Goal: Task Accomplishment & Management: Manage account settings

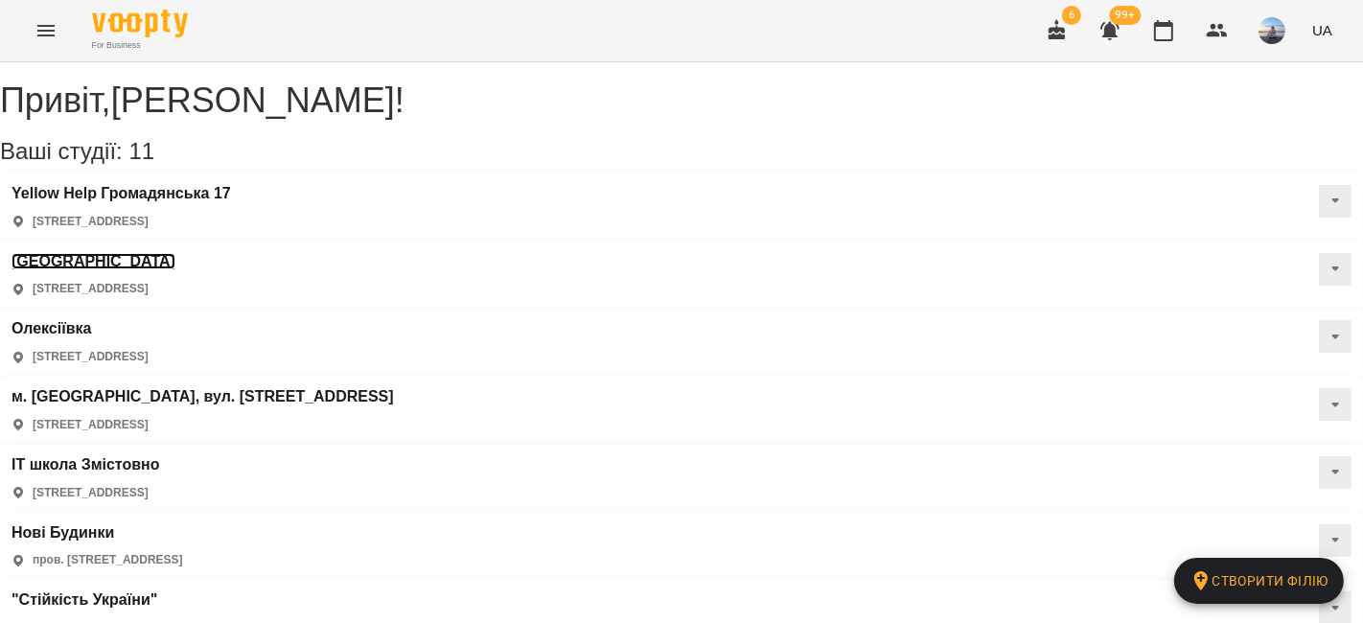
click at [175, 253] on h3 "[GEOGRAPHIC_DATA]" at bounding box center [94, 261] width 164 height 17
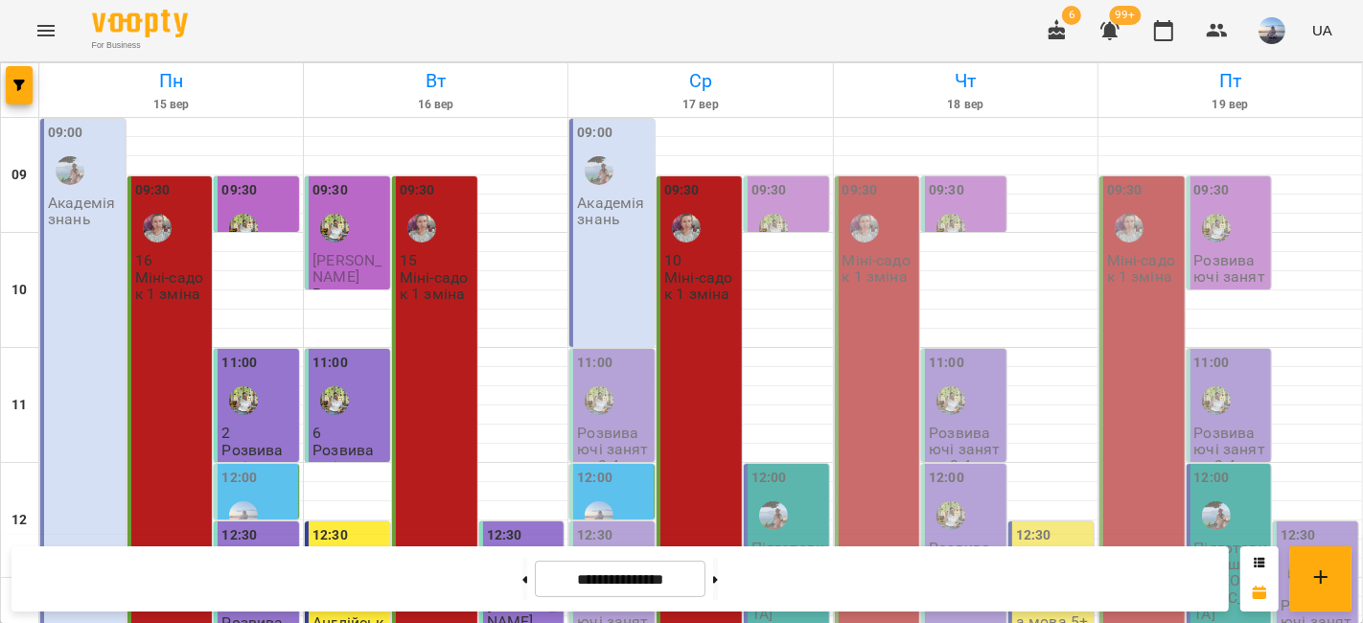
click at [722, 238] on div "09:30" at bounding box center [701, 215] width 74 height 70
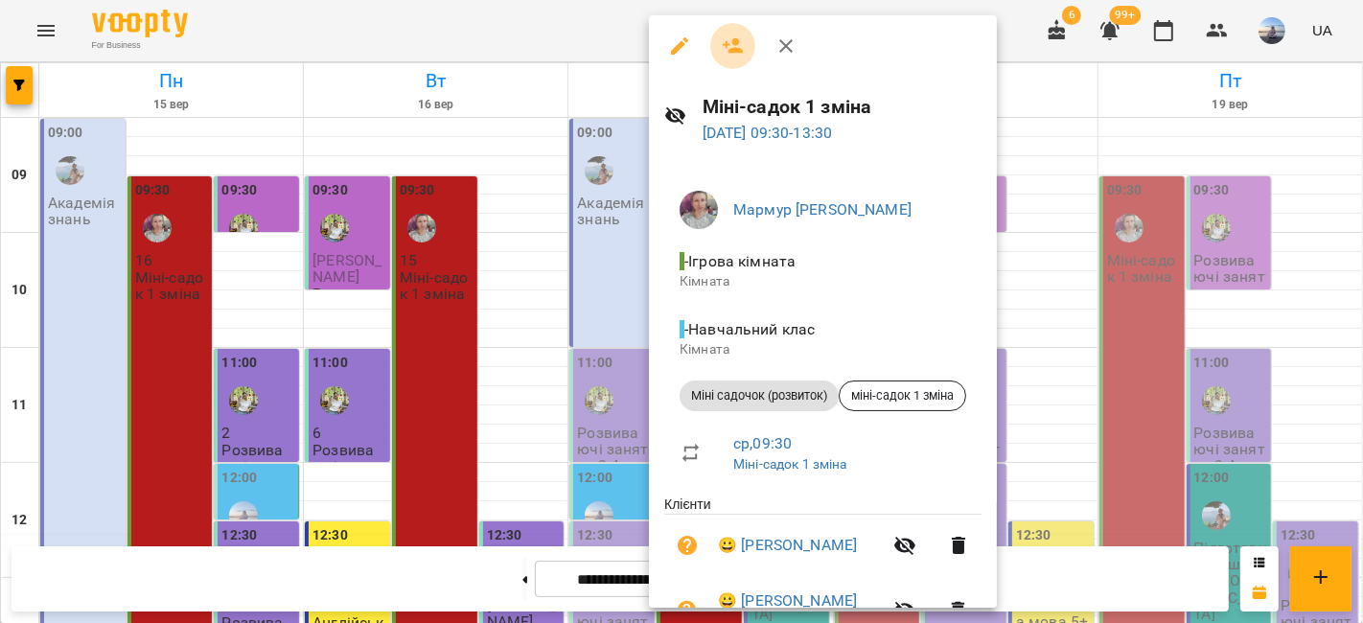
click at [723, 49] on icon "button" at bounding box center [733, 46] width 23 height 23
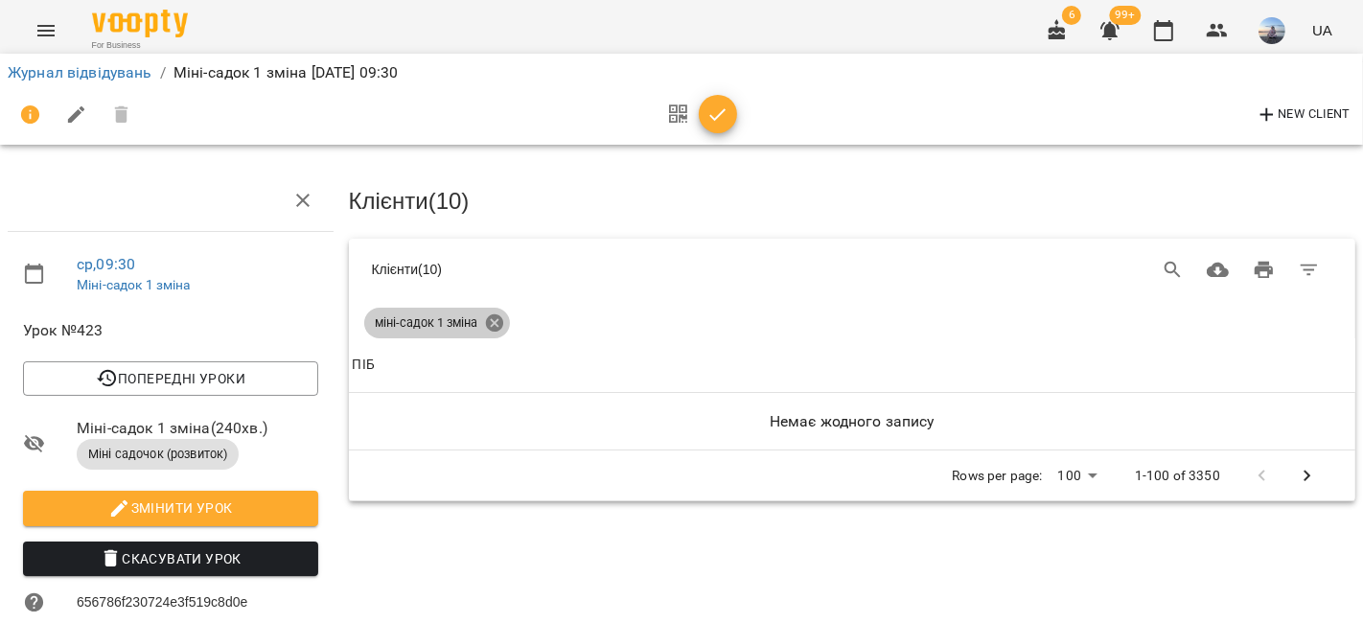
click at [484, 325] on icon at bounding box center [494, 322] width 21 height 21
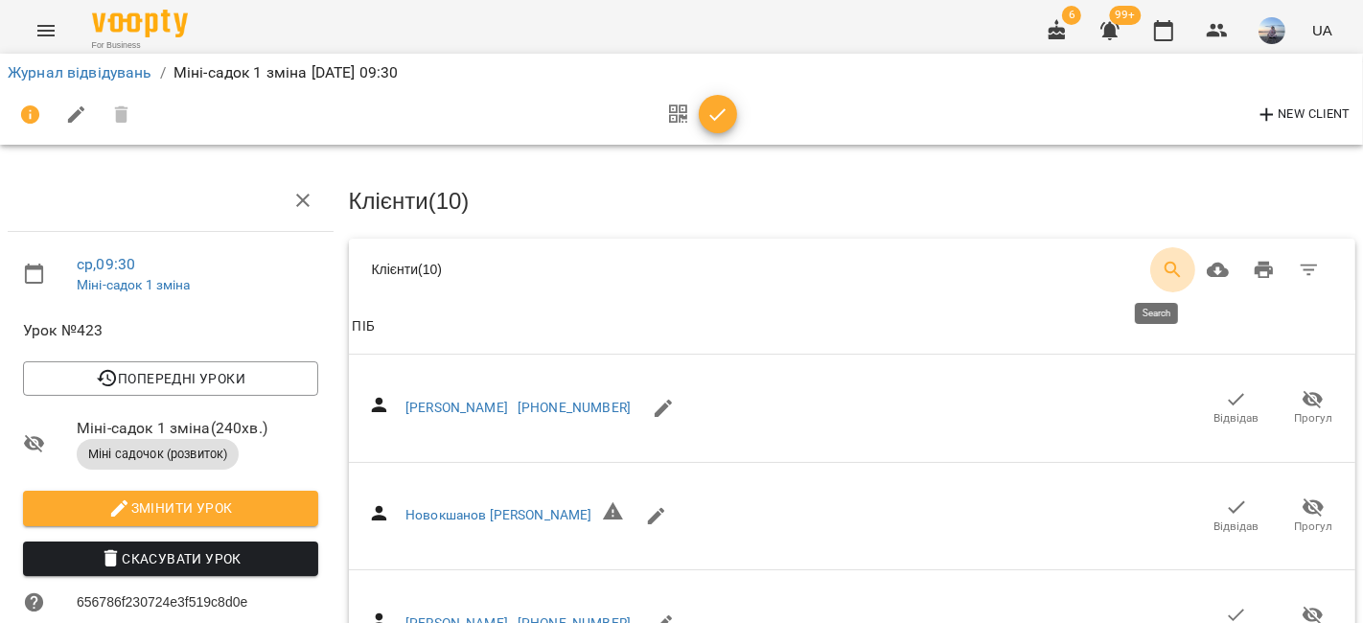
click at [1150, 261] on button "Search" at bounding box center [1173, 270] width 46 height 46
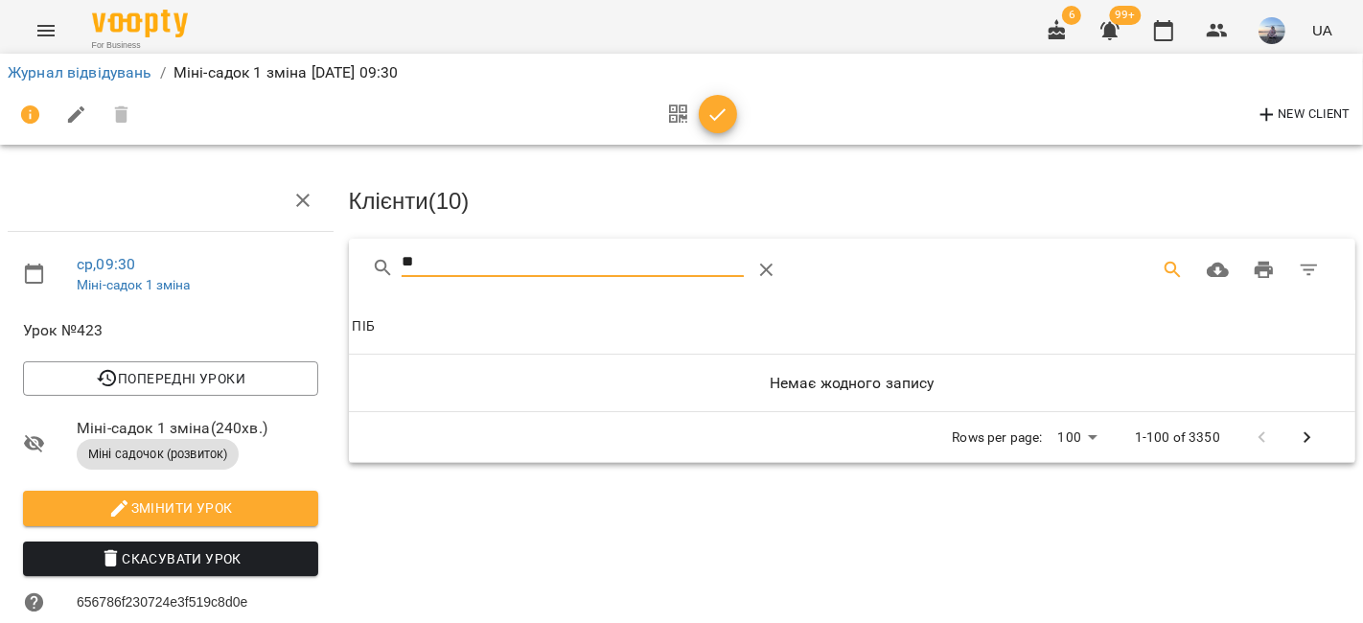
type input "*"
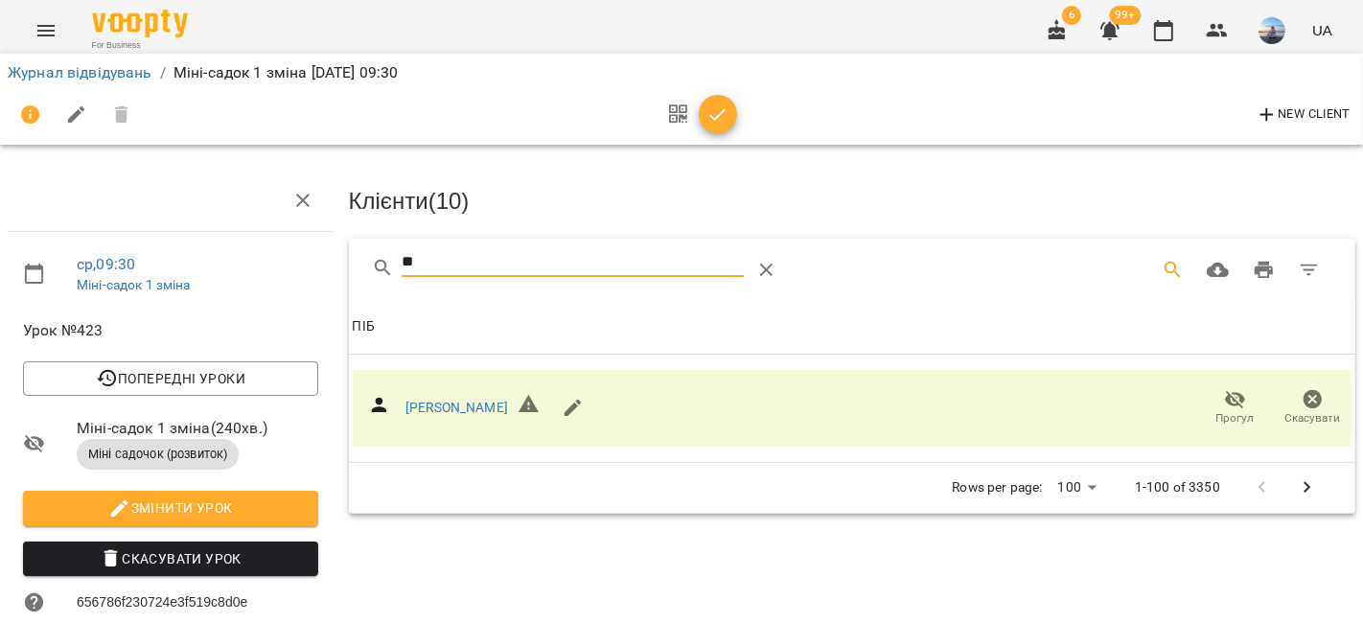
type input "*"
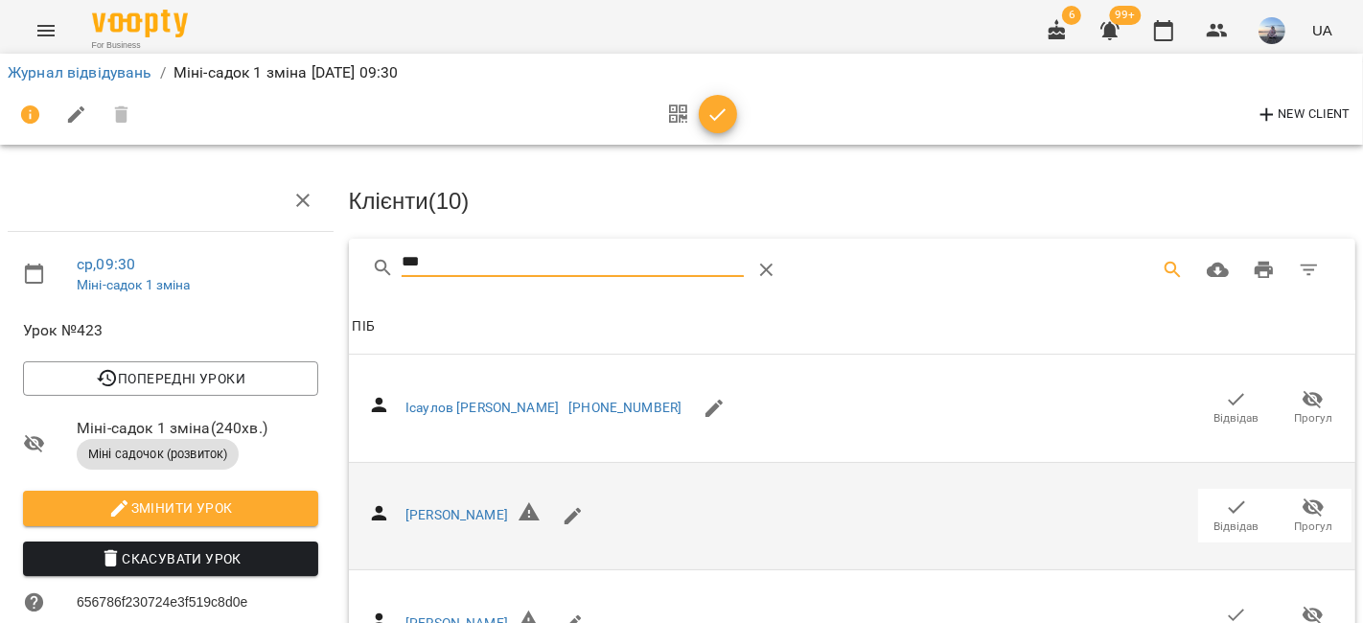
type input "***"
click at [1229, 509] on icon "button" at bounding box center [1237, 507] width 16 height 12
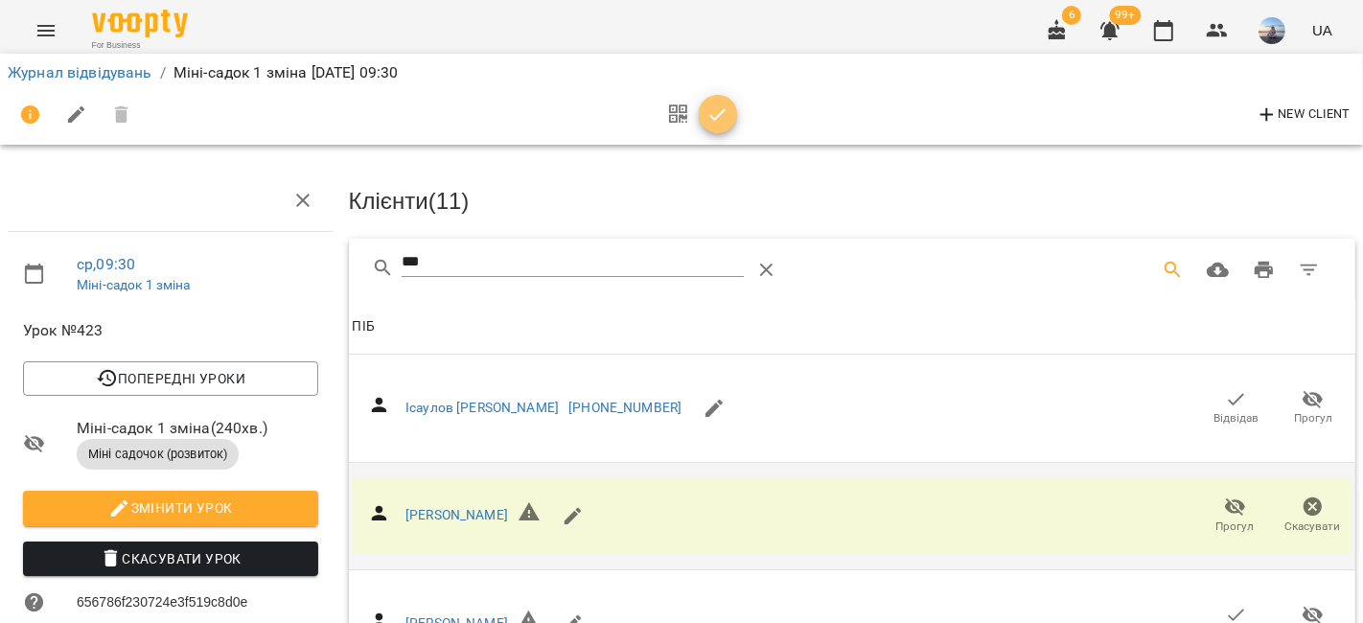
click at [718, 110] on icon "button" at bounding box center [717, 115] width 23 height 23
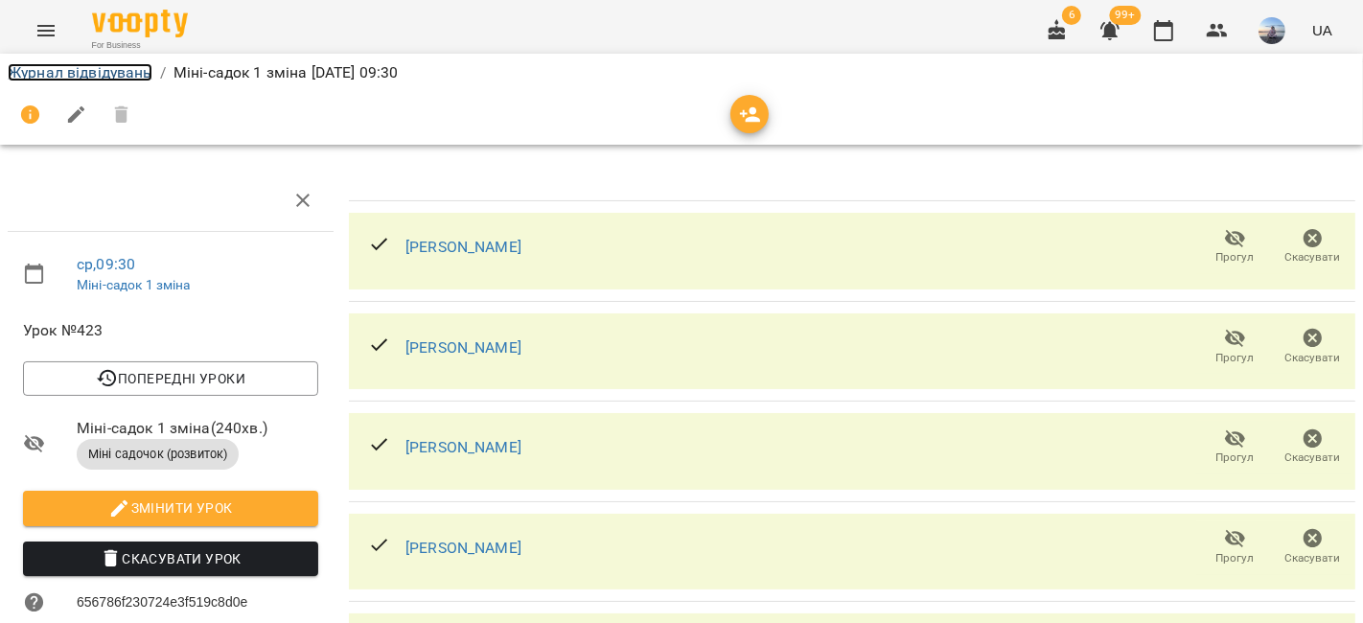
click at [77, 73] on link "Журнал відвідувань" at bounding box center [80, 72] width 145 height 18
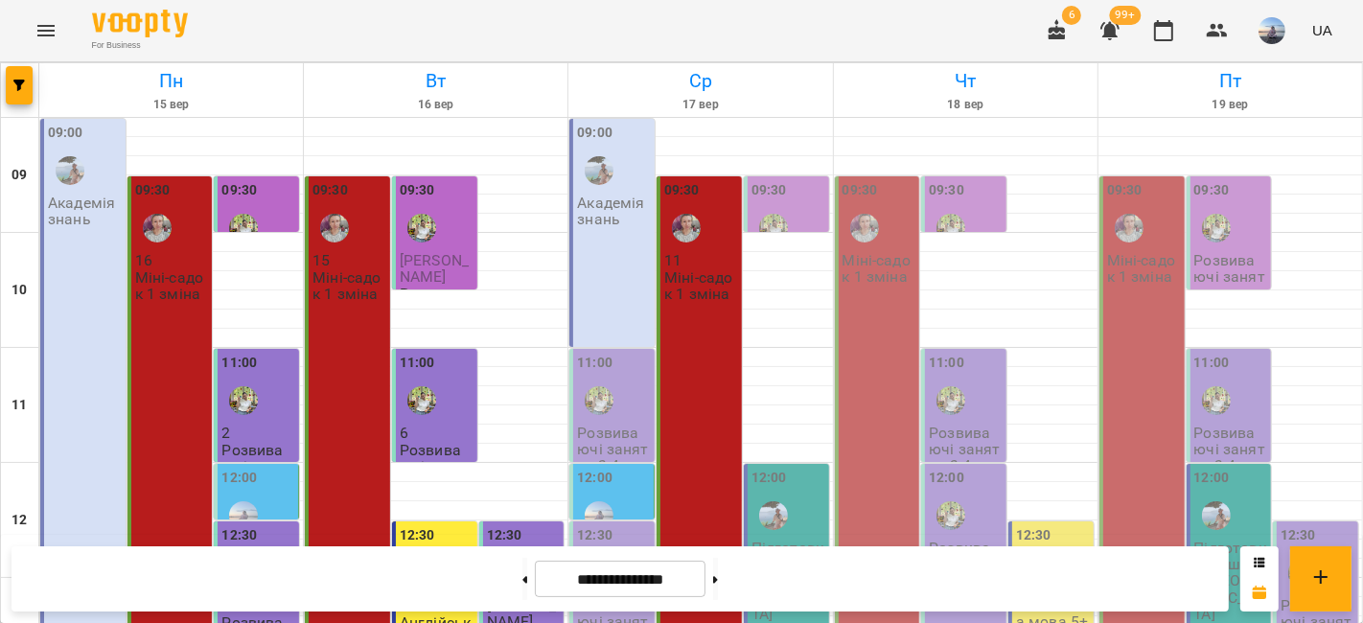
click at [599, 255] on div "09:00 Академія знань" at bounding box center [611, 233] width 85 height 228
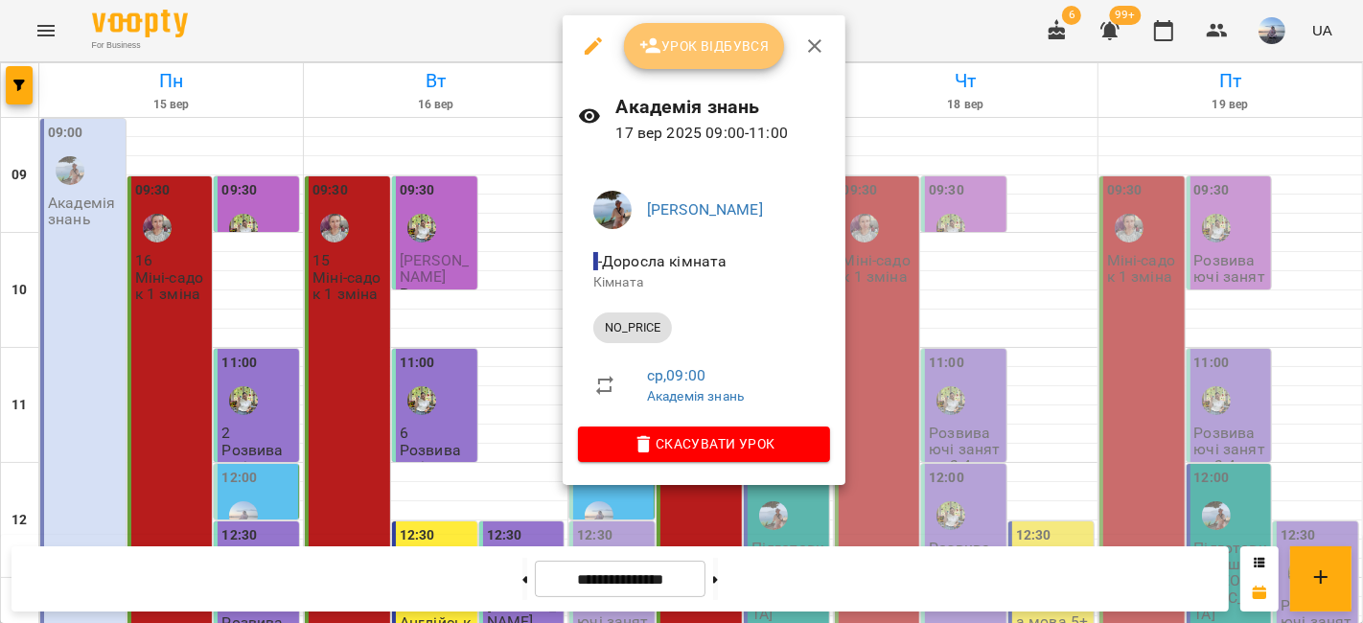
click at [706, 36] on span "Урок відбувся" at bounding box center [704, 46] width 130 height 23
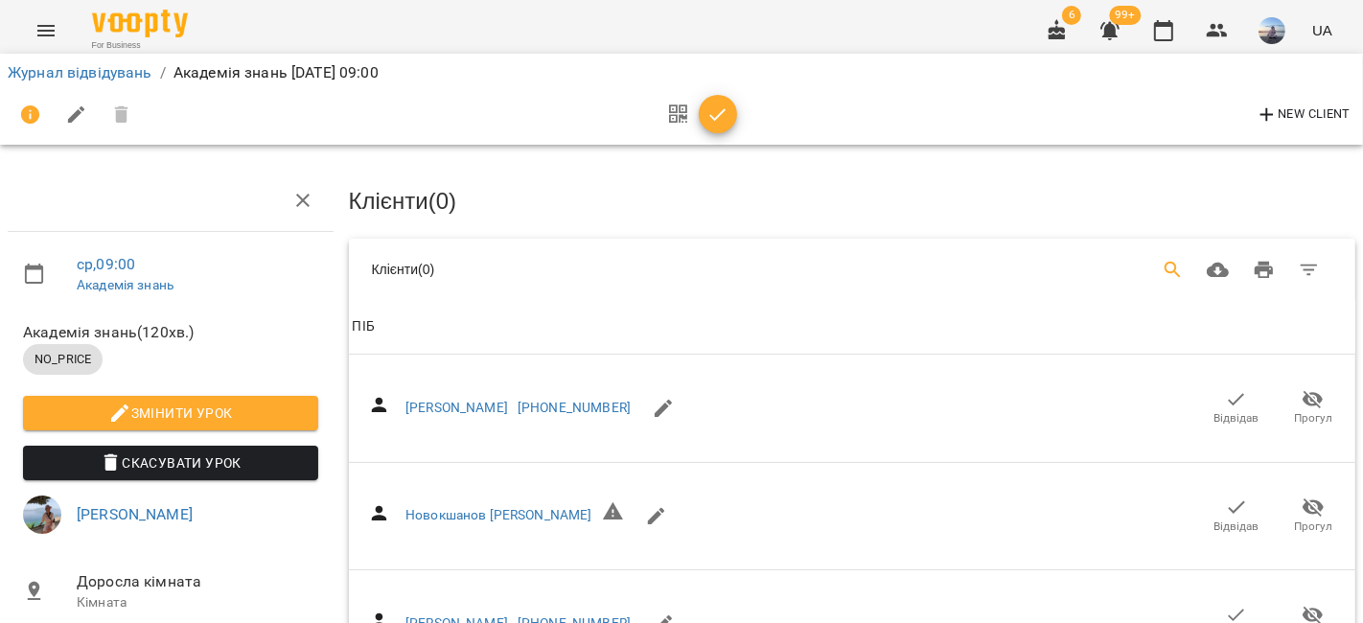
click at [1162, 272] on icon "Search" at bounding box center [1173, 270] width 23 height 23
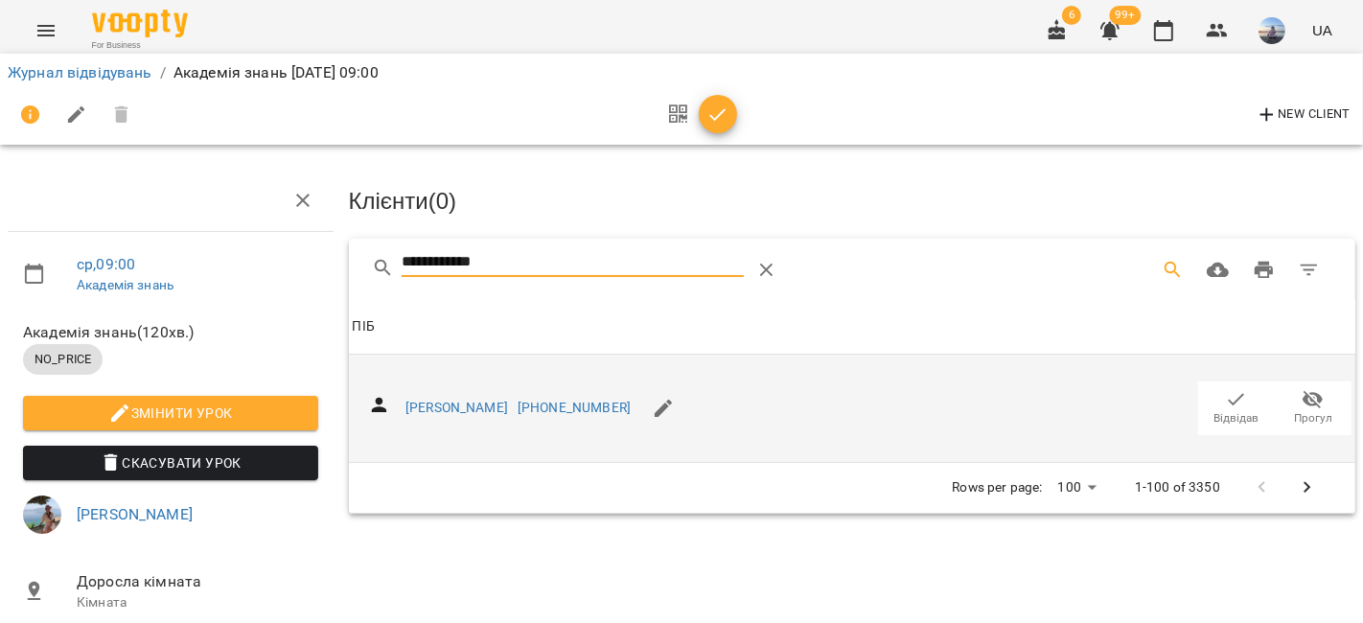
click at [1214, 410] on span "Відвідав" at bounding box center [1236, 418] width 45 height 16
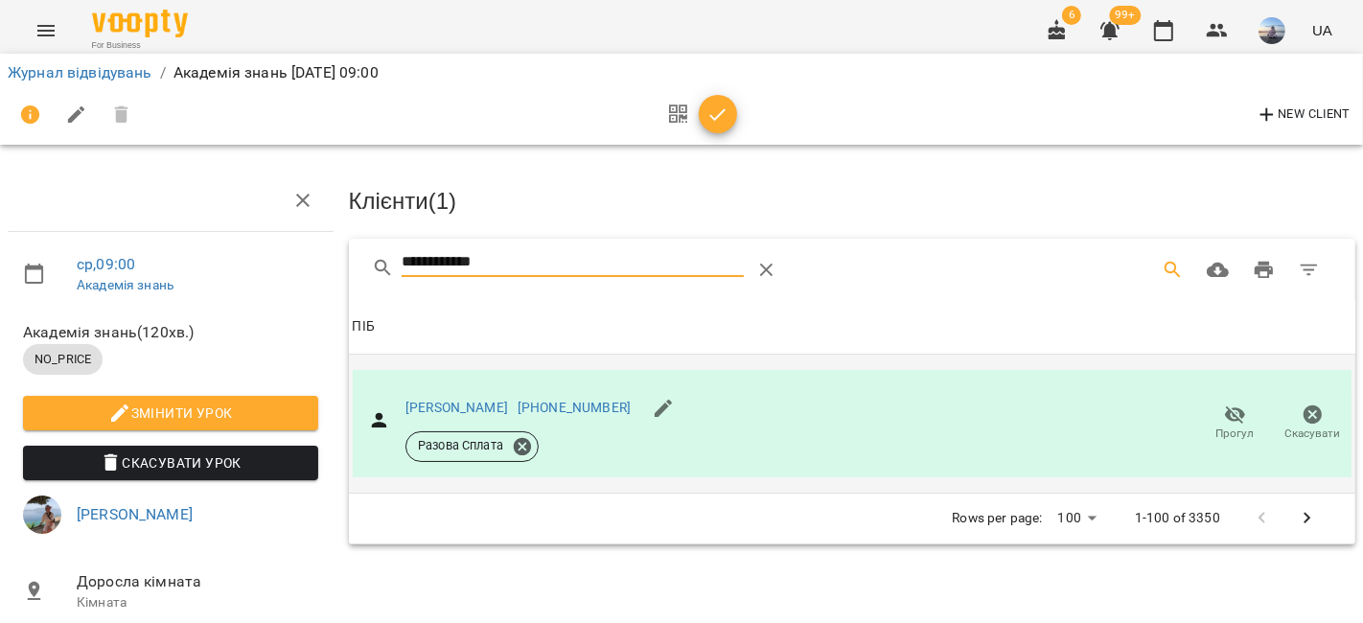
drag, startPoint x: 525, startPoint y: 273, endPoint x: 310, endPoint y: 269, distance: 215.7
click at [310, 269] on div "**********" at bounding box center [681, 409] width 1378 height 662
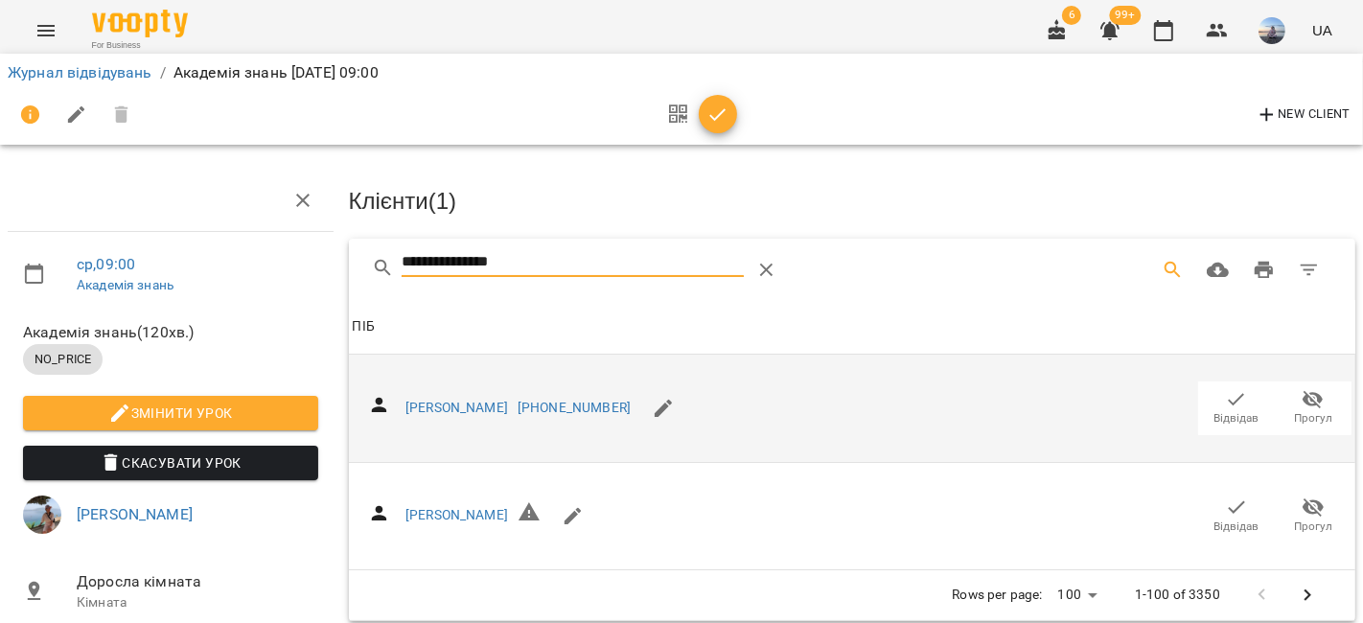
type input "**********"
click at [1225, 404] on icon "button" at bounding box center [1236, 399] width 23 height 23
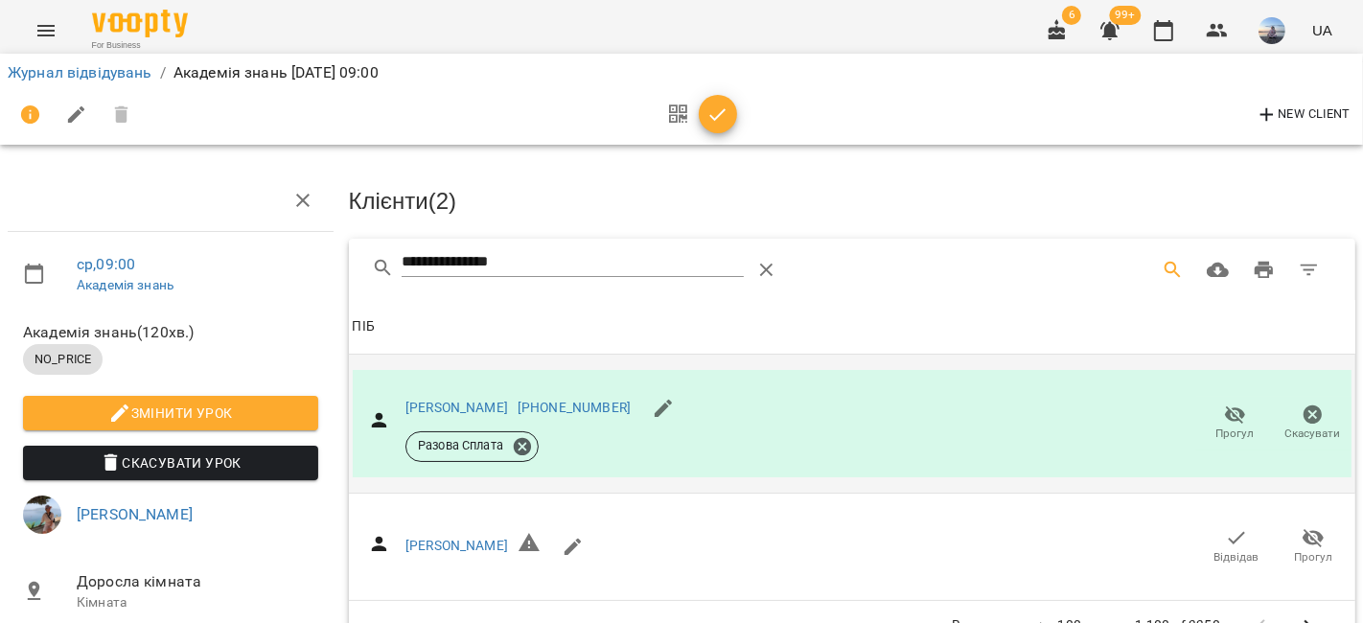
click at [717, 104] on icon "button" at bounding box center [717, 115] width 23 height 23
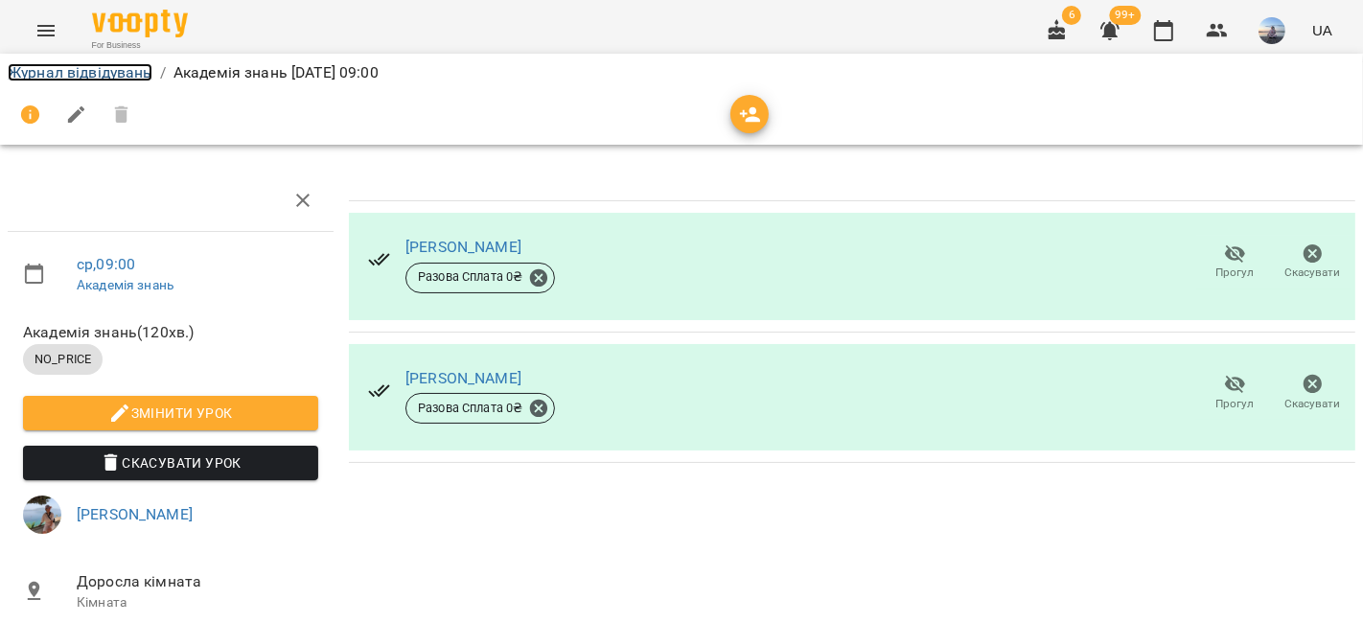
click at [90, 73] on link "Журнал відвідувань" at bounding box center [80, 72] width 145 height 18
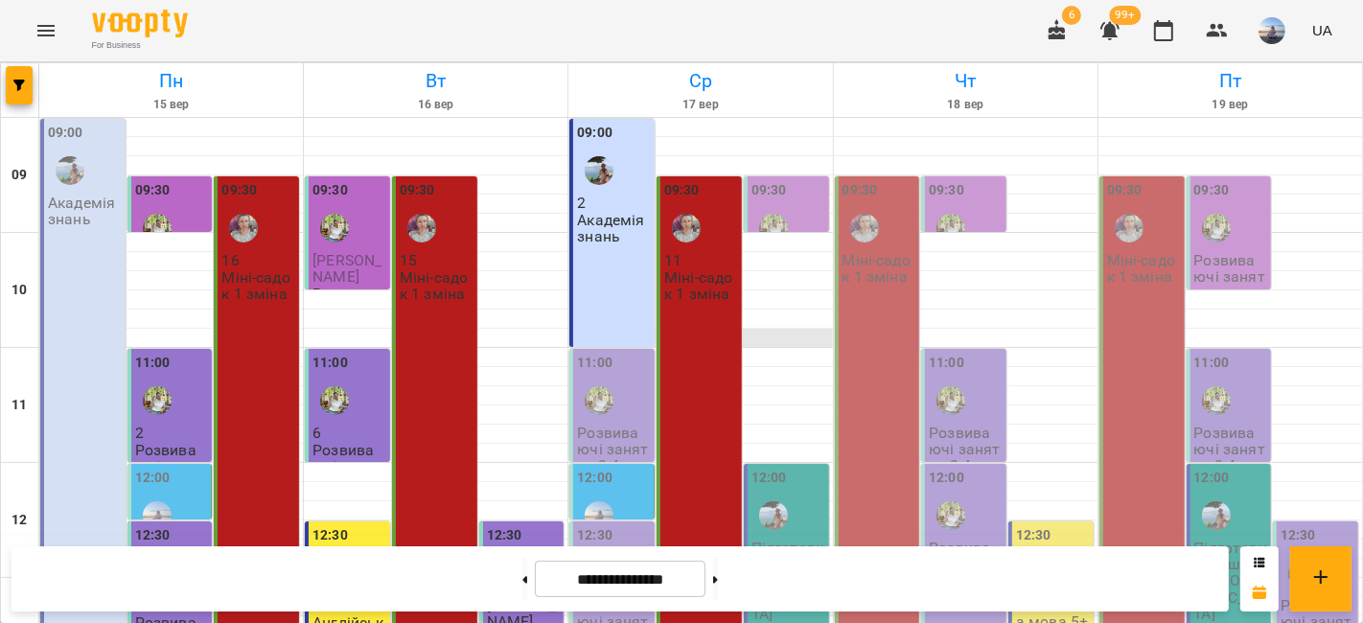
scroll to position [106, 0]
click at [799, 468] on div "12:00" at bounding box center [788, 503] width 74 height 70
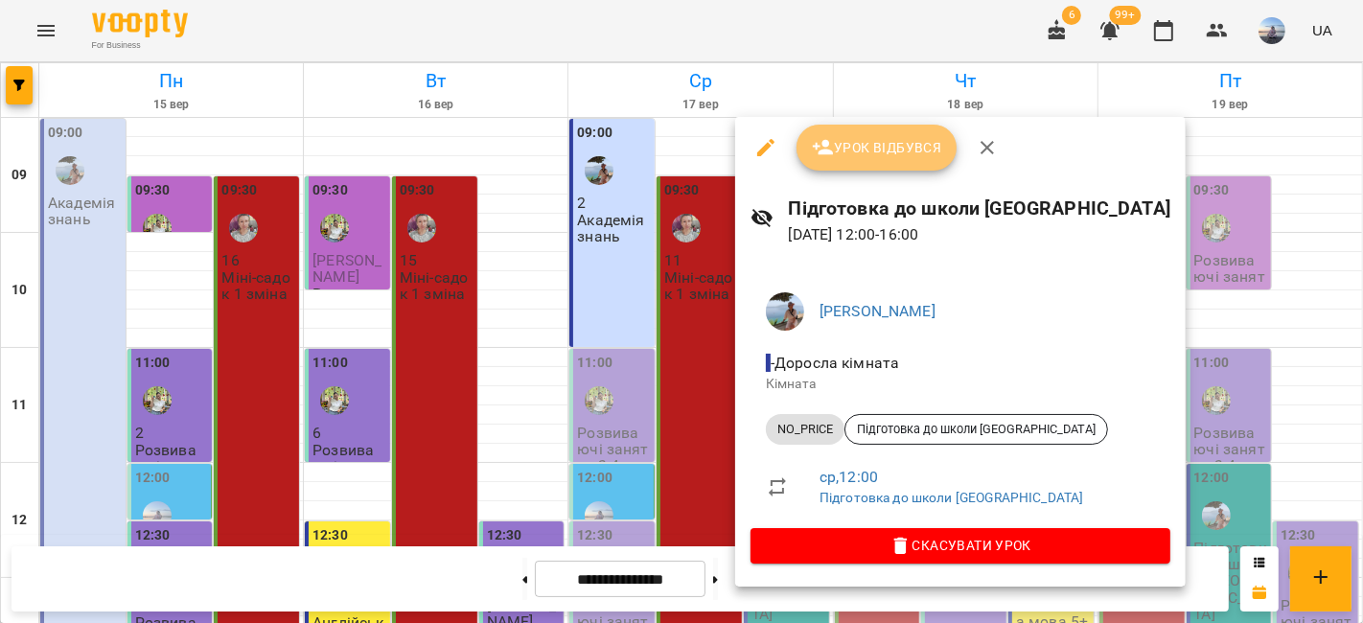
click at [823, 144] on icon "button" at bounding box center [823, 147] width 21 height 15
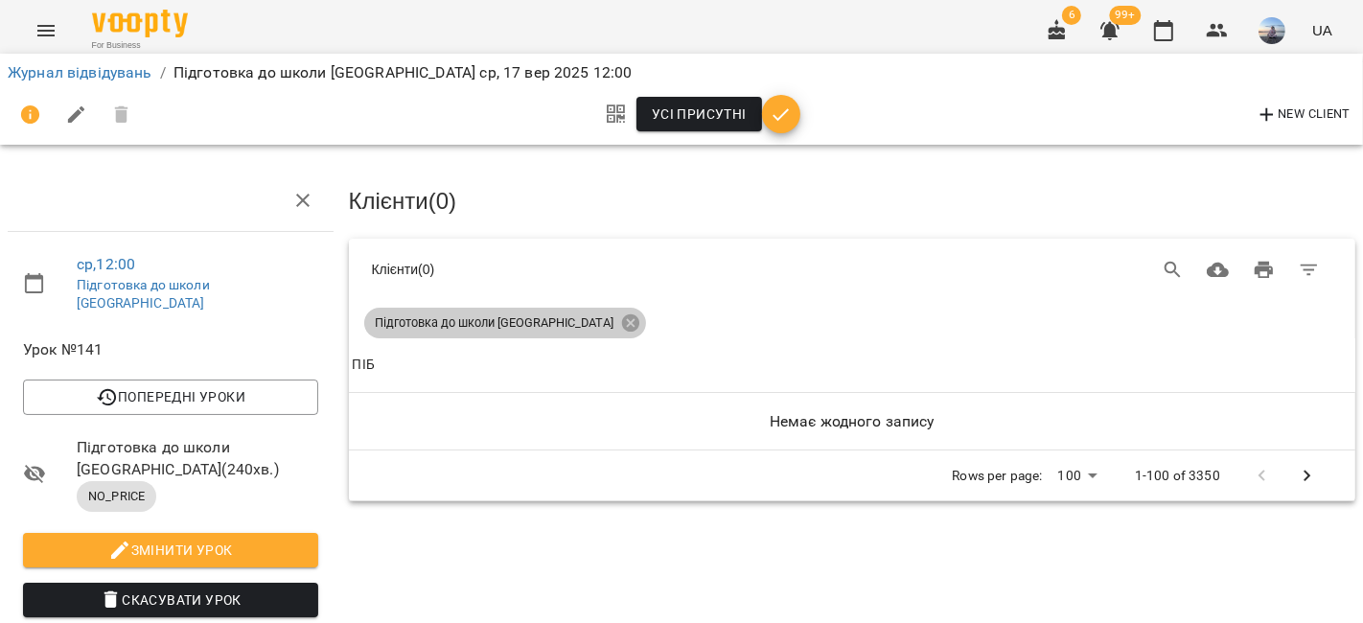
click at [574, 327] on div "Підготовка до школи [GEOGRAPHIC_DATA]" at bounding box center [505, 323] width 282 height 31
click at [620, 321] on icon at bounding box center [630, 322] width 21 height 21
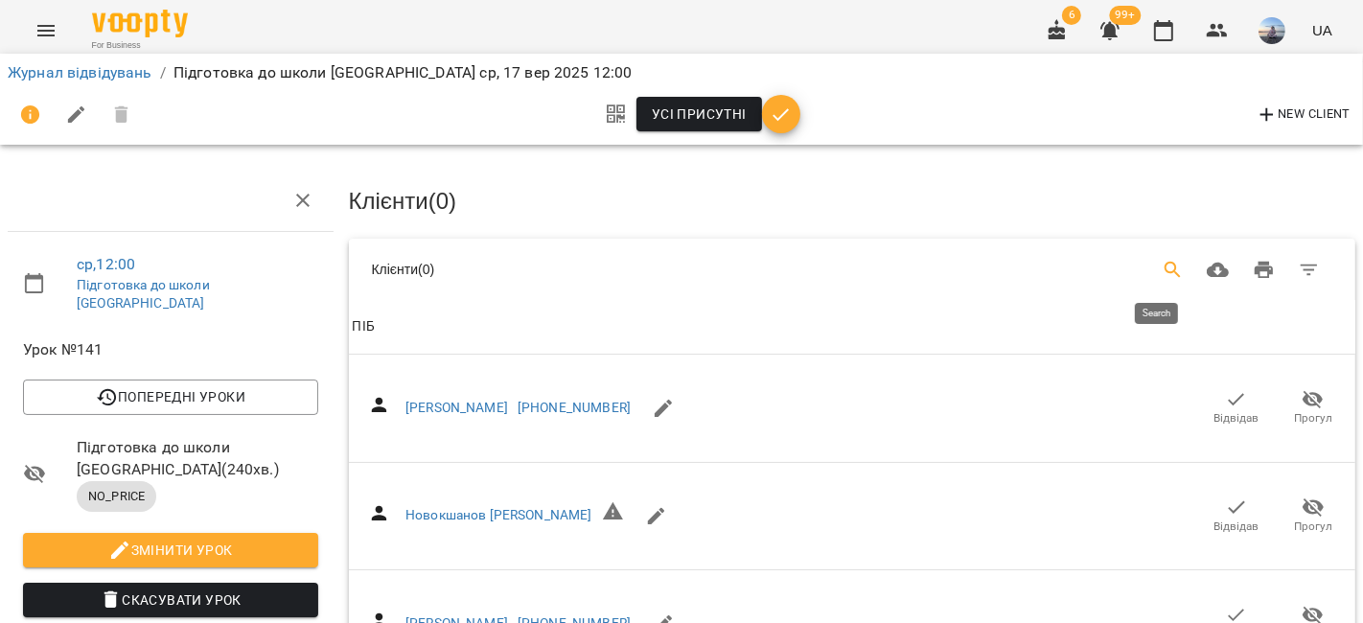
click at [1167, 267] on icon "Search" at bounding box center [1173, 270] width 23 height 23
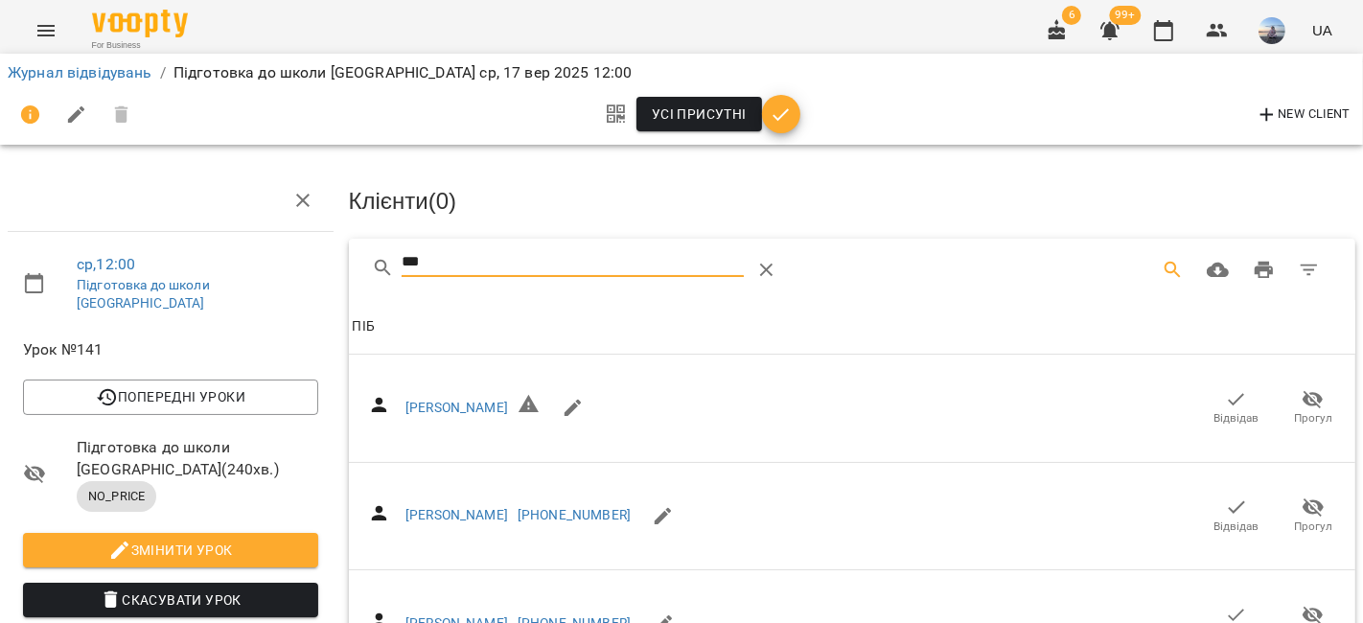
click at [1229, 392] on icon "button" at bounding box center [1236, 399] width 23 height 23
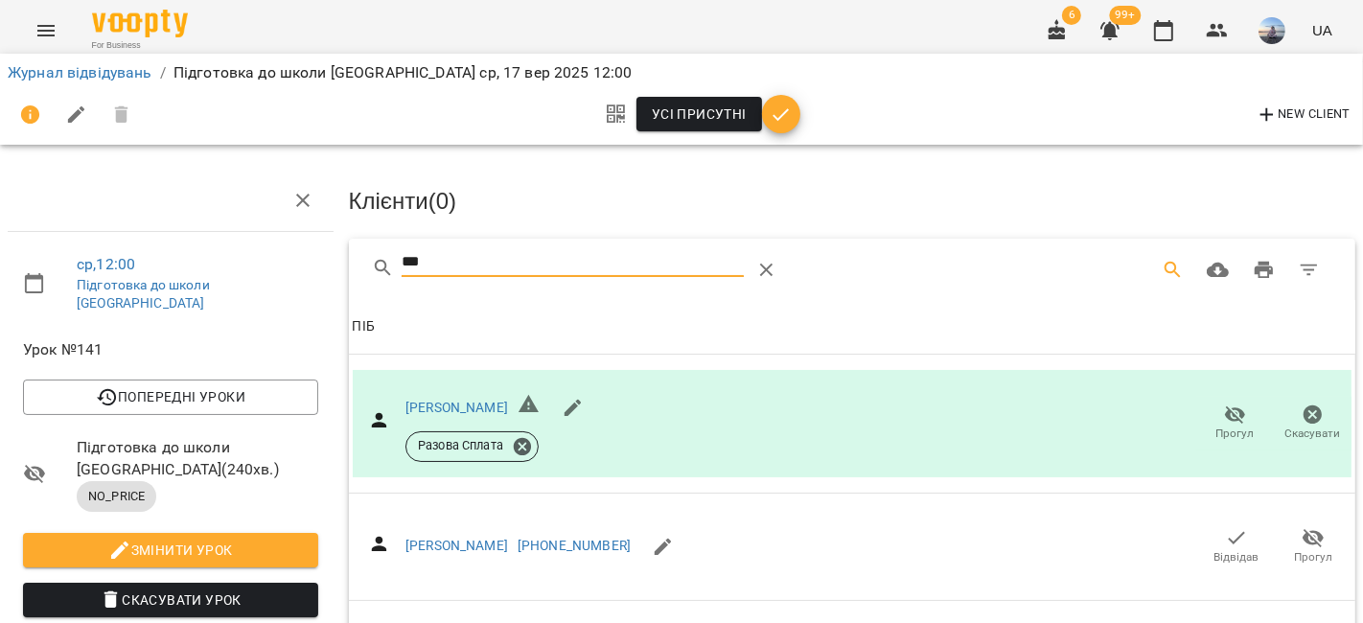
drag, startPoint x: 500, startPoint y: 263, endPoint x: 232, endPoint y: 261, distance: 268.4
click at [232, 261] on div "ср , 12:00 Підготовка до школи Салтівка Урок №141 Попередні уроки пт 12 вер 202…" at bounding box center [681, 476] width 1378 height 796
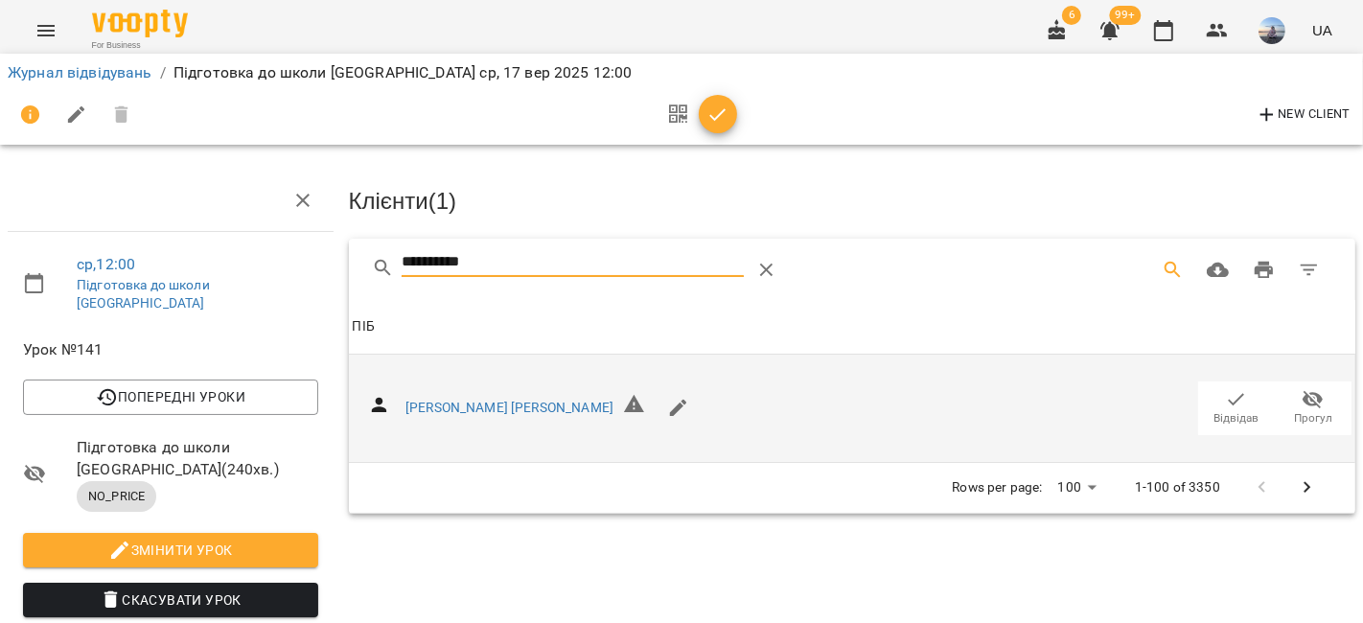
click at [1210, 398] on span "Відвідав" at bounding box center [1237, 407] width 54 height 38
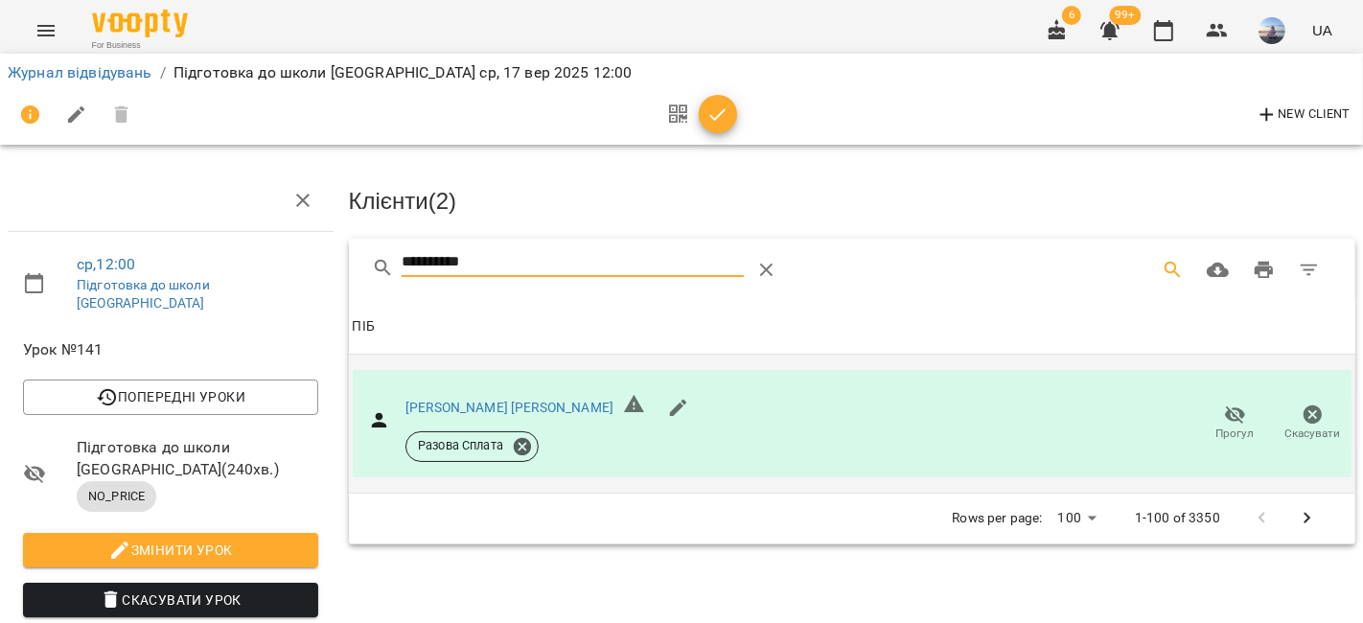
drag, startPoint x: 496, startPoint y: 263, endPoint x: 305, endPoint y: 264, distance: 190.8
click at [305, 264] on div "**********" at bounding box center [681, 500] width 1378 height 845
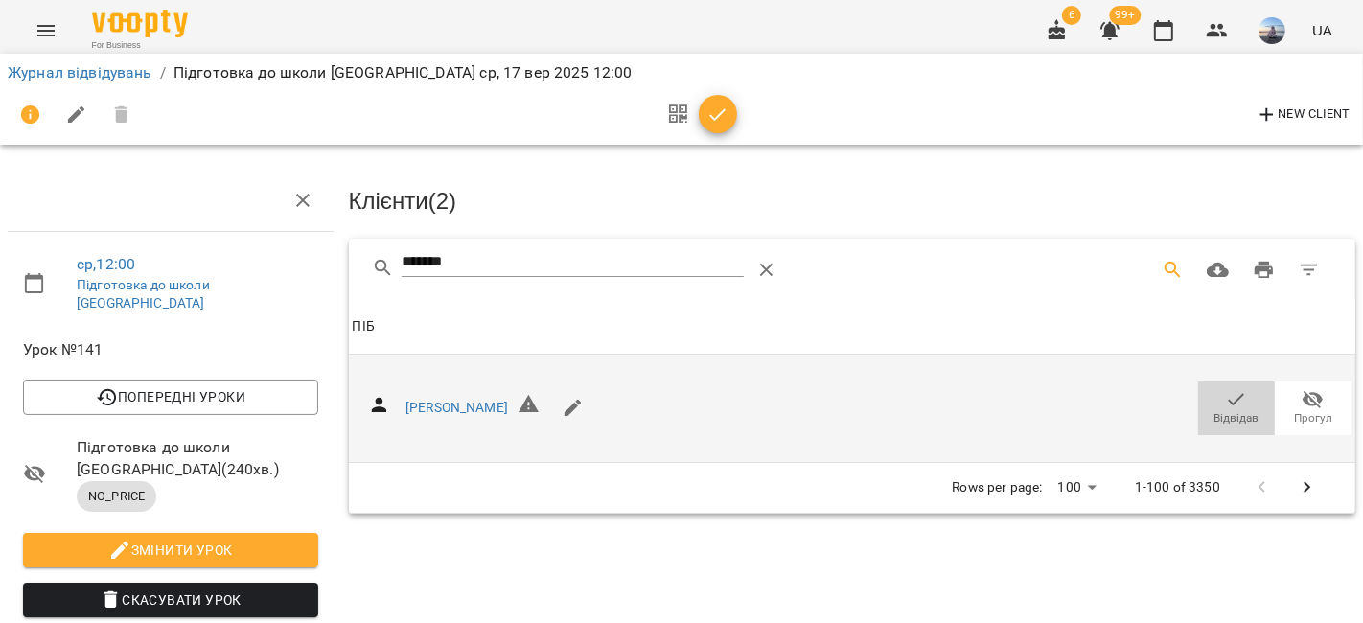
click at [1225, 405] on icon "button" at bounding box center [1236, 399] width 23 height 23
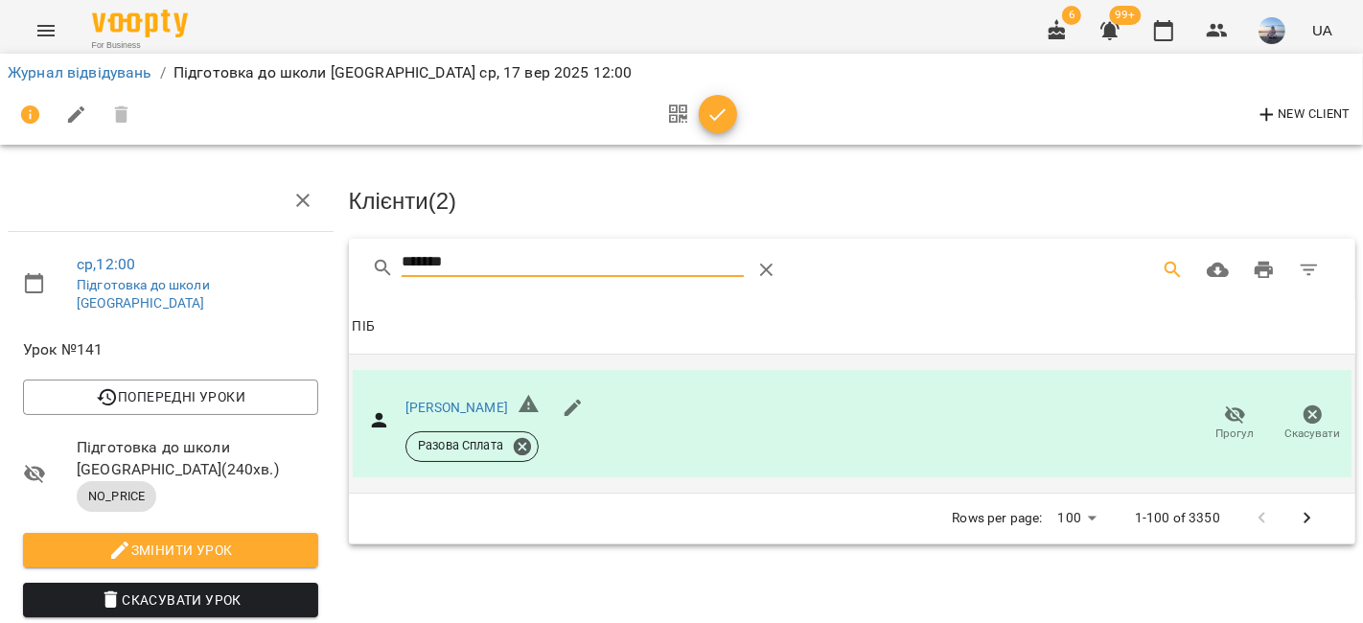
drag, startPoint x: 463, startPoint y: 268, endPoint x: 361, endPoint y: 259, distance: 102.1
click at [361, 259] on div "******" at bounding box center [852, 269] width 1007 height 61
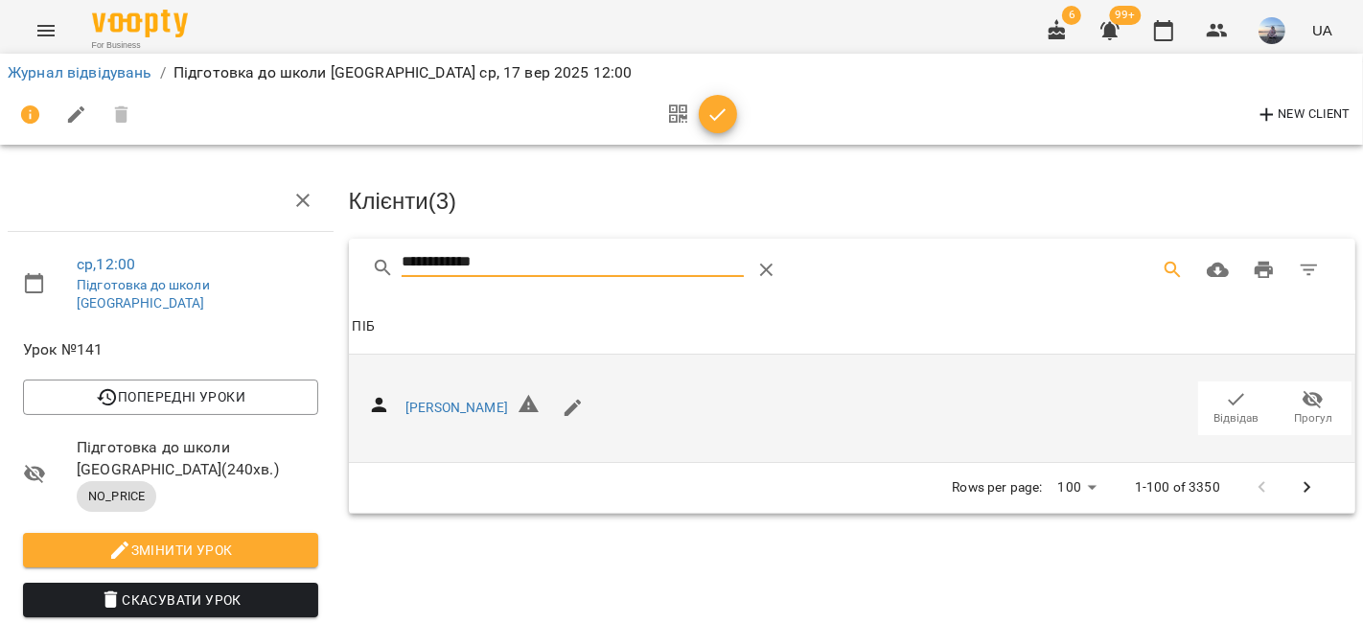
type input "**********"
click at [1220, 416] on span "Відвідав" at bounding box center [1236, 418] width 45 height 16
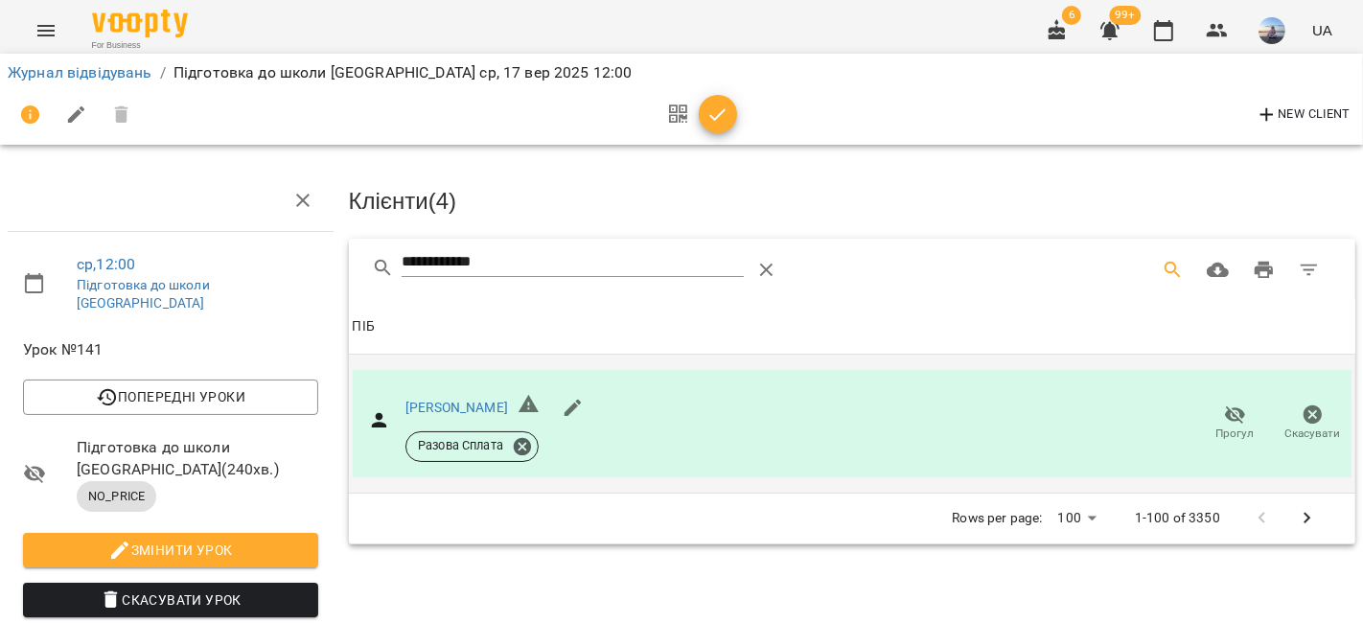
click at [726, 125] on icon "button" at bounding box center [717, 115] width 23 height 23
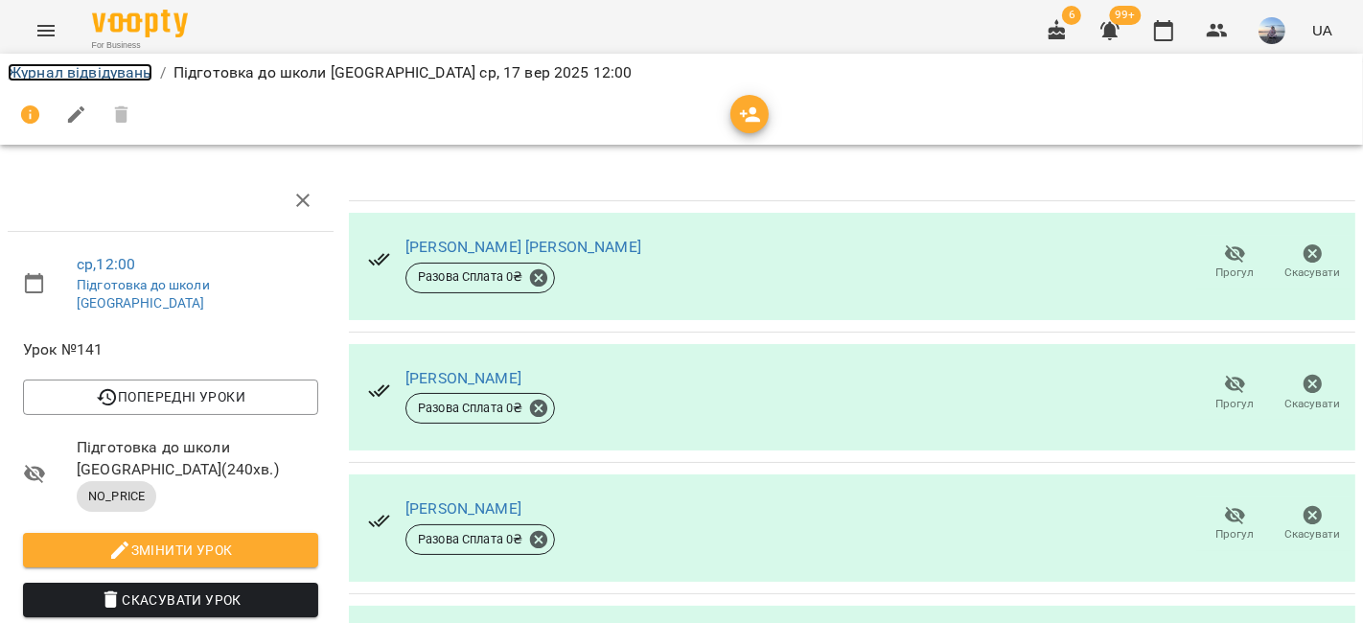
click at [79, 70] on link "Журнал відвідувань" at bounding box center [80, 72] width 145 height 18
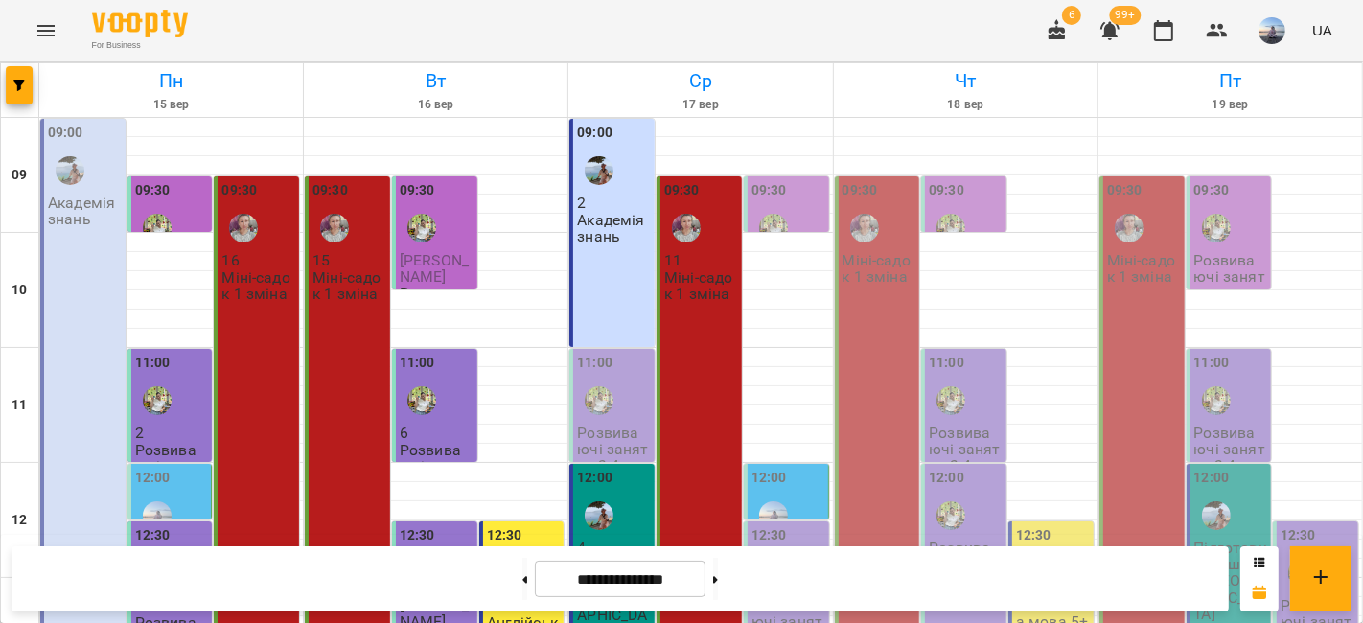
click at [794, 206] on div "09:30" at bounding box center [788, 215] width 74 height 70
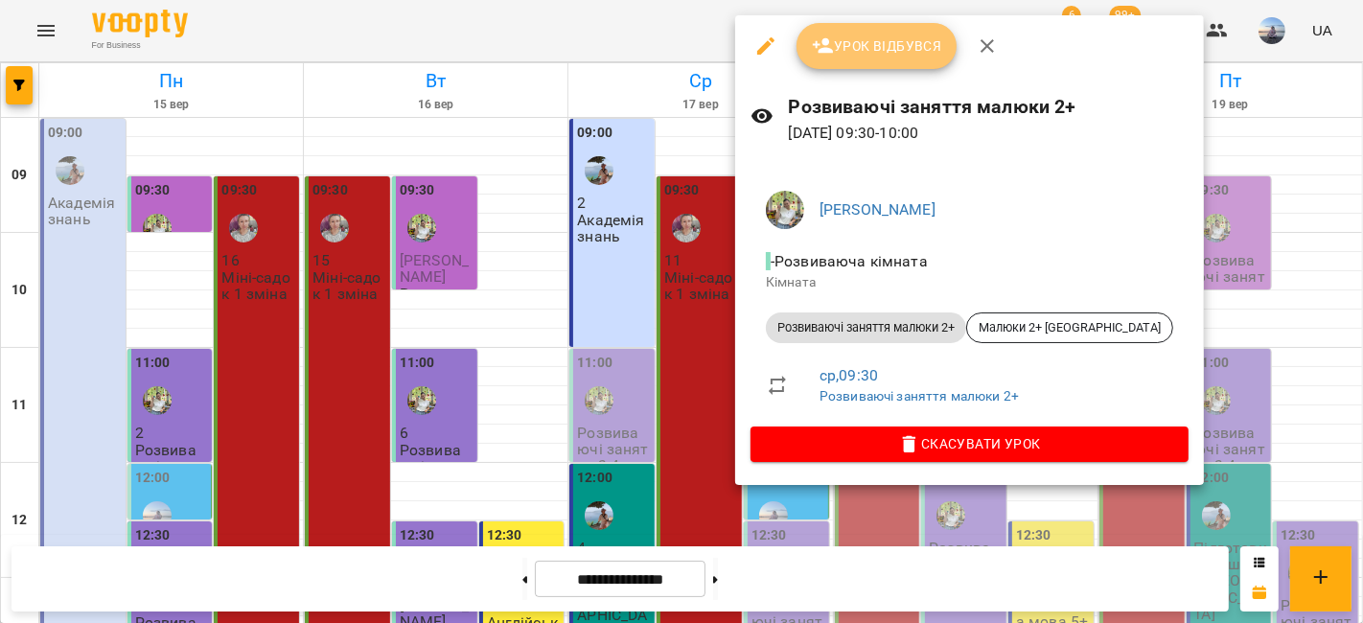
click at [823, 63] on button "Урок відбувся" at bounding box center [877, 46] width 161 height 46
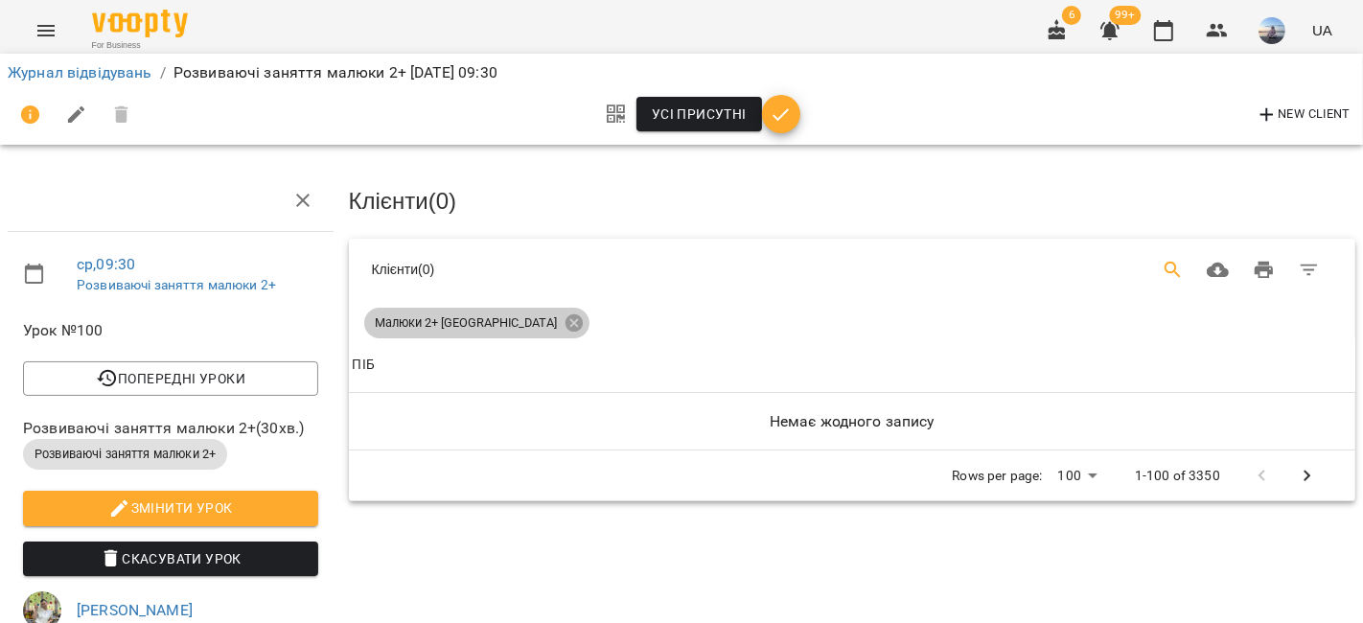
drag, startPoint x: 514, startPoint y: 324, endPoint x: 1152, endPoint y: 278, distance: 640.0
click at [564, 324] on icon at bounding box center [574, 322] width 21 height 21
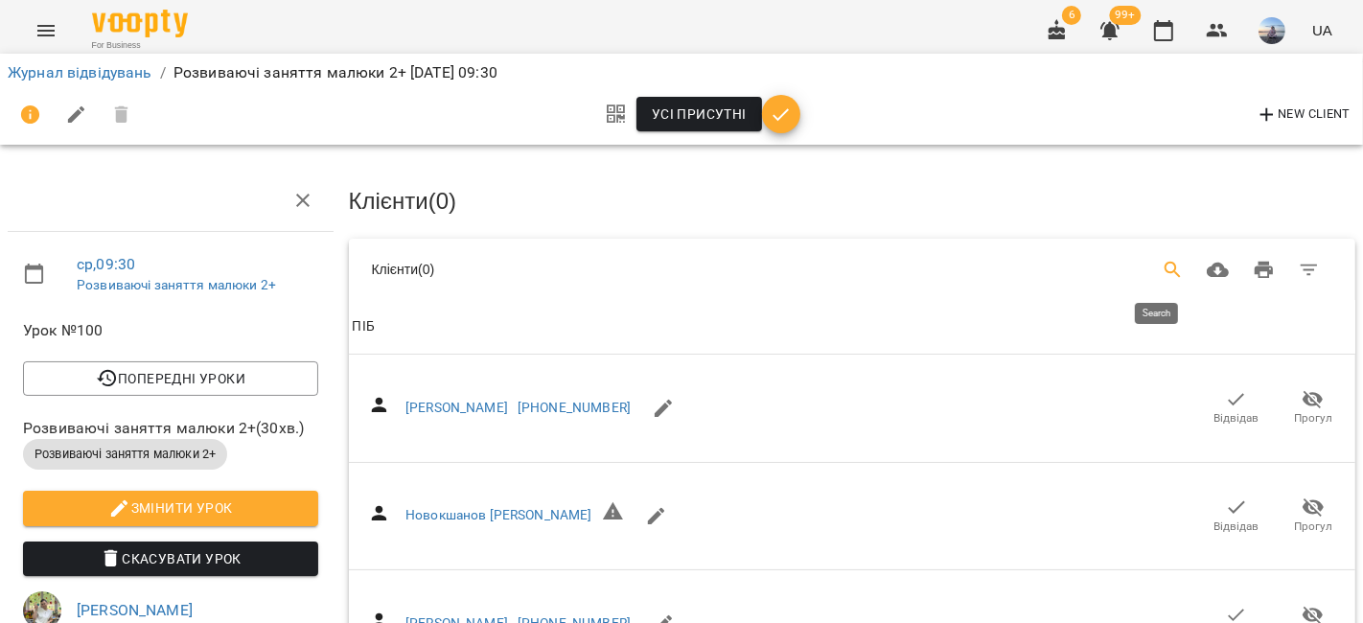
click at [1162, 267] on icon "Search" at bounding box center [1173, 270] width 23 height 23
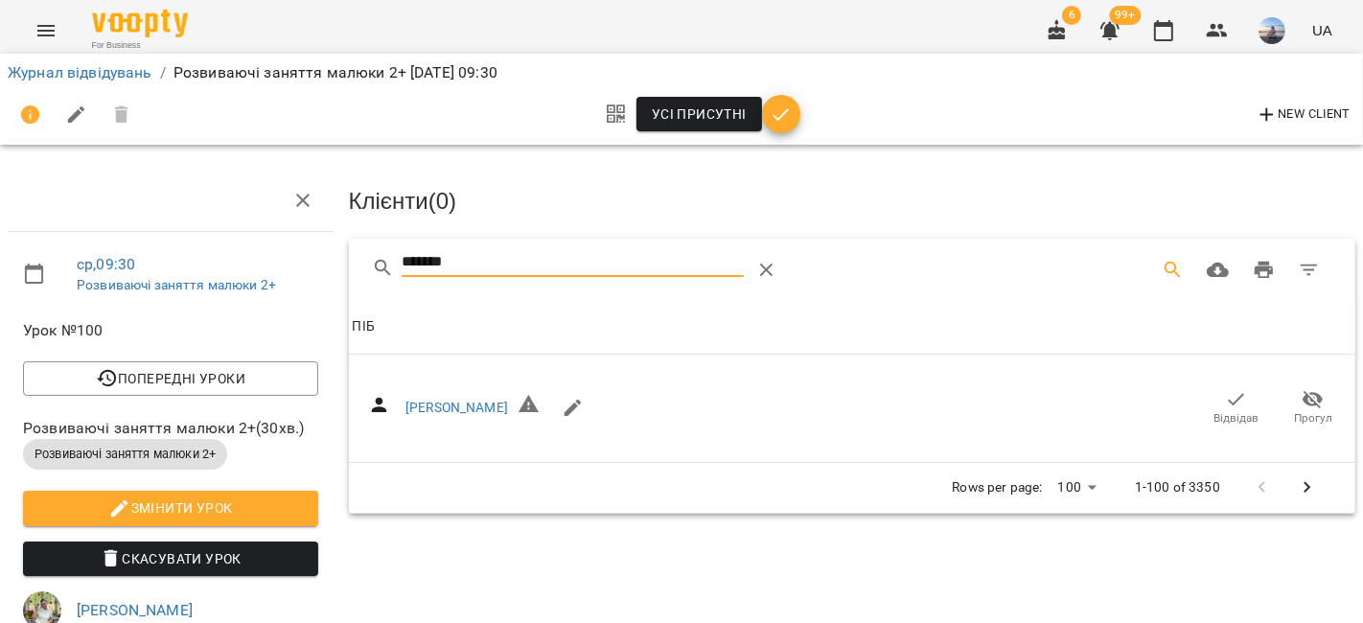
type input "*******"
click at [1225, 405] on icon "button" at bounding box center [1236, 399] width 23 height 23
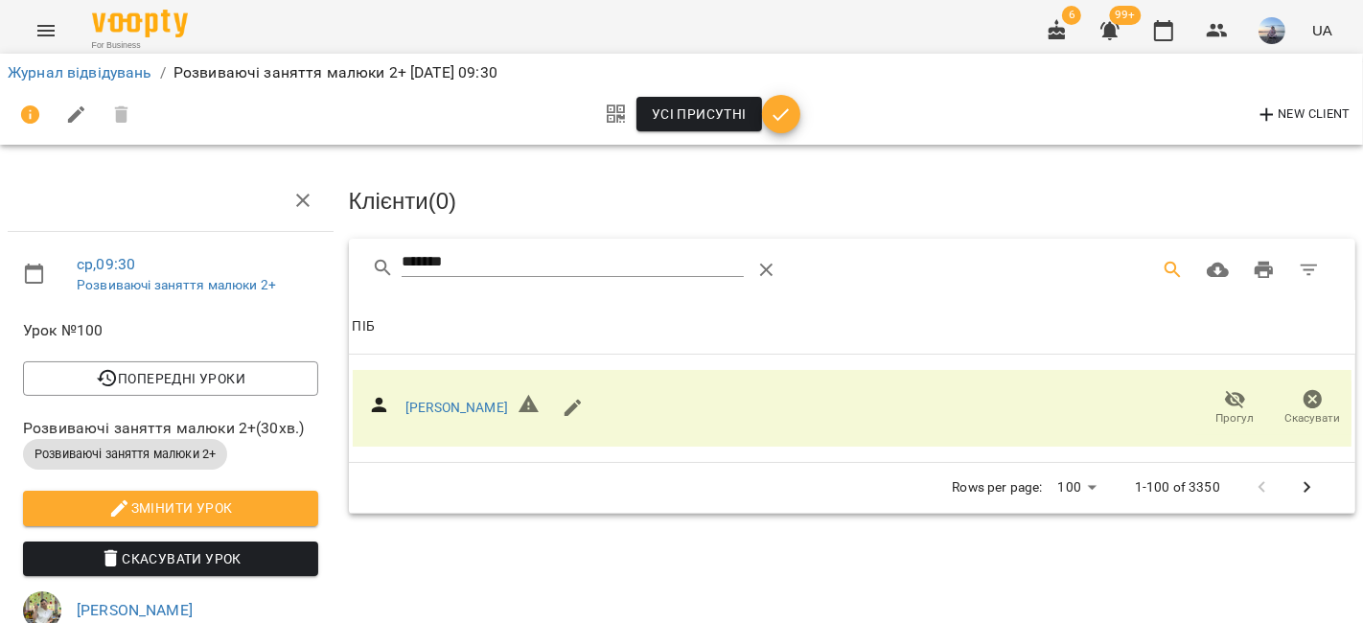
click at [787, 110] on div "Усі присутні New Client" at bounding box center [682, 115] width 1348 height 46
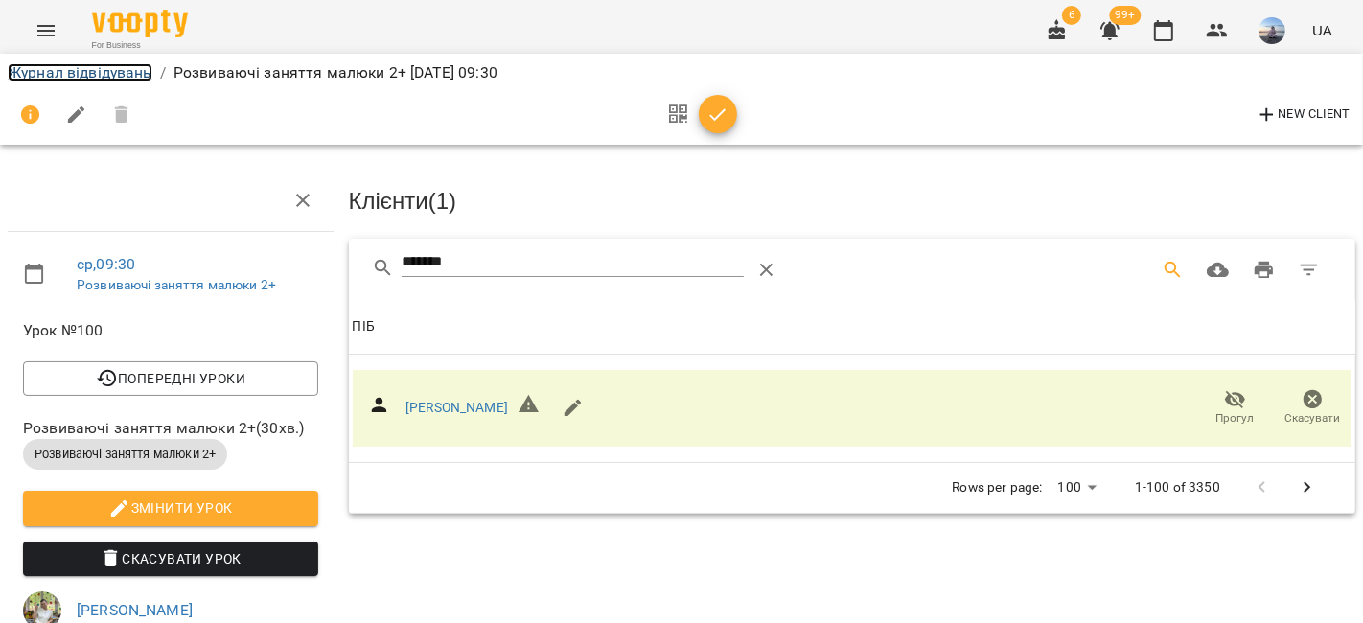
click at [99, 72] on link "Журнал відвідувань" at bounding box center [80, 72] width 145 height 18
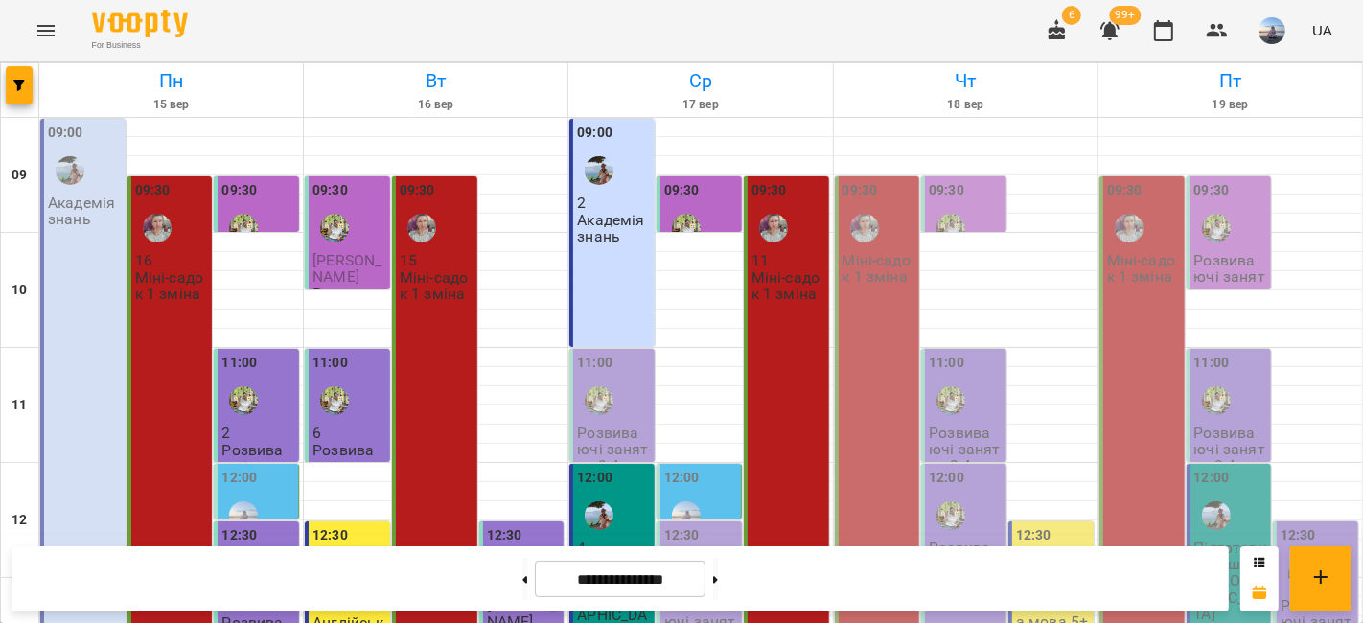
scroll to position [213, 0]
click at [614, 425] on p "Розвиваючі заняття 3-4 роки" at bounding box center [614, 458] width 74 height 66
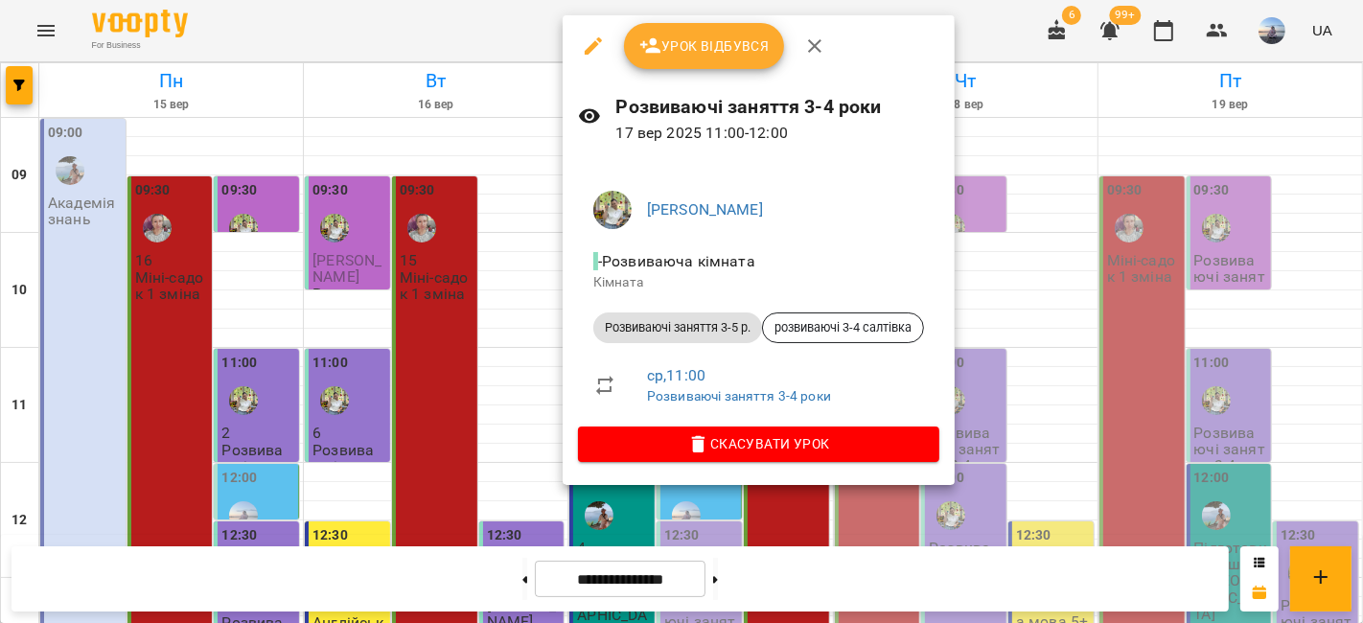
click at [705, 60] on button "Урок відбувся" at bounding box center [704, 46] width 161 height 46
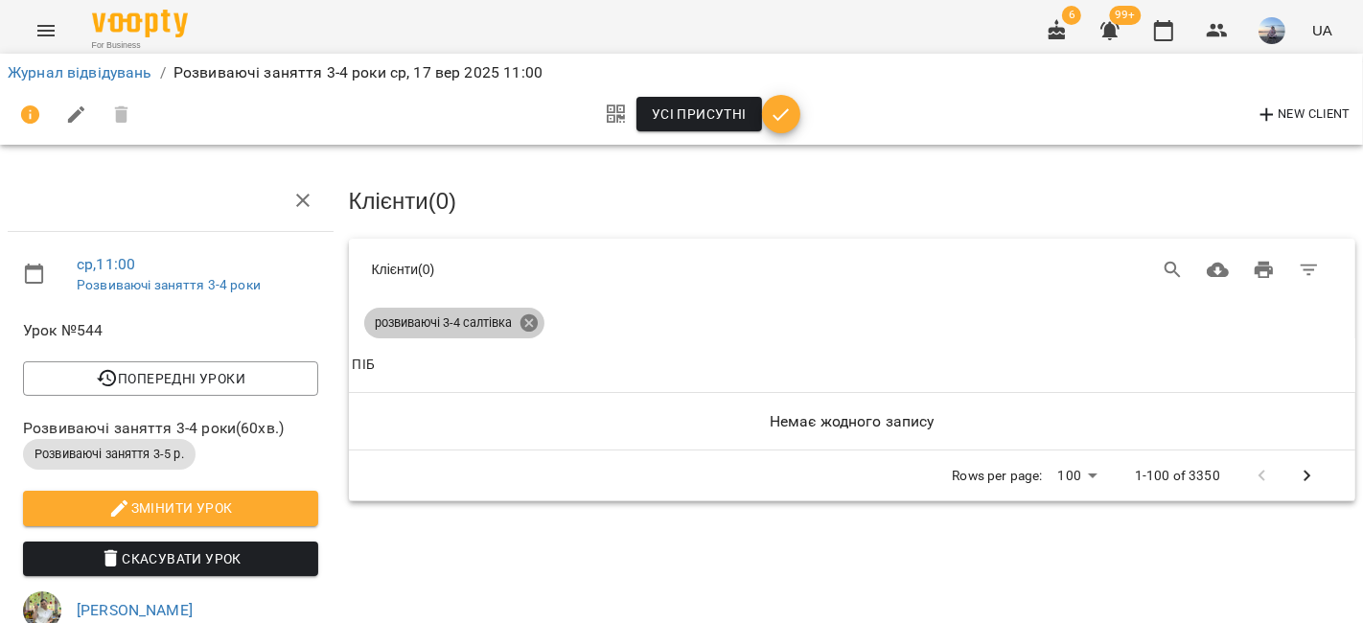
click at [532, 312] on icon at bounding box center [529, 322] width 21 height 21
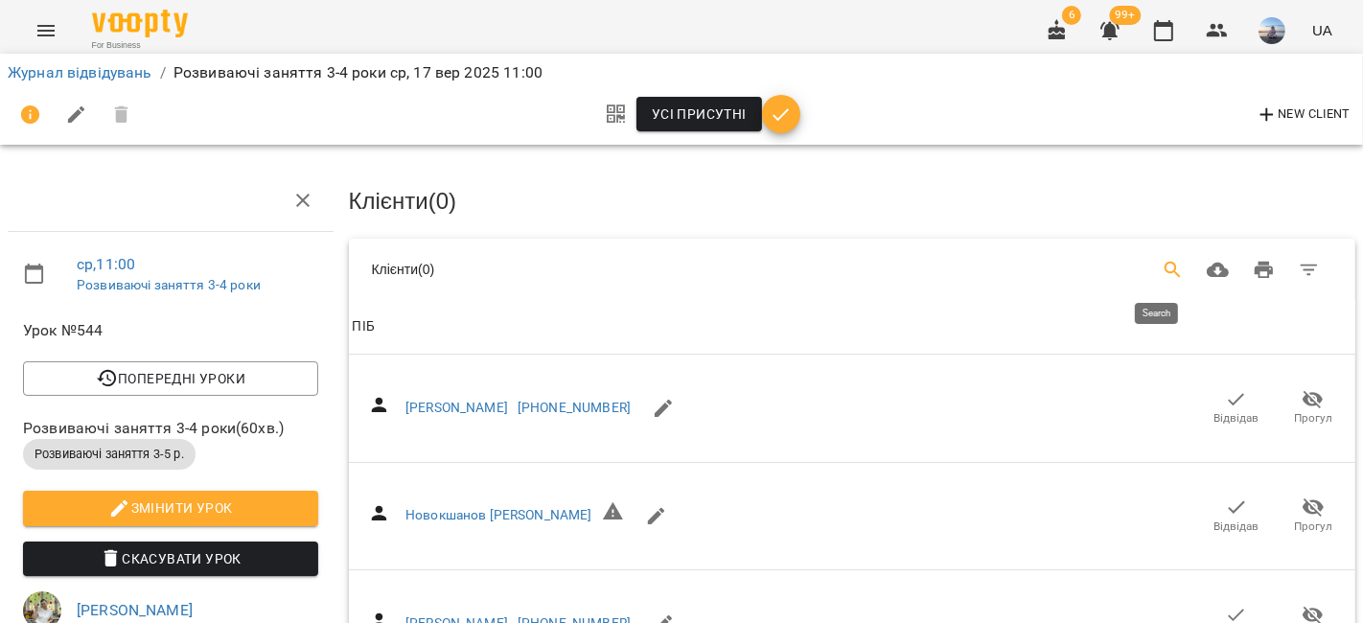
click at [1165, 269] on icon "Search" at bounding box center [1173, 270] width 16 height 16
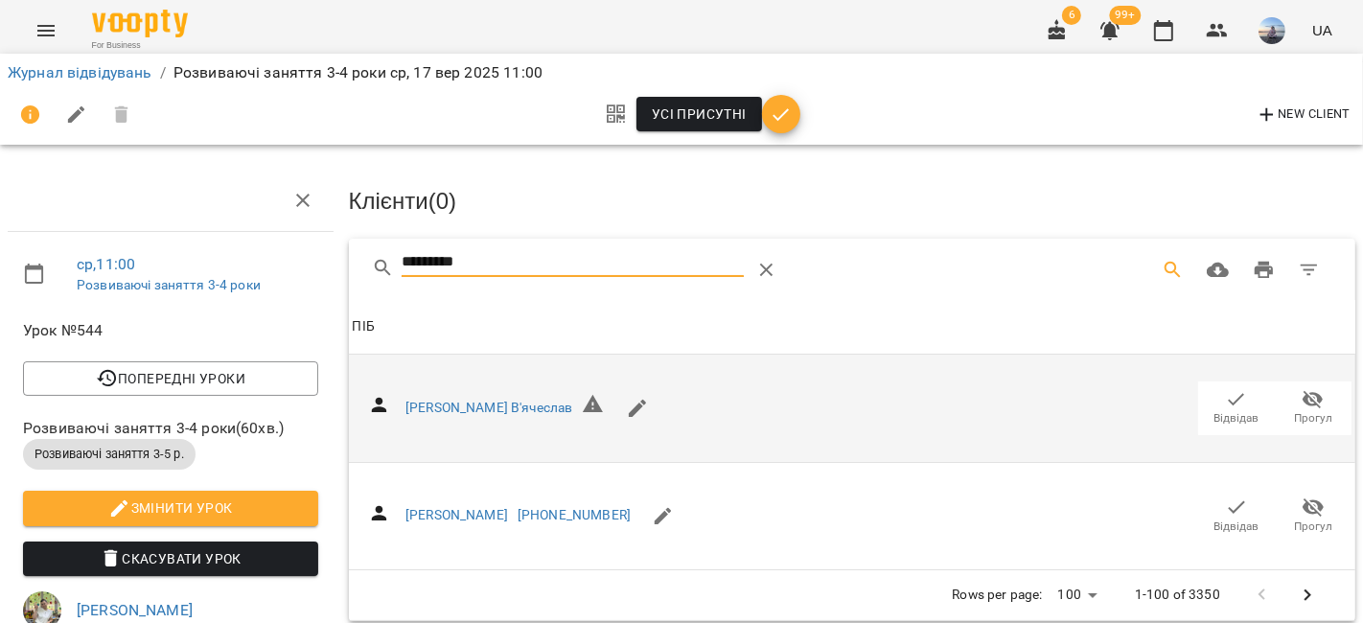
click at [1225, 403] on icon "button" at bounding box center [1236, 399] width 23 height 23
drag, startPoint x: 520, startPoint y: 256, endPoint x: 303, endPoint y: 261, distance: 217.6
click at [303, 261] on div "ср , 11:00 Розвиваючі заняття 3-4 роки Урок №544 Попередні уроки вт 16 вер 2025…" at bounding box center [681, 569] width 1378 height 983
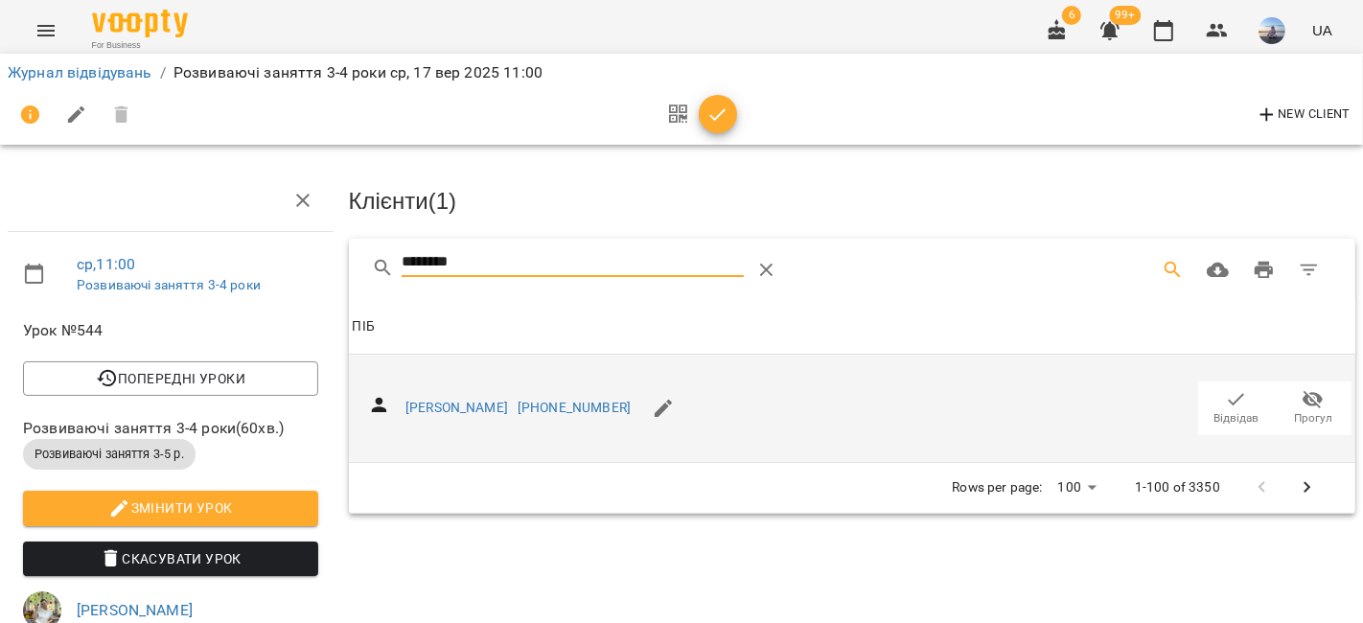
click at [1225, 401] on icon "button" at bounding box center [1236, 399] width 23 height 23
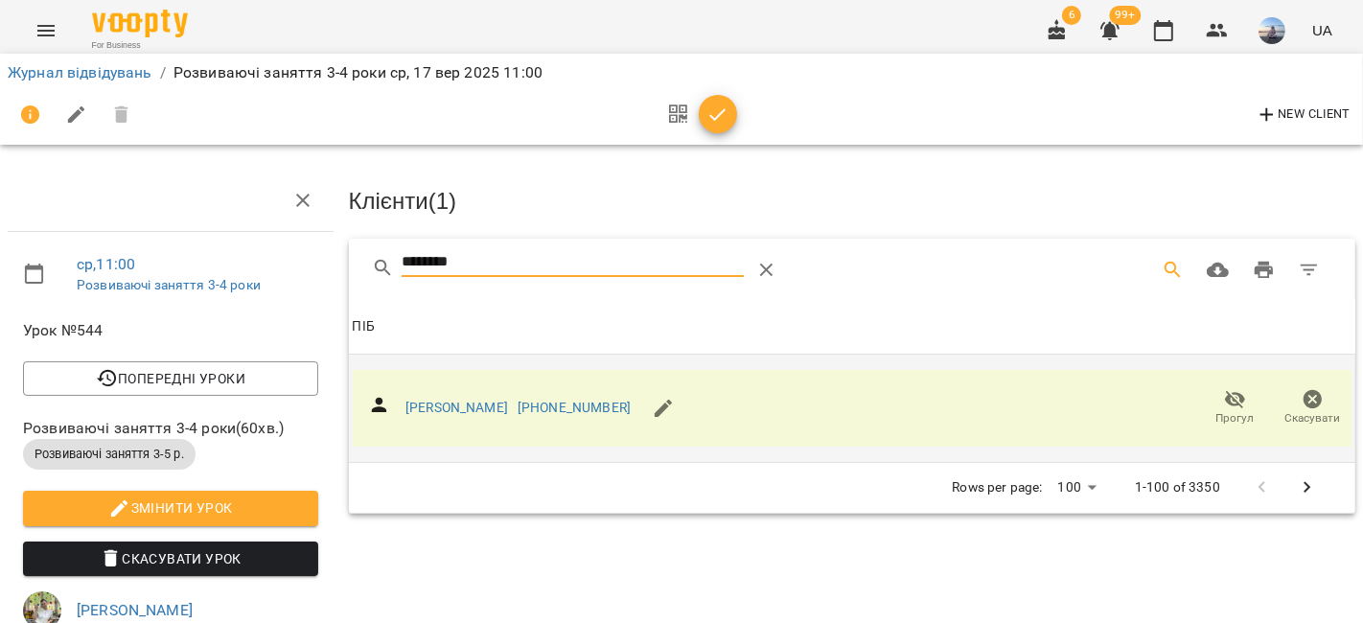
drag, startPoint x: 484, startPoint y: 263, endPoint x: 345, endPoint y: 263, distance: 139.0
click at [349, 263] on div "********" at bounding box center [852, 269] width 1007 height 61
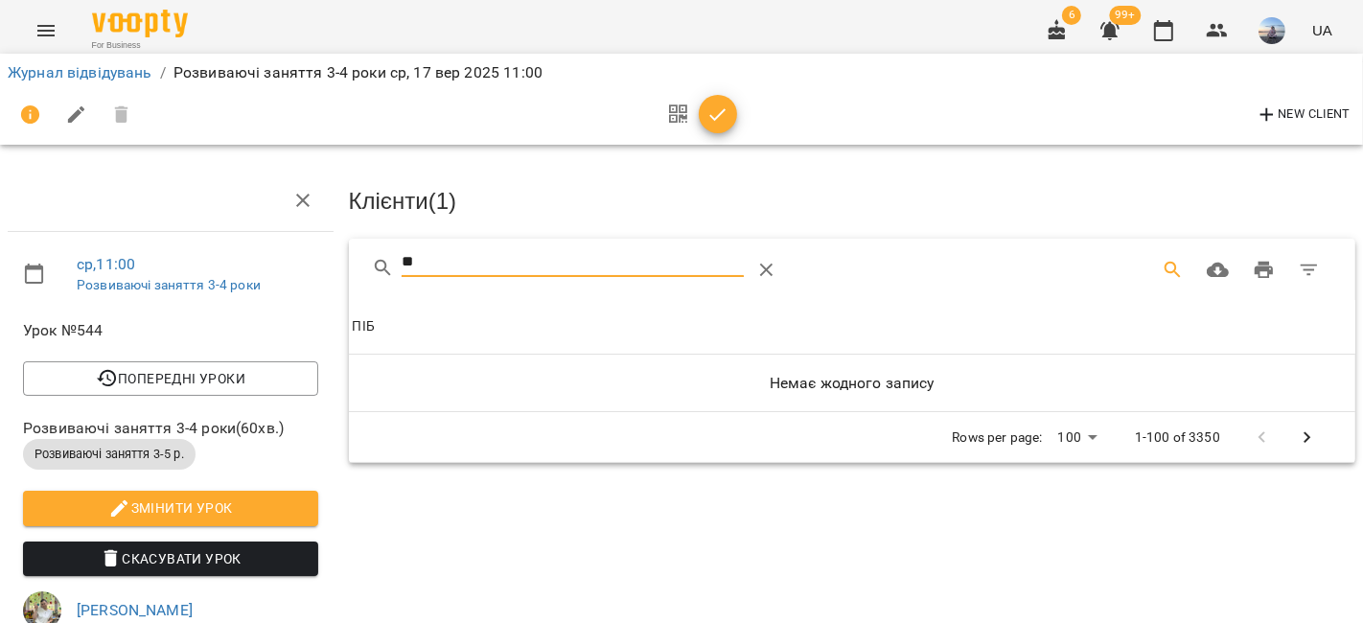
type input "*"
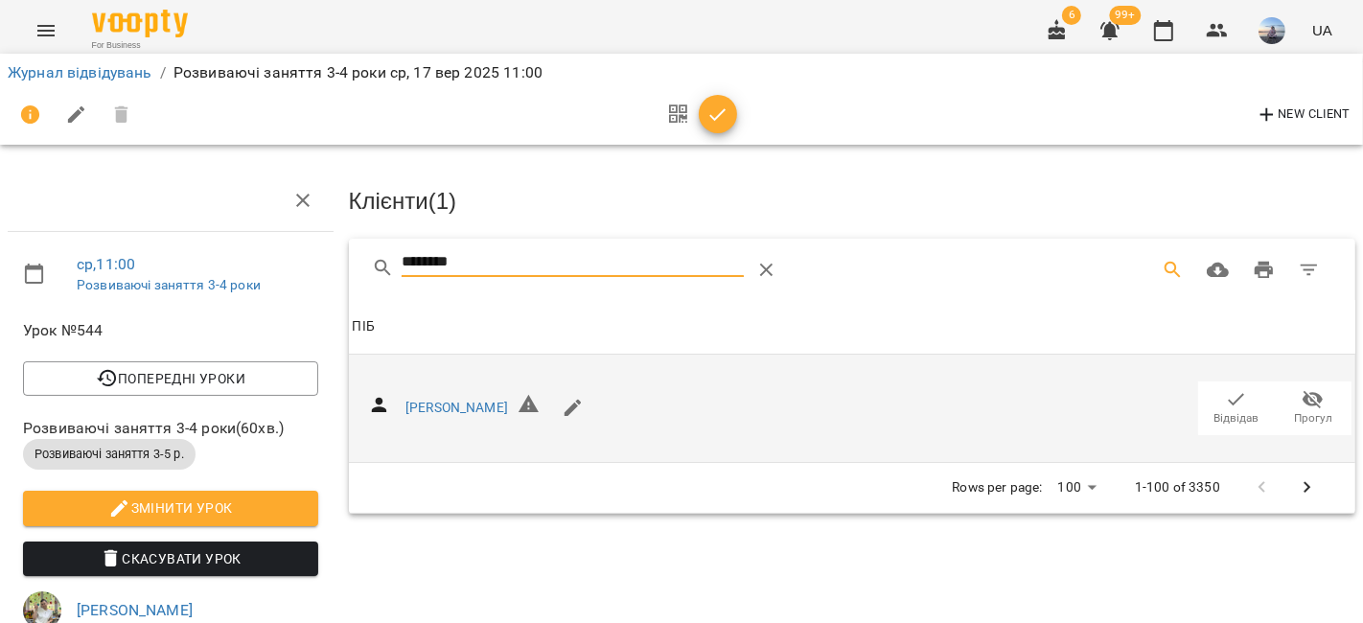
type input "********"
click at [1232, 410] on span "Відвідав" at bounding box center [1236, 418] width 45 height 16
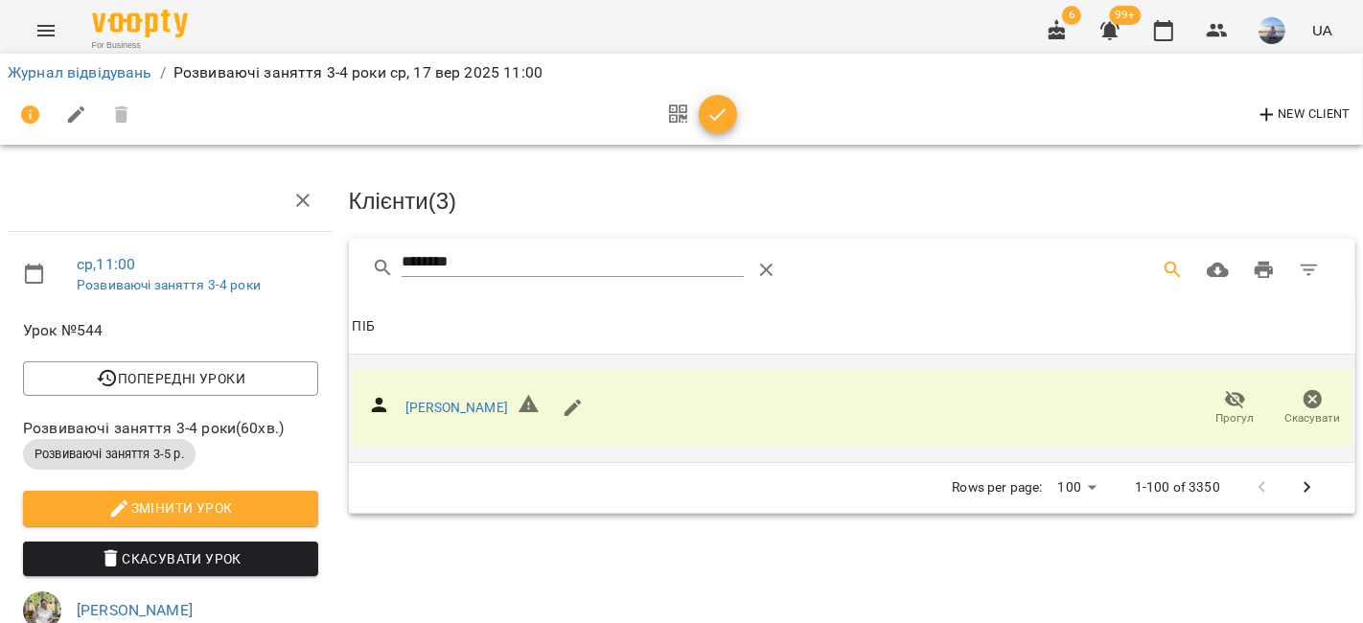
click at [1346, 106] on span "New Client" at bounding box center [1303, 115] width 95 height 23
select select "**"
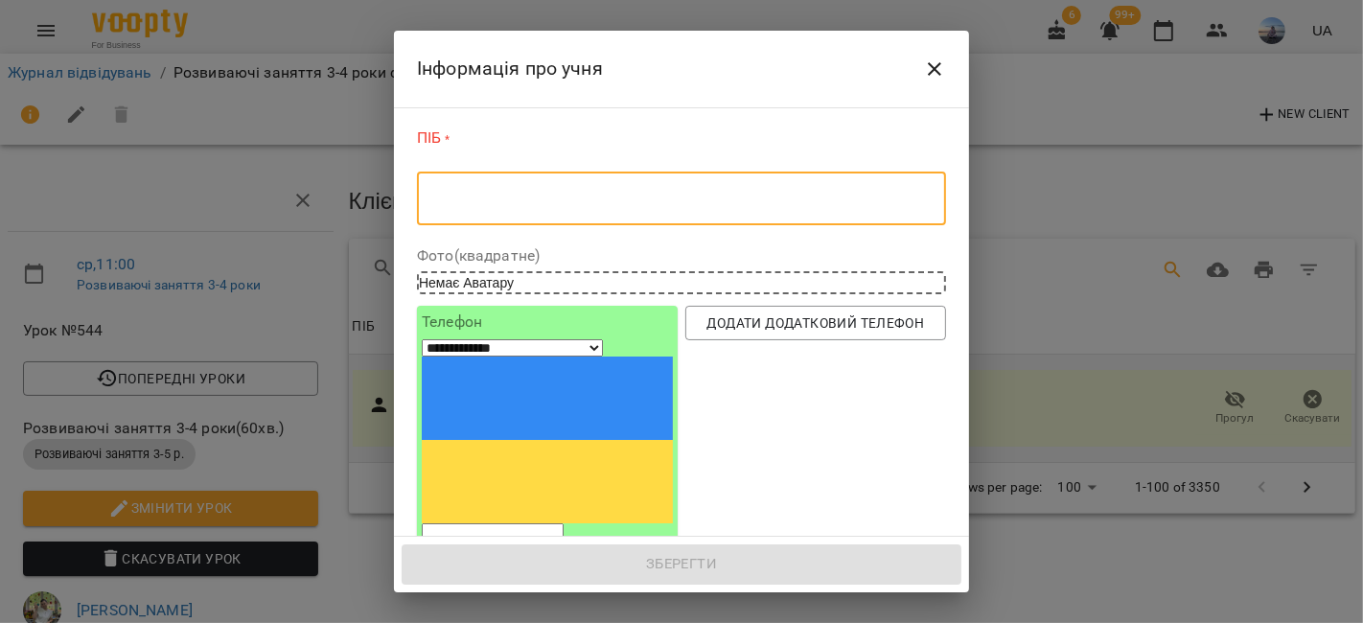
click at [518, 206] on textarea at bounding box center [681, 199] width 502 height 18
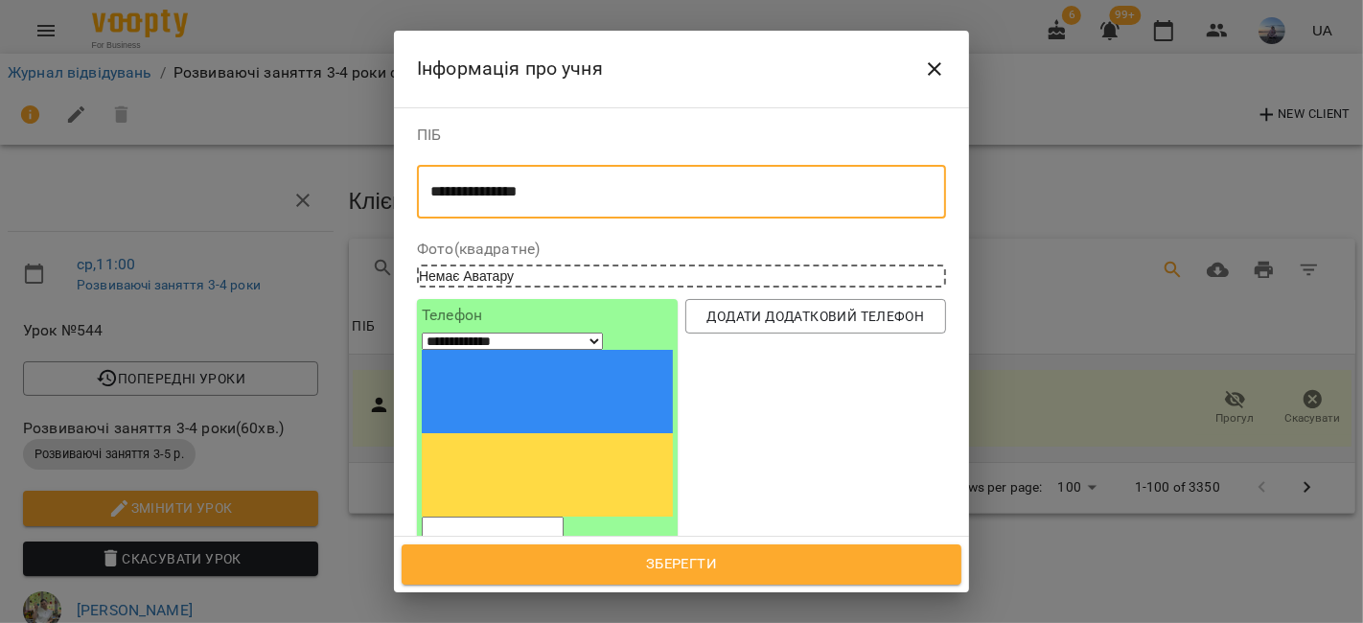
click at [523, 194] on textarea "**********" at bounding box center [673, 192] width 486 height 18
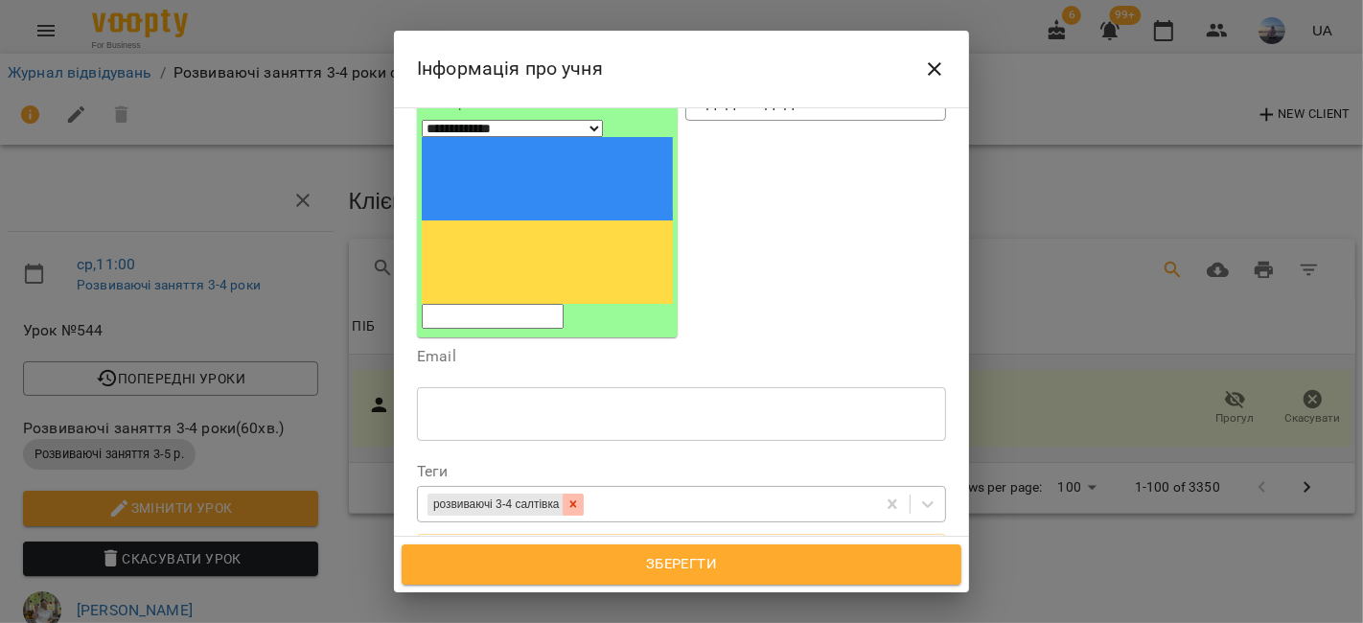
click at [584, 494] on div at bounding box center [573, 505] width 21 height 22
type textarea "**********"
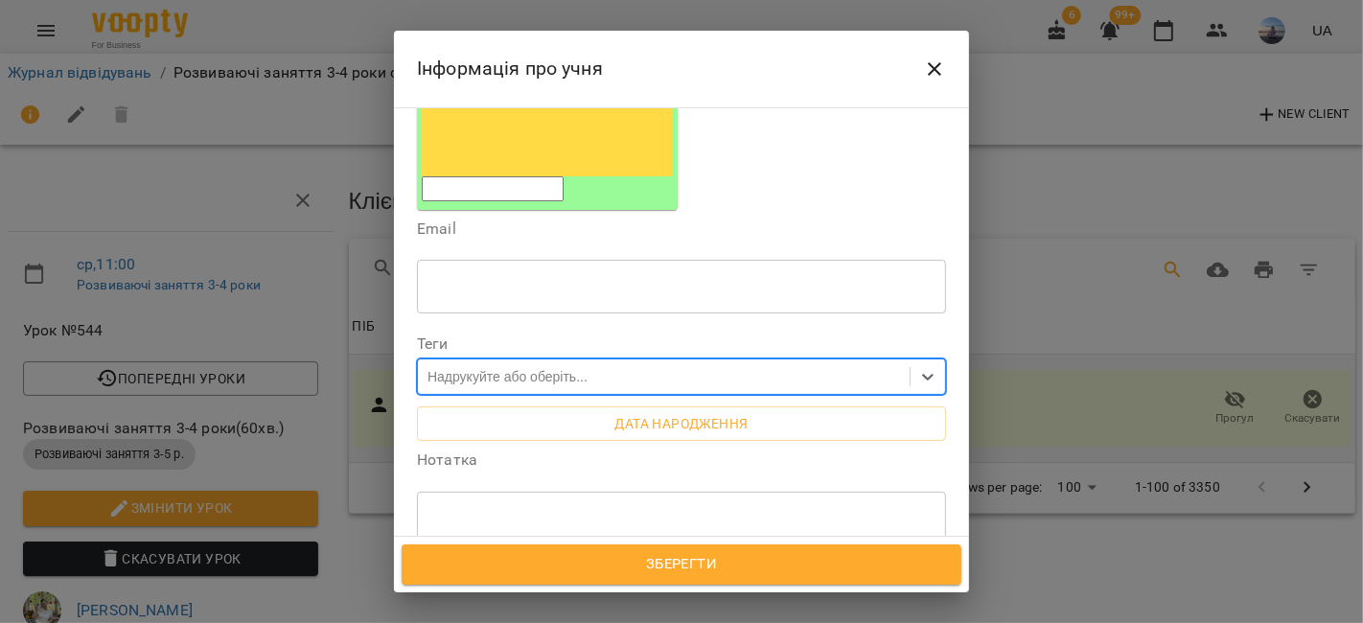
scroll to position [426, 0]
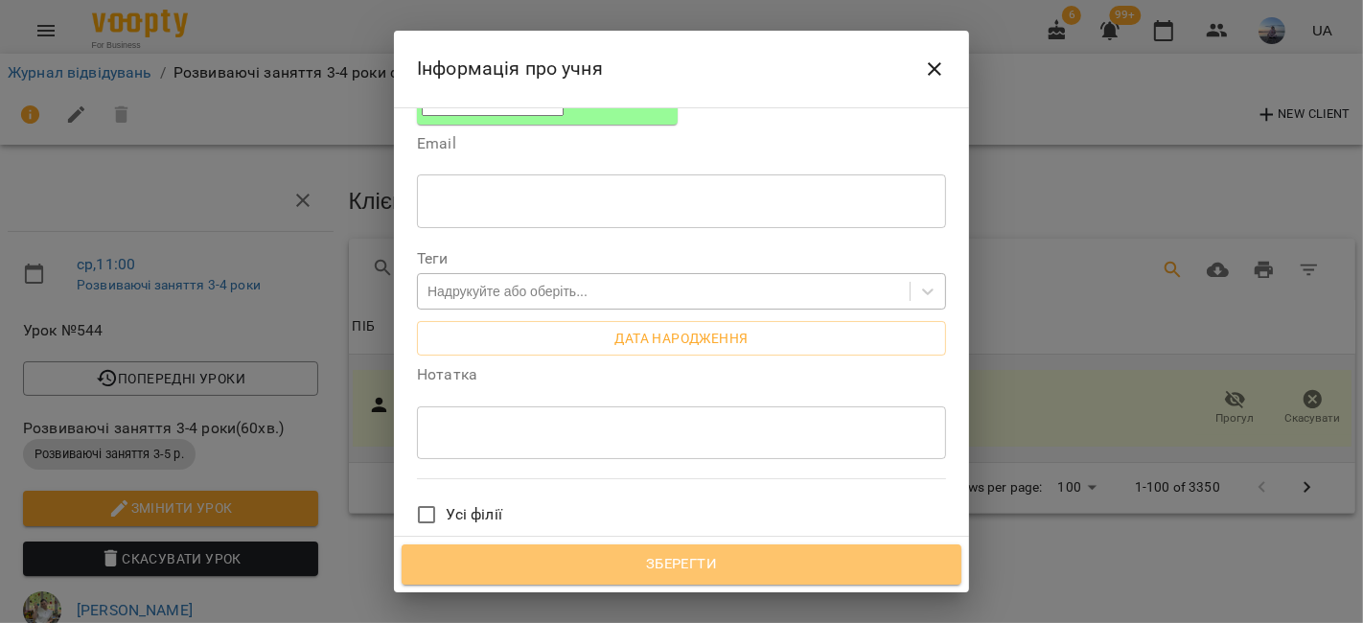
drag, startPoint x: 583, startPoint y: 567, endPoint x: 611, endPoint y: 531, distance: 45.1
click at [582, 567] on span "Зберегти" at bounding box center [682, 564] width 518 height 25
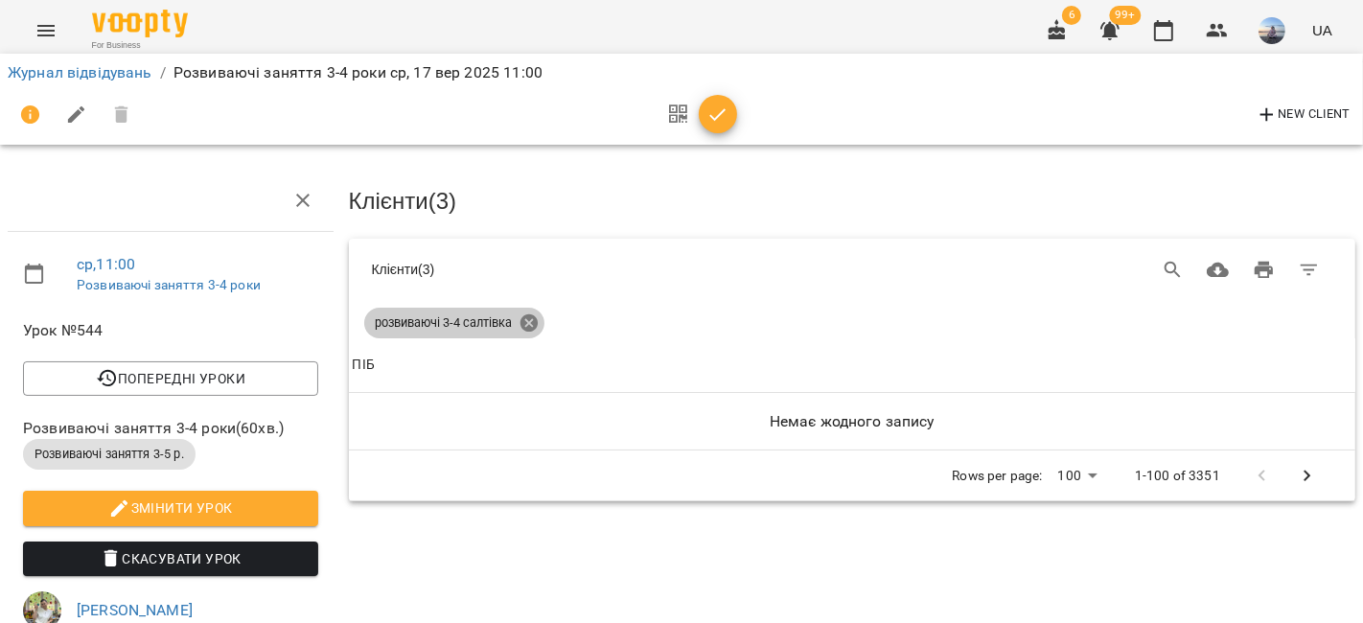
click at [519, 327] on icon at bounding box center [529, 322] width 21 height 21
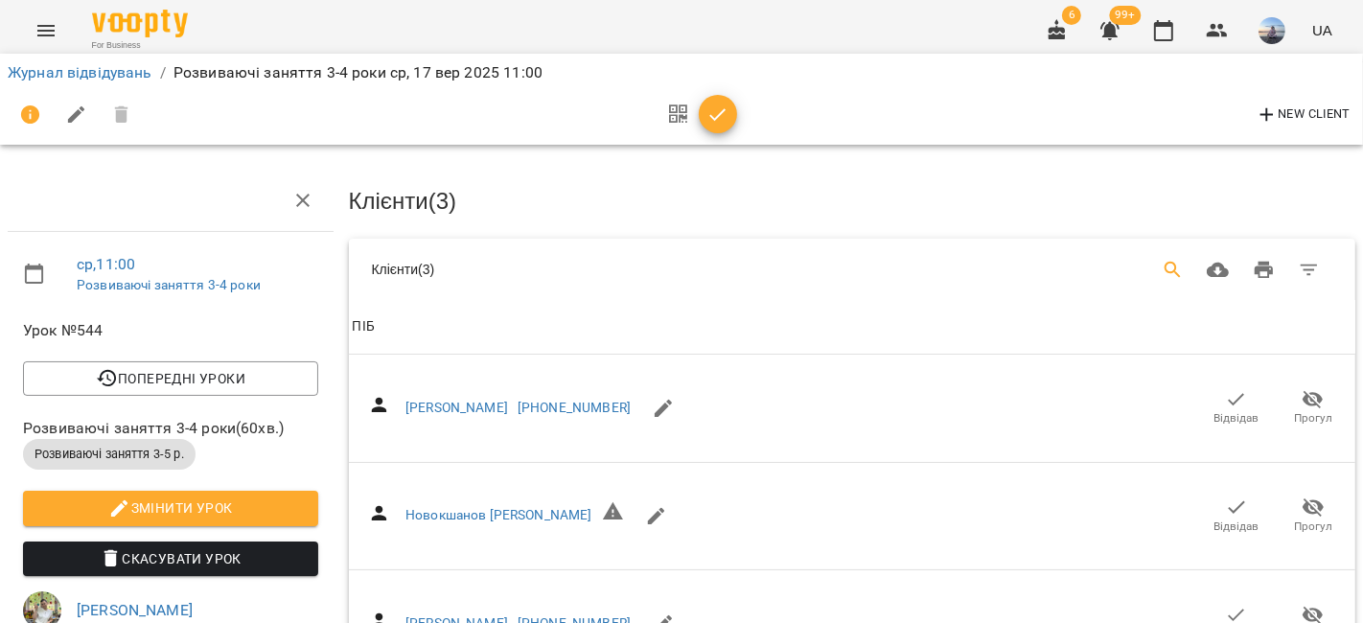
click at [1162, 259] on icon "Search" at bounding box center [1173, 270] width 23 height 23
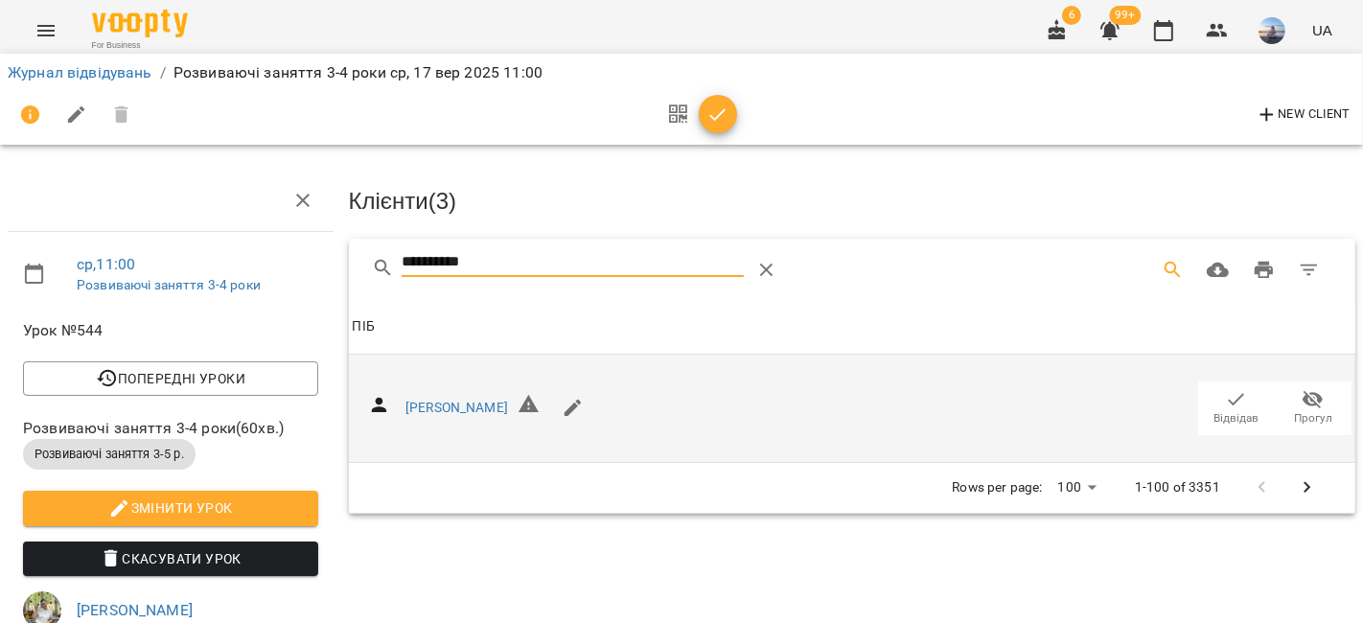
type input "*********"
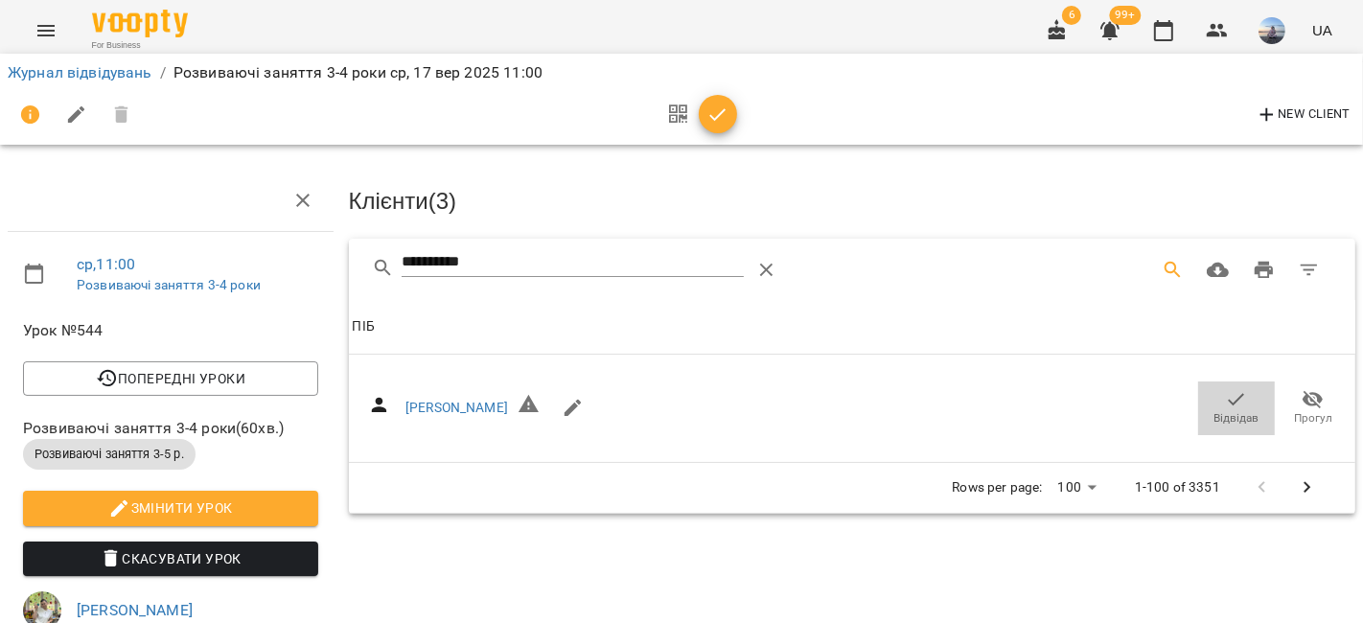
drag, startPoint x: 1237, startPoint y: 403, endPoint x: 865, endPoint y: 181, distance: 433.7
click at [1237, 403] on span "Відвідав" at bounding box center [1237, 407] width 54 height 38
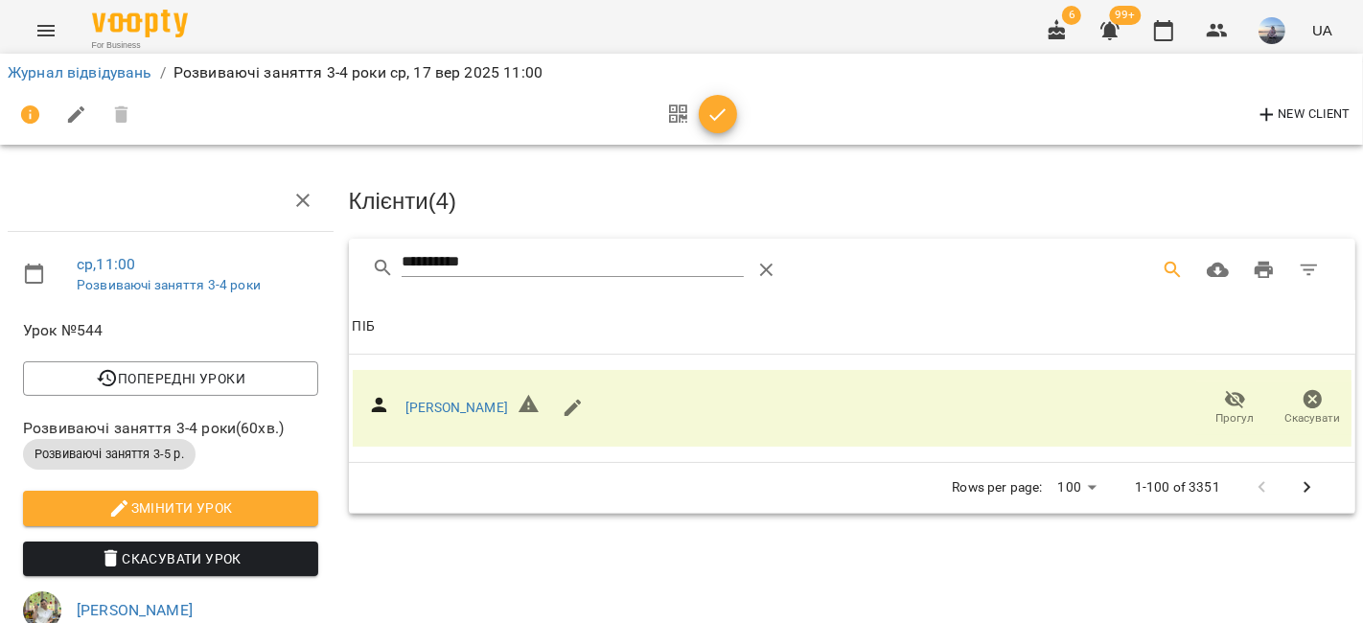
click at [712, 128] on button "button" at bounding box center [718, 114] width 38 height 38
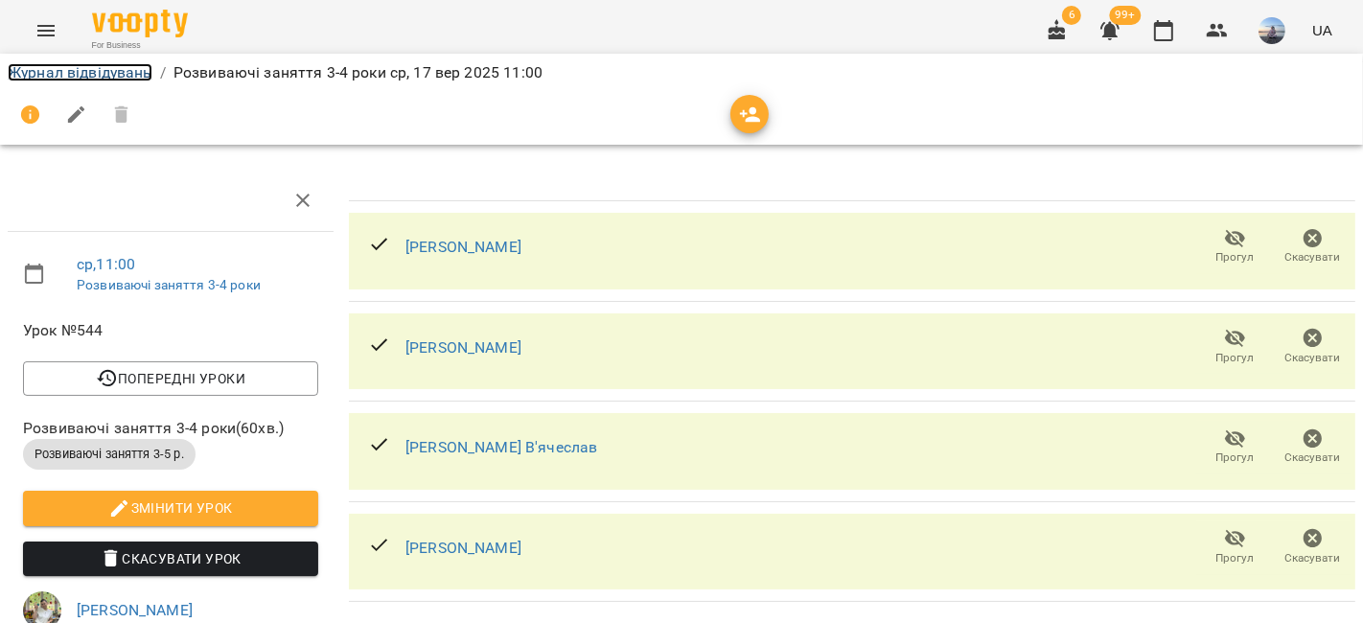
click at [121, 71] on link "Журнал відвідувань" at bounding box center [80, 72] width 145 height 18
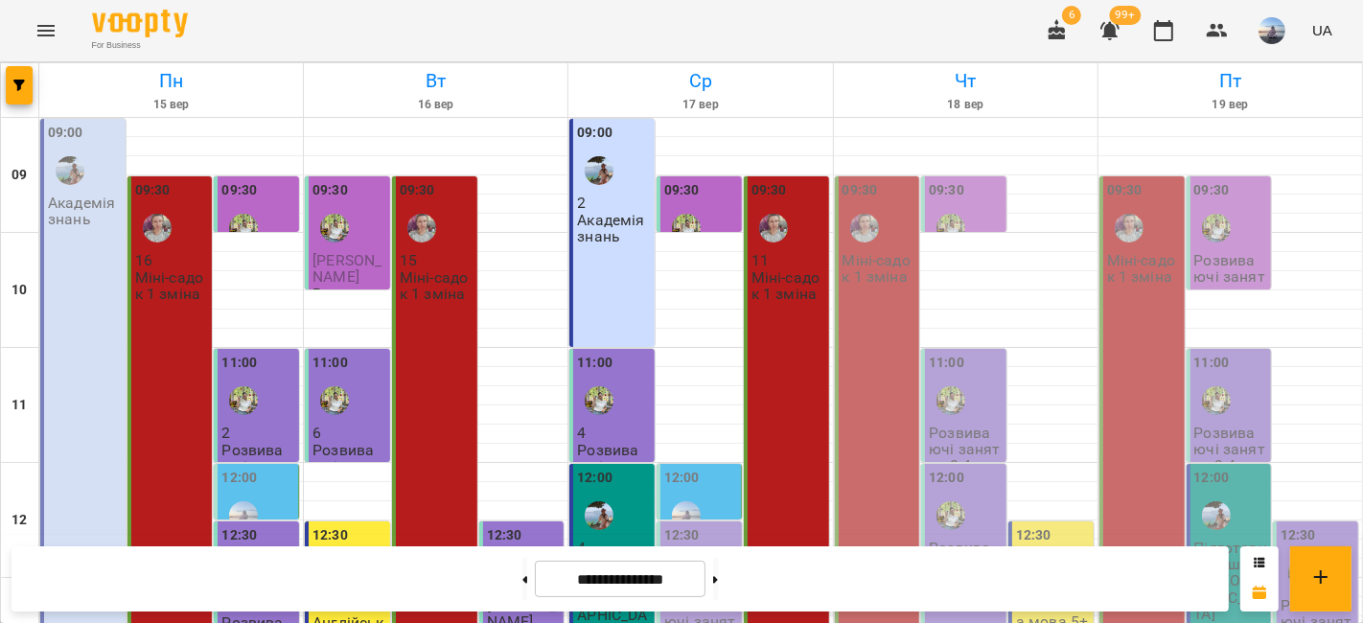
scroll to position [213, 0]
click at [682, 597] on p "Розвиваючі заняття 3-4 роки" at bounding box center [701, 630] width 74 height 66
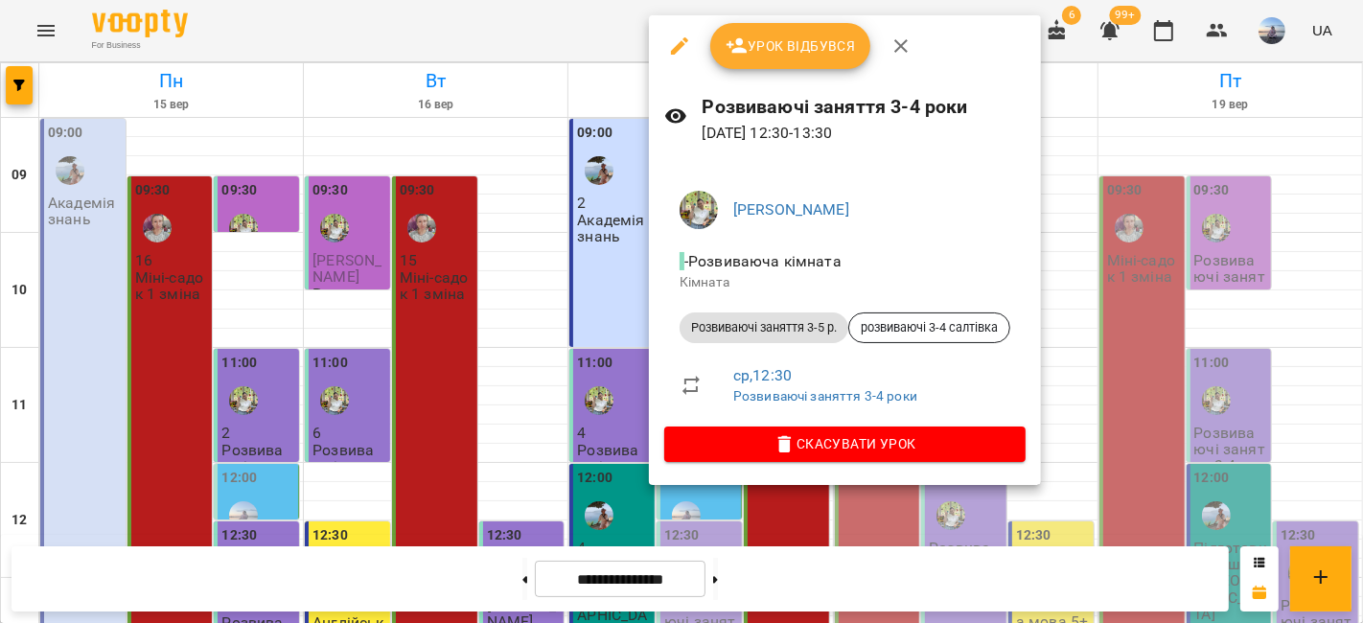
click at [760, 68] on button "Урок відбувся" at bounding box center [790, 46] width 161 height 46
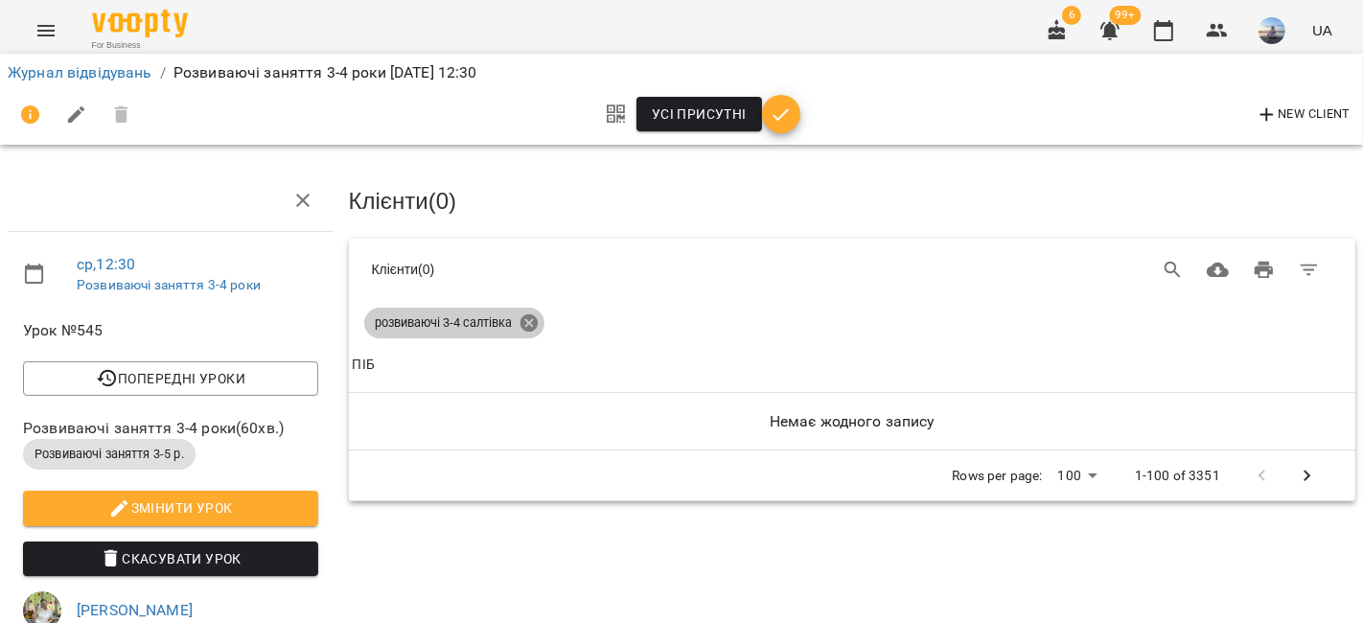
click at [529, 320] on icon at bounding box center [528, 322] width 17 height 17
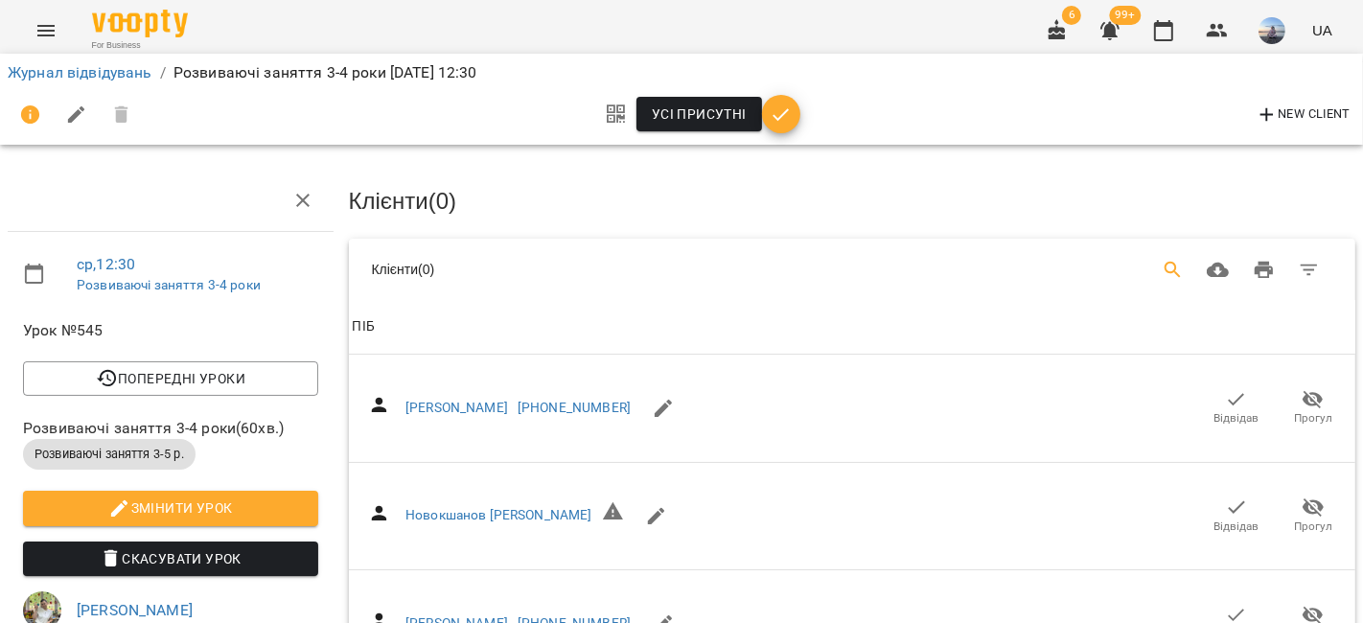
click at [1165, 266] on icon "Search" at bounding box center [1173, 270] width 16 height 16
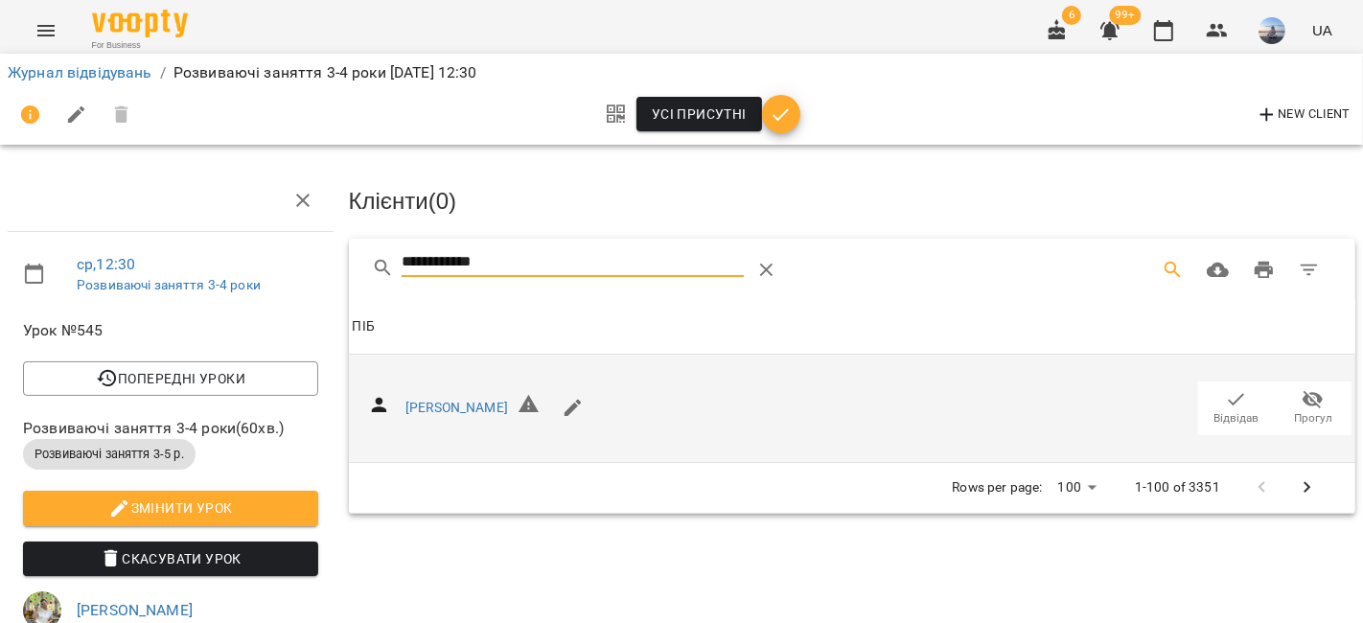
click at [1225, 395] on icon "button" at bounding box center [1236, 399] width 23 height 23
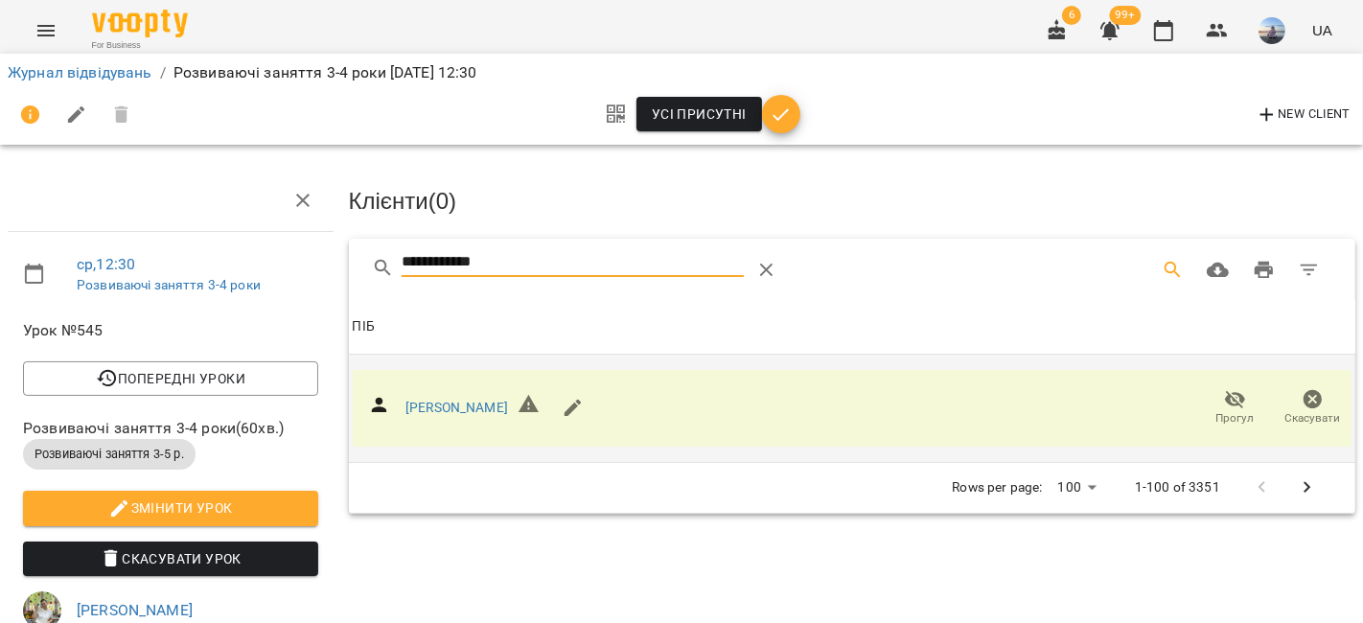
drag, startPoint x: 540, startPoint y: 264, endPoint x: 254, endPoint y: 270, distance: 285.7
click at [260, 271] on div "**********" at bounding box center [681, 569] width 1378 height 983
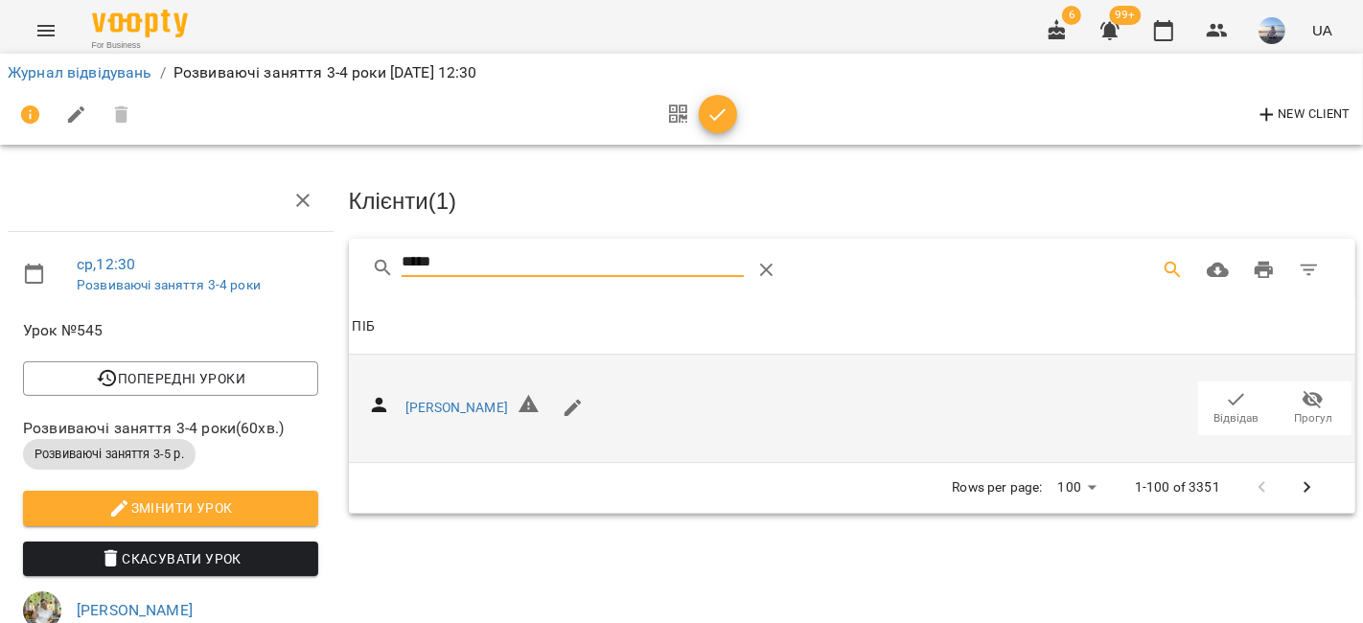
click at [1230, 405] on icon "button" at bounding box center [1236, 399] width 23 height 23
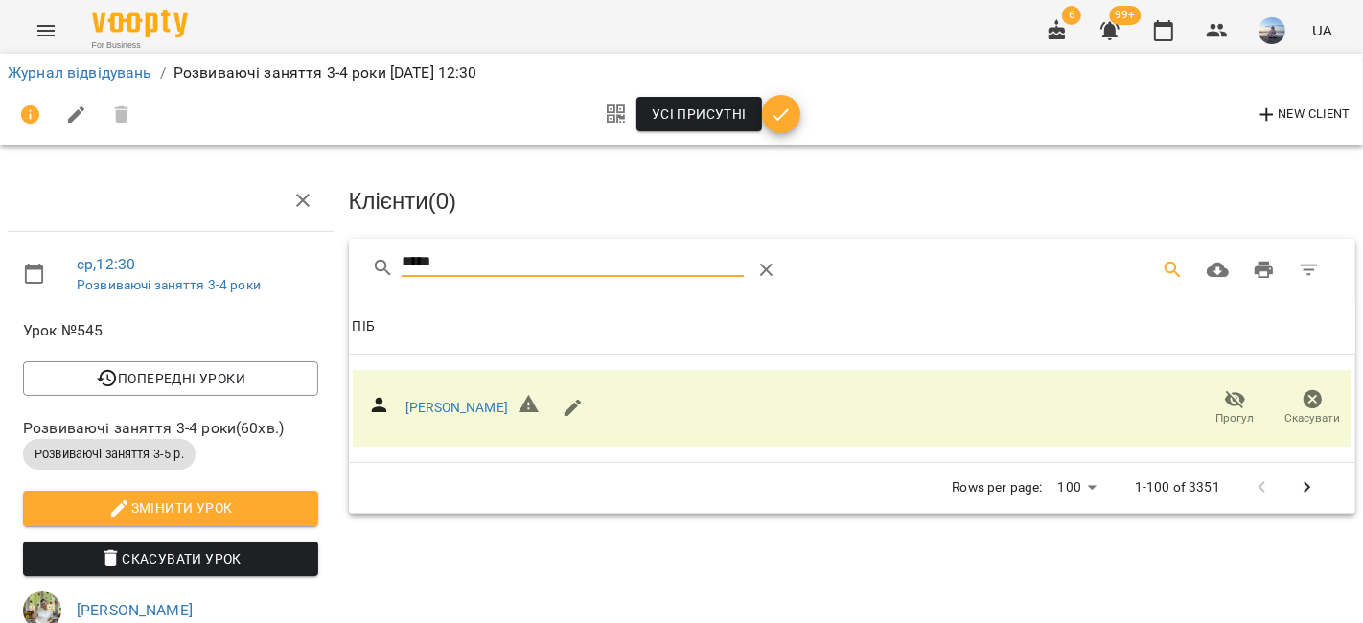
drag, startPoint x: 463, startPoint y: 247, endPoint x: 266, endPoint y: 229, distance: 198.3
click at [266, 229] on div "ср , 12:30 Розвиваючі заняття 3-4 роки Урок №545 Попередні уроки [DATE] 11:00 […" at bounding box center [681, 569] width 1378 height 983
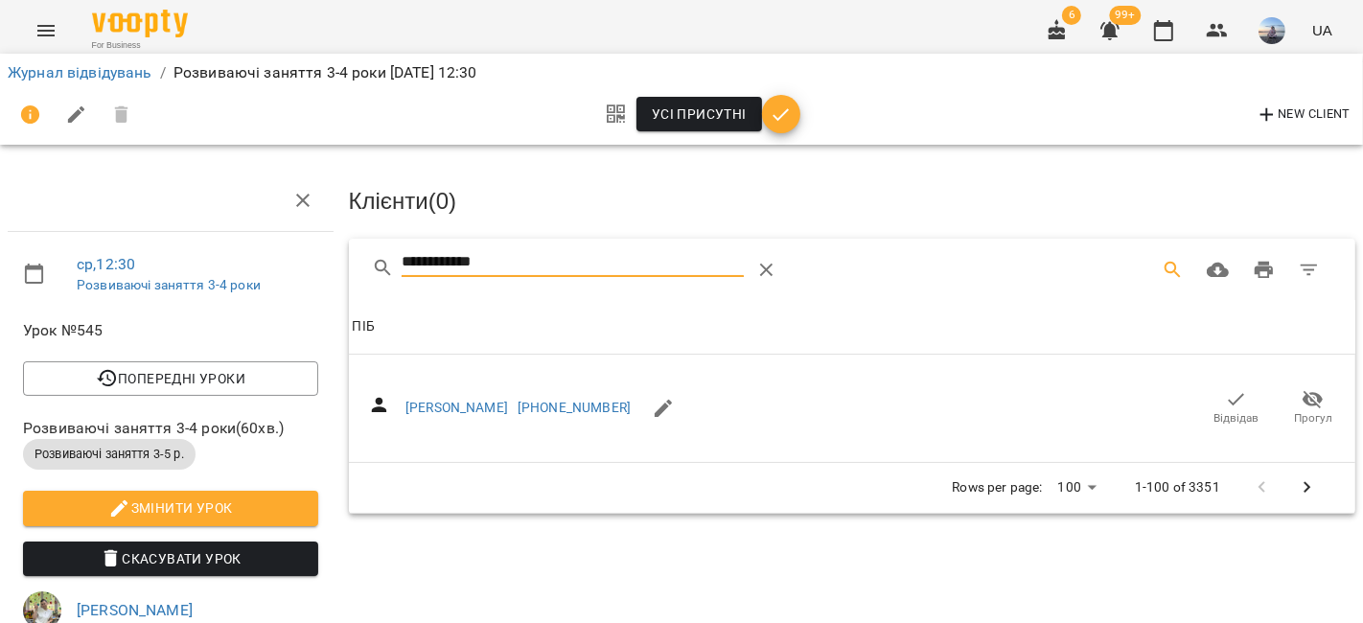
type input "**********"
click at [1210, 405] on span "Відвідав" at bounding box center [1237, 407] width 54 height 38
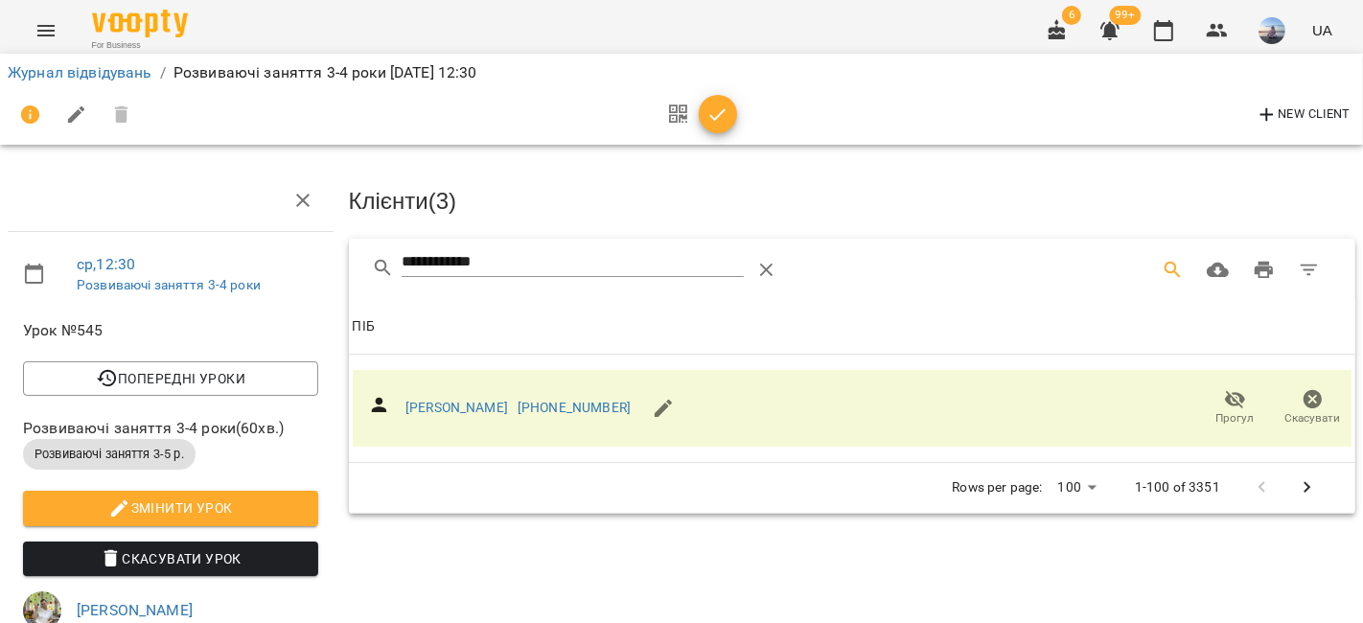
click at [719, 111] on icon "button" at bounding box center [717, 115] width 23 height 23
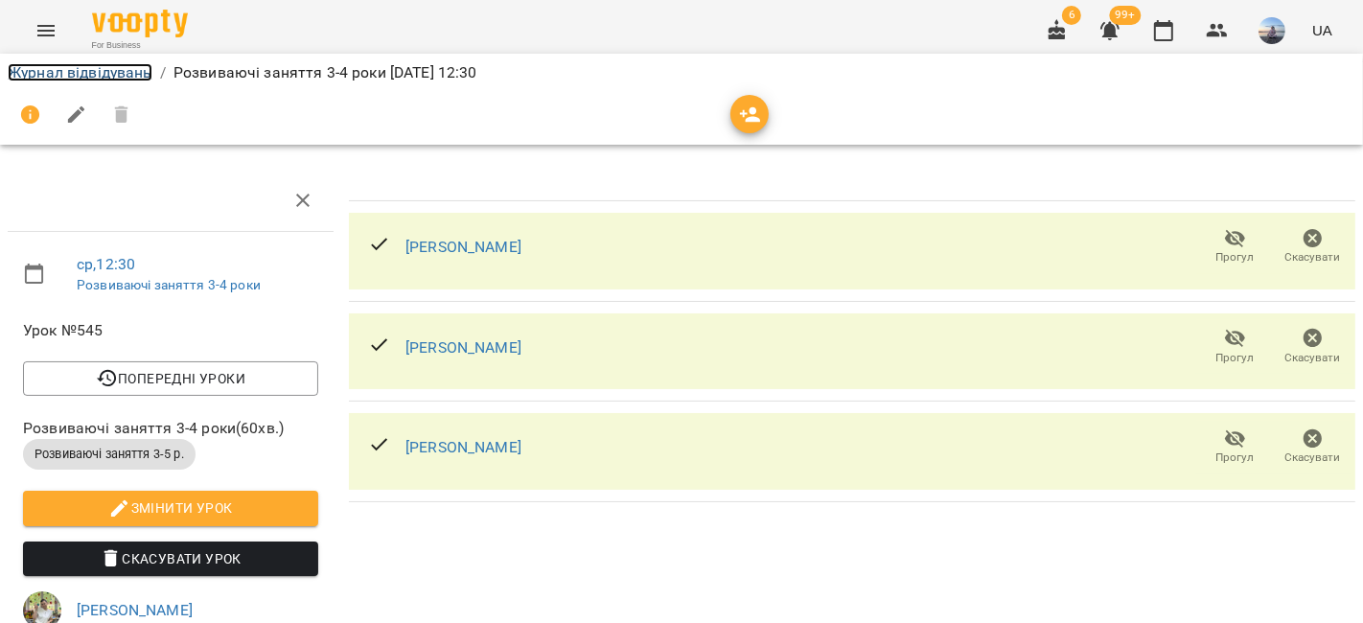
click at [117, 74] on link "Журнал відвідувань" at bounding box center [80, 72] width 145 height 18
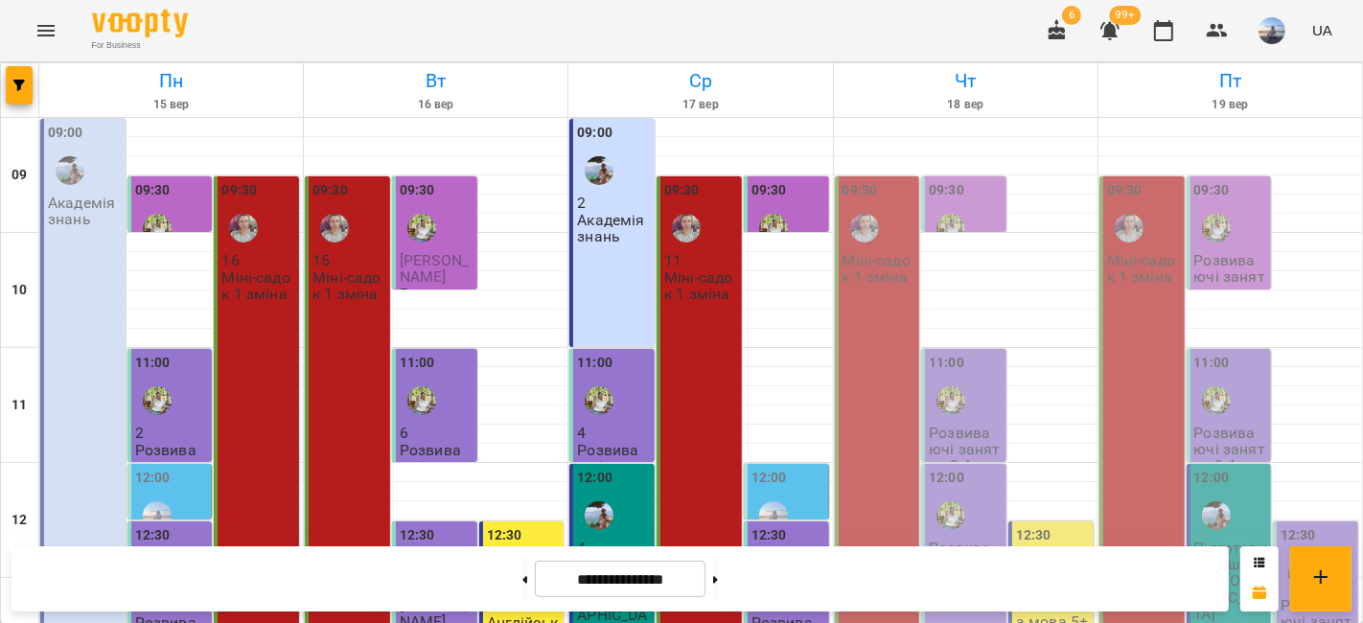
scroll to position [426, 0]
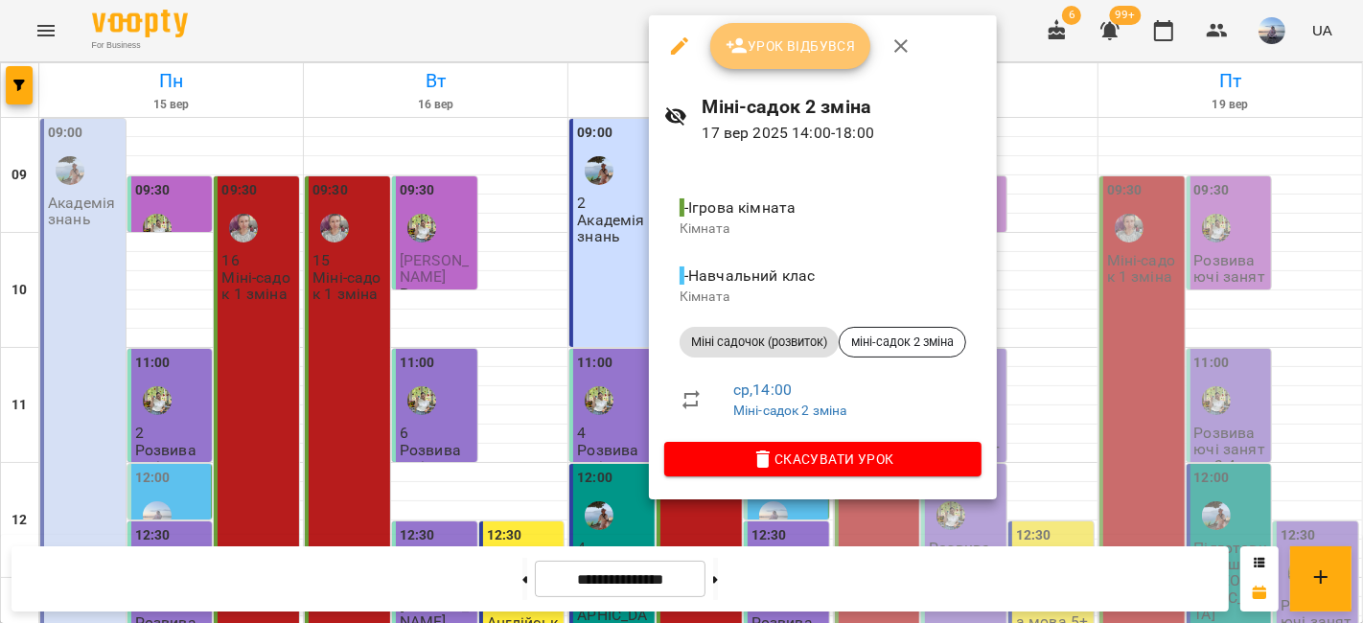
click at [739, 52] on icon "button" at bounding box center [737, 45] width 21 height 15
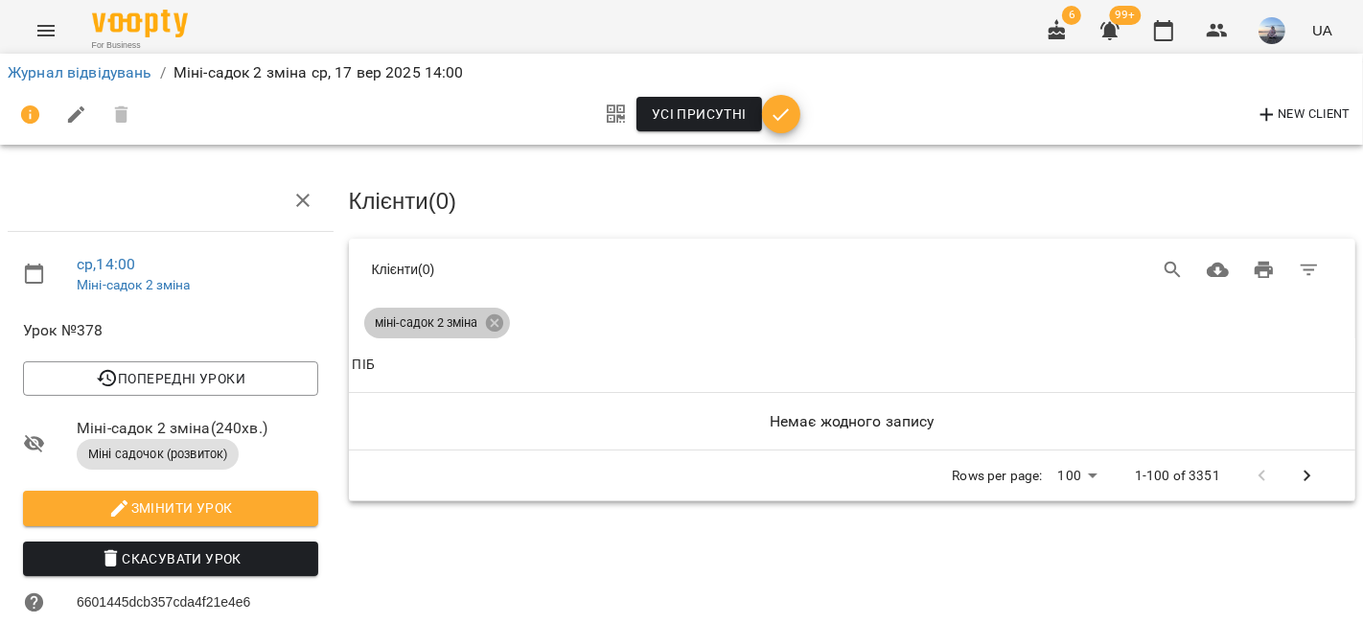
click at [490, 308] on div "міні-садок 2 зміна" at bounding box center [437, 323] width 146 height 31
click at [498, 339] on th "ПІБ" at bounding box center [852, 365] width 1007 height 54
click at [493, 321] on icon at bounding box center [494, 322] width 21 height 21
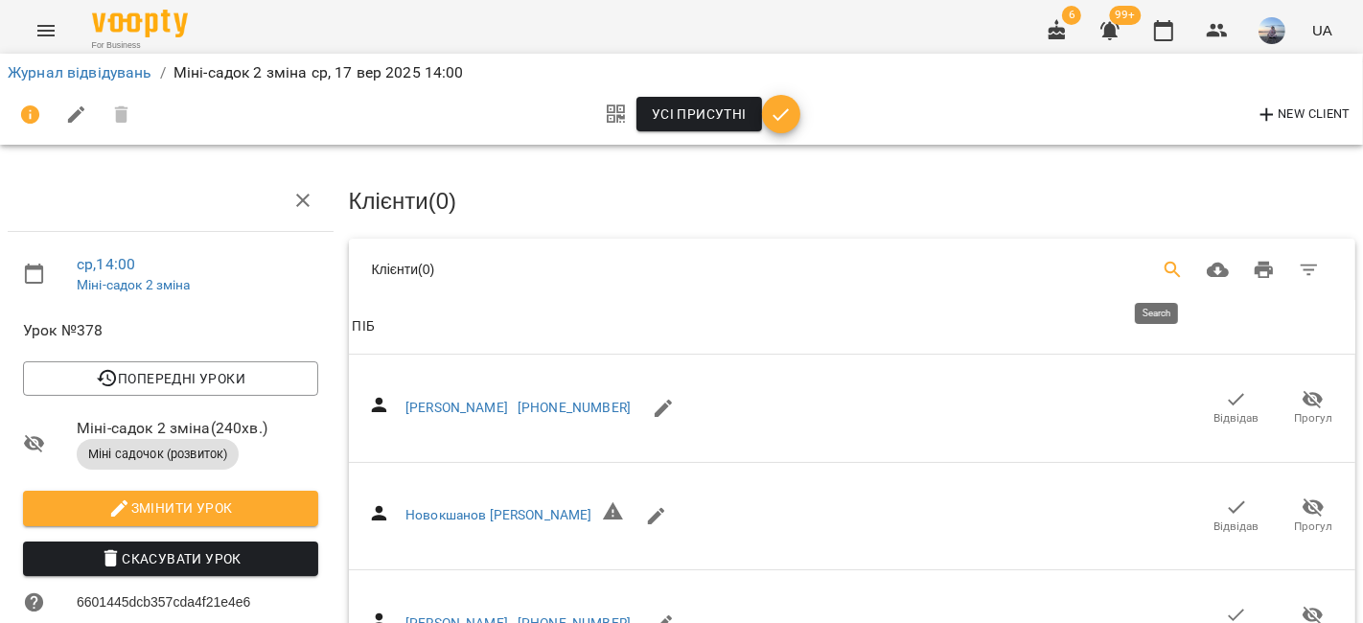
click at [1150, 267] on button "Search" at bounding box center [1173, 270] width 46 height 46
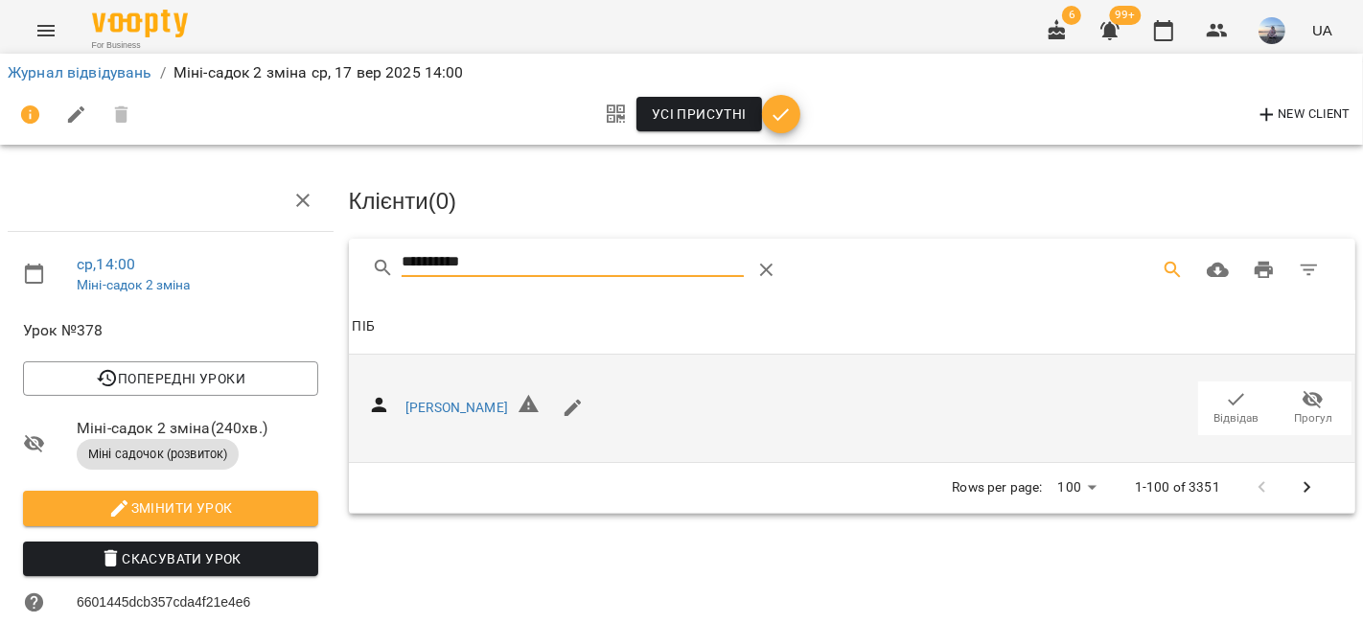
click at [1210, 391] on span "Відвідав" at bounding box center [1237, 407] width 54 height 38
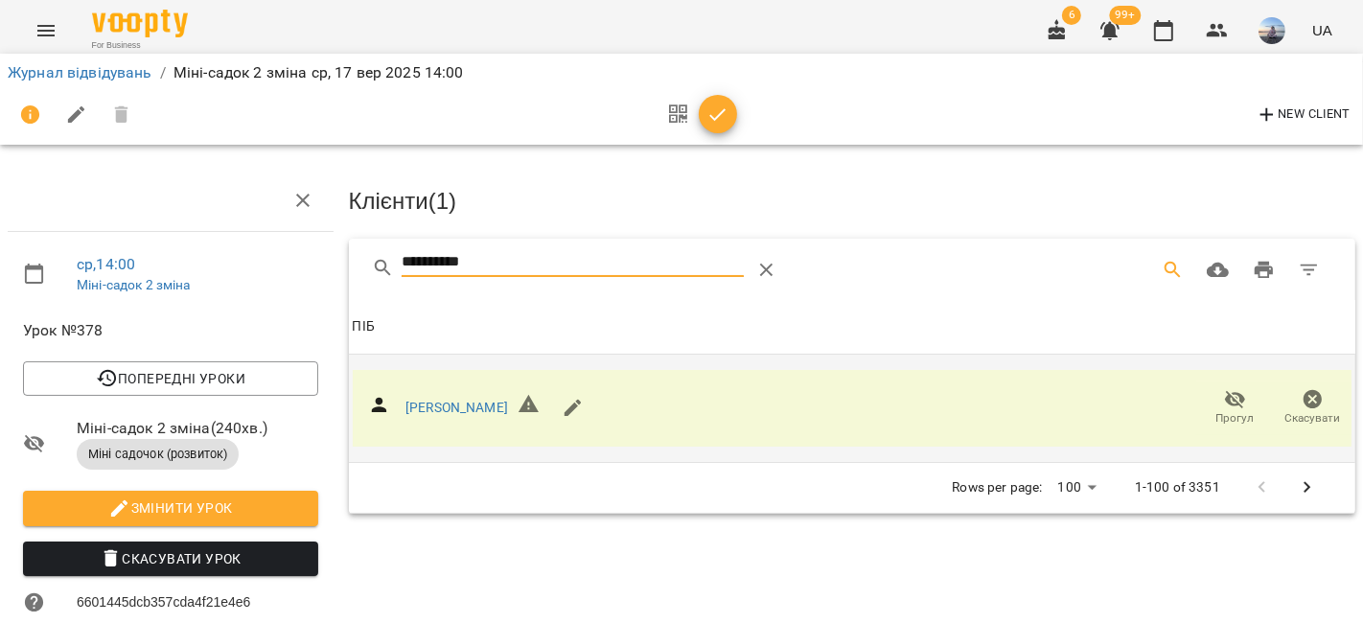
drag, startPoint x: 547, startPoint y: 251, endPoint x: 263, endPoint y: 231, distance: 285.4
click at [267, 231] on div "**********" at bounding box center [681, 544] width 1378 height 933
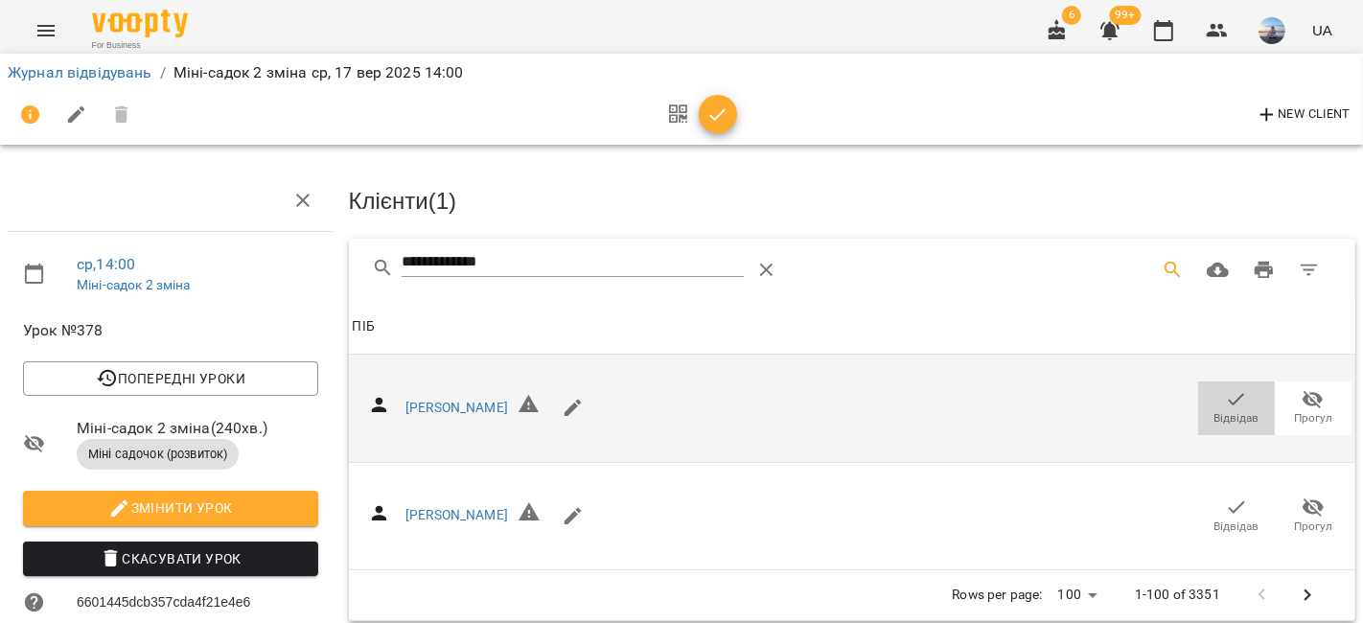
click at [1225, 405] on icon "button" at bounding box center [1236, 399] width 23 height 23
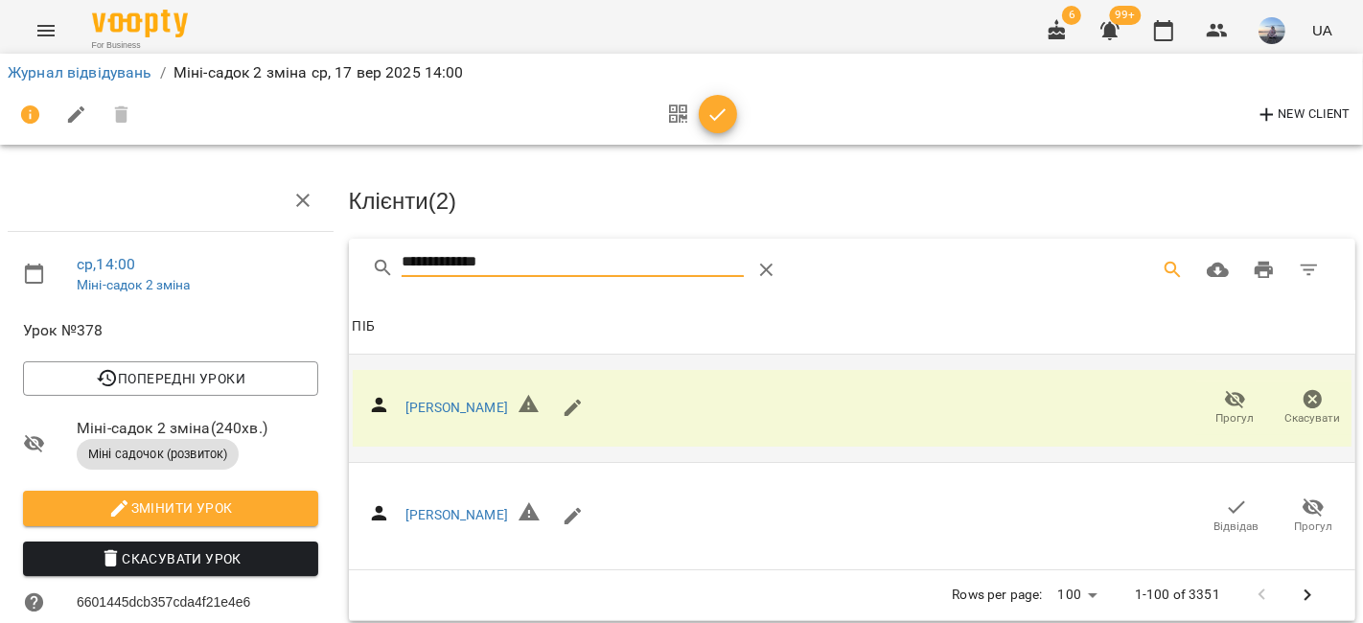
drag, startPoint x: 508, startPoint y: 267, endPoint x: 324, endPoint y: 268, distance: 184.0
click at [324, 268] on div "**********" at bounding box center [681, 544] width 1378 height 933
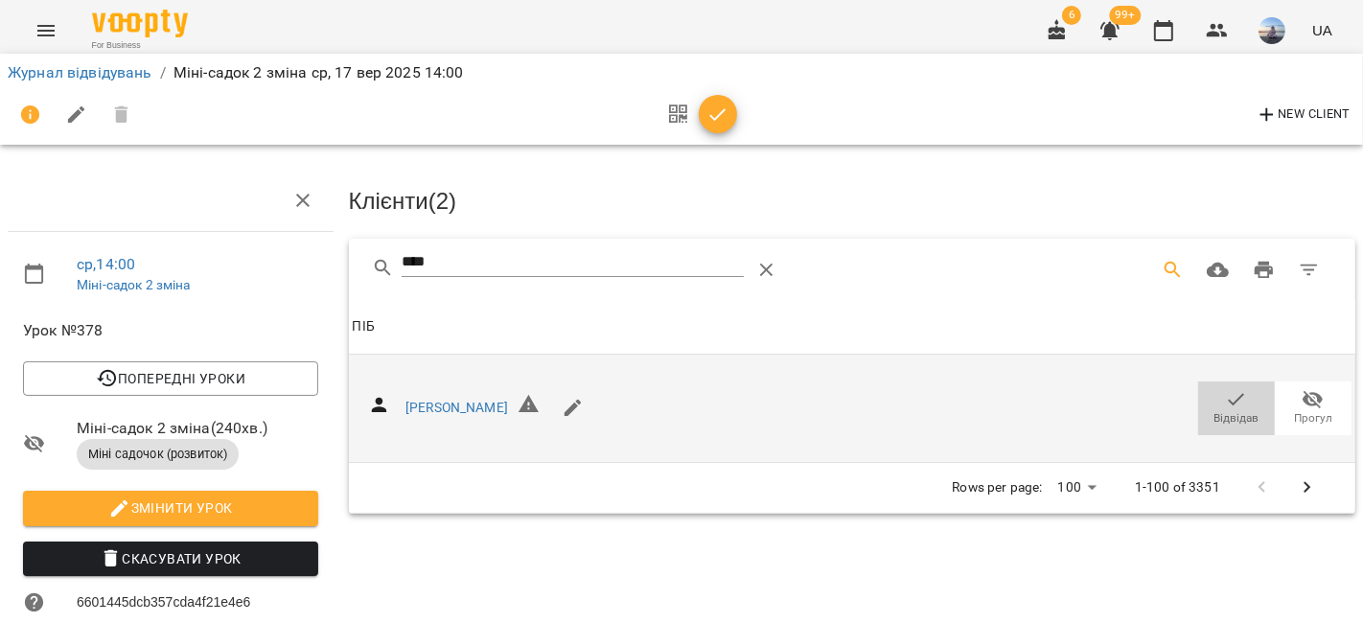
click at [1234, 390] on span "Відвідав" at bounding box center [1237, 407] width 54 height 38
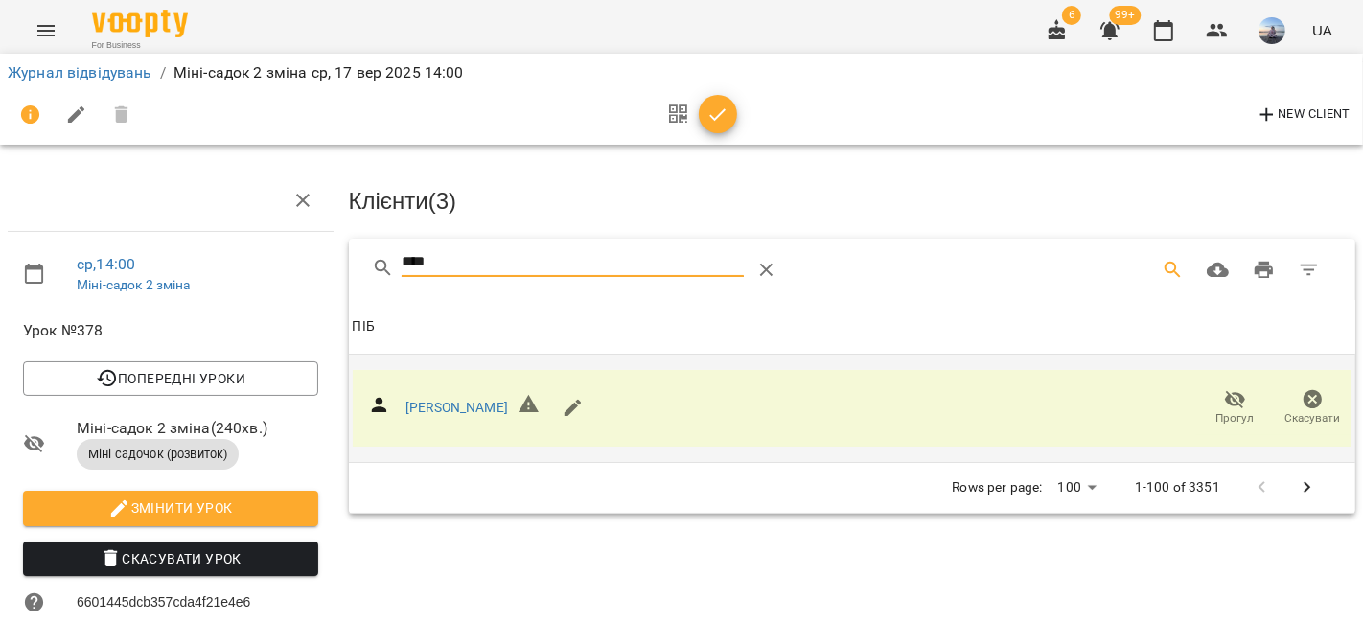
drag, startPoint x: 542, startPoint y: 266, endPoint x: 270, endPoint y: 257, distance: 271.4
click at [270, 257] on div "ср , 14:00 Міні-садок 2 зміна Урок №378 Попередні уроки [DATE] 14:00 [DATE] 14:…" at bounding box center [681, 544] width 1378 height 933
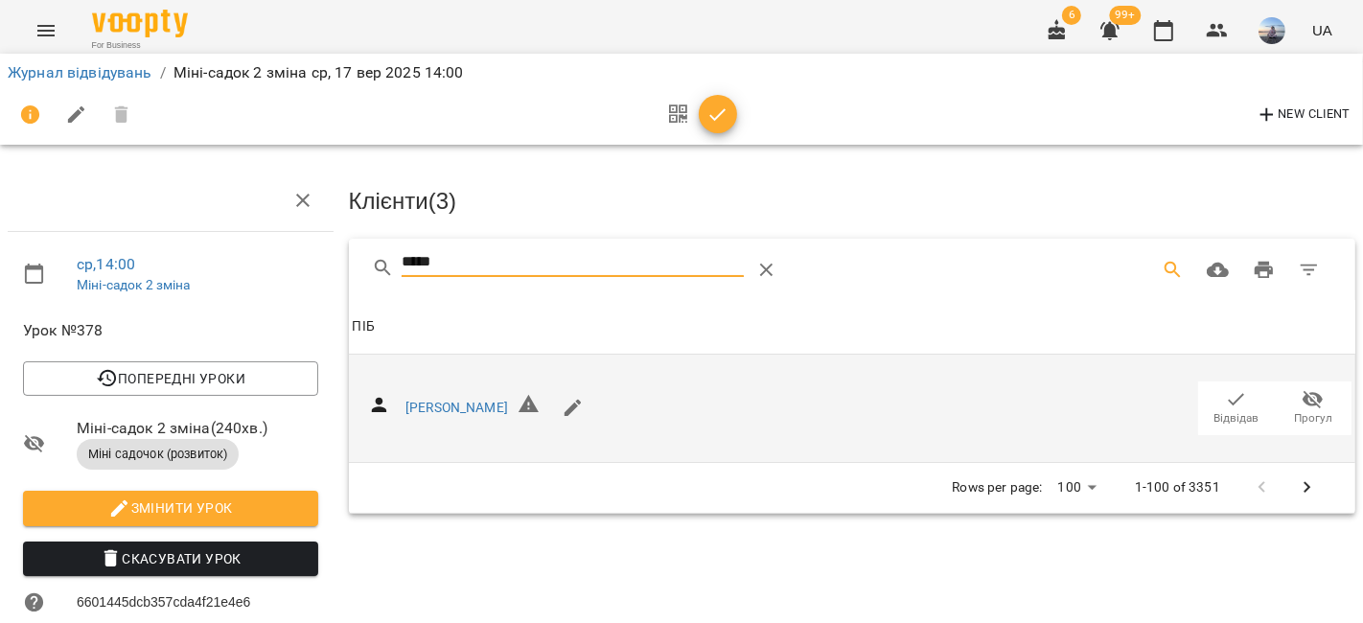
click at [1231, 403] on icon "button" at bounding box center [1236, 399] width 23 height 23
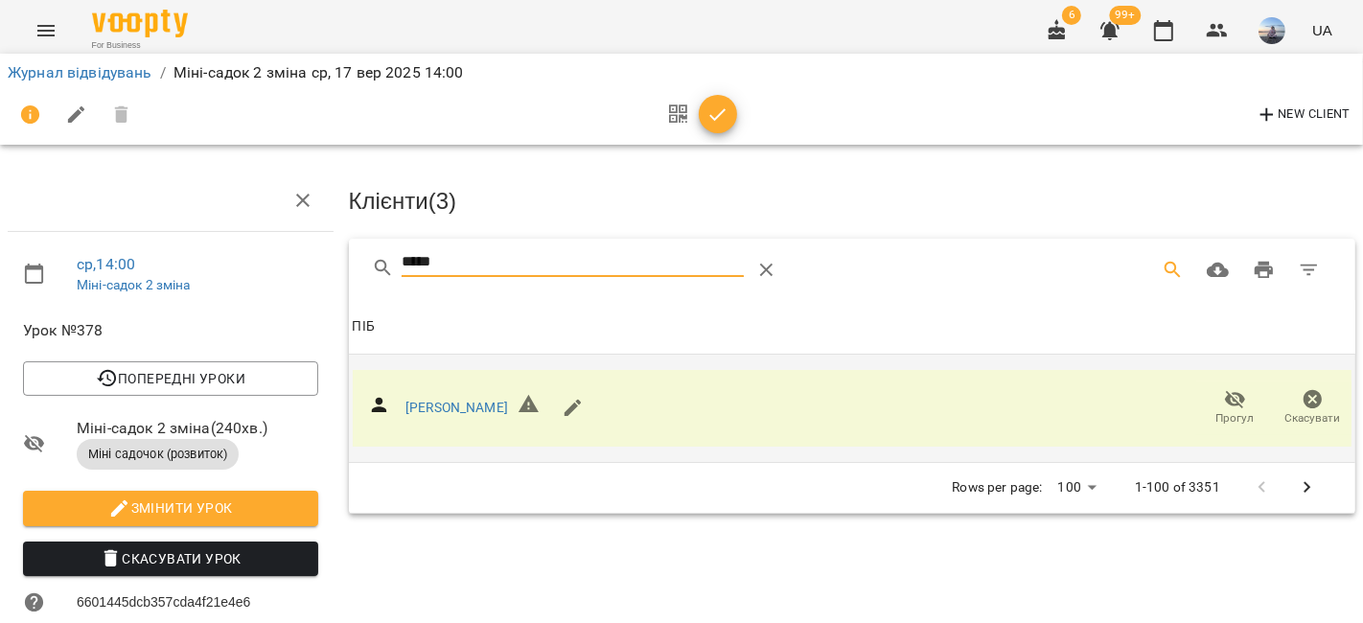
drag, startPoint x: 525, startPoint y: 266, endPoint x: 305, endPoint y: 259, distance: 220.6
click at [307, 259] on div "ср , 14:00 Міні-садок 2 зміна Урок №378 Попередні уроки [DATE] 14:00 [DATE] 14:…" at bounding box center [681, 544] width 1378 height 933
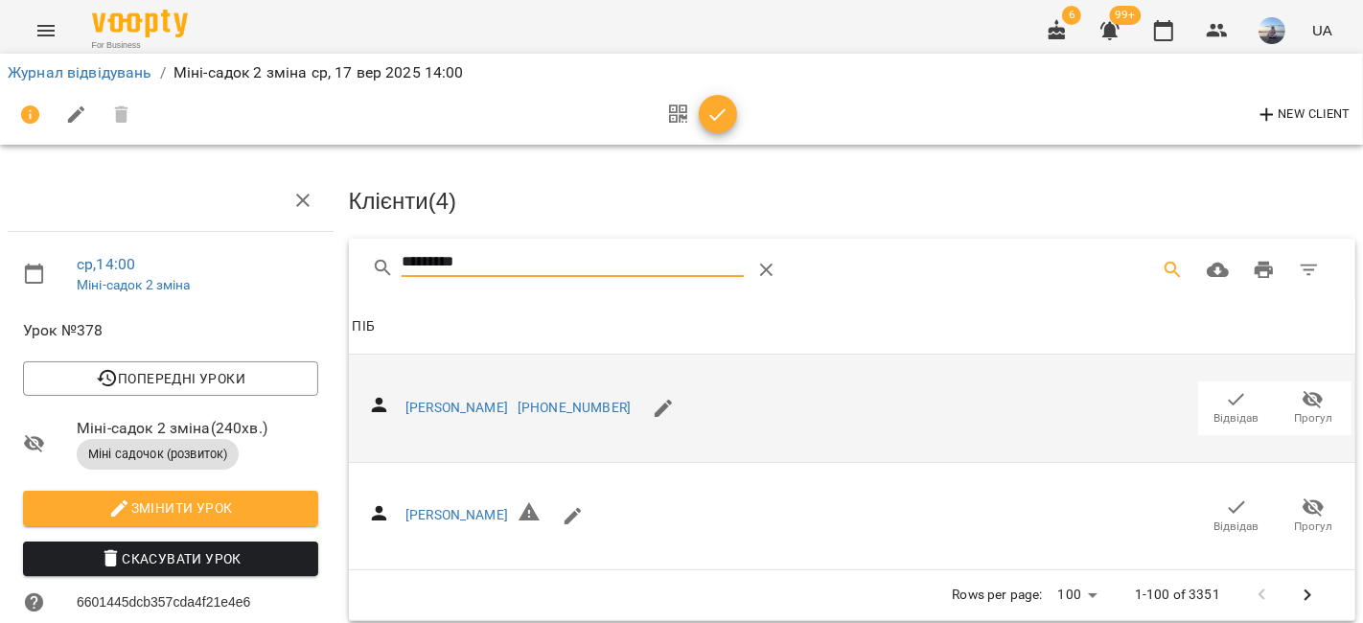
click at [1235, 414] on span "Відвідав" at bounding box center [1236, 418] width 45 height 16
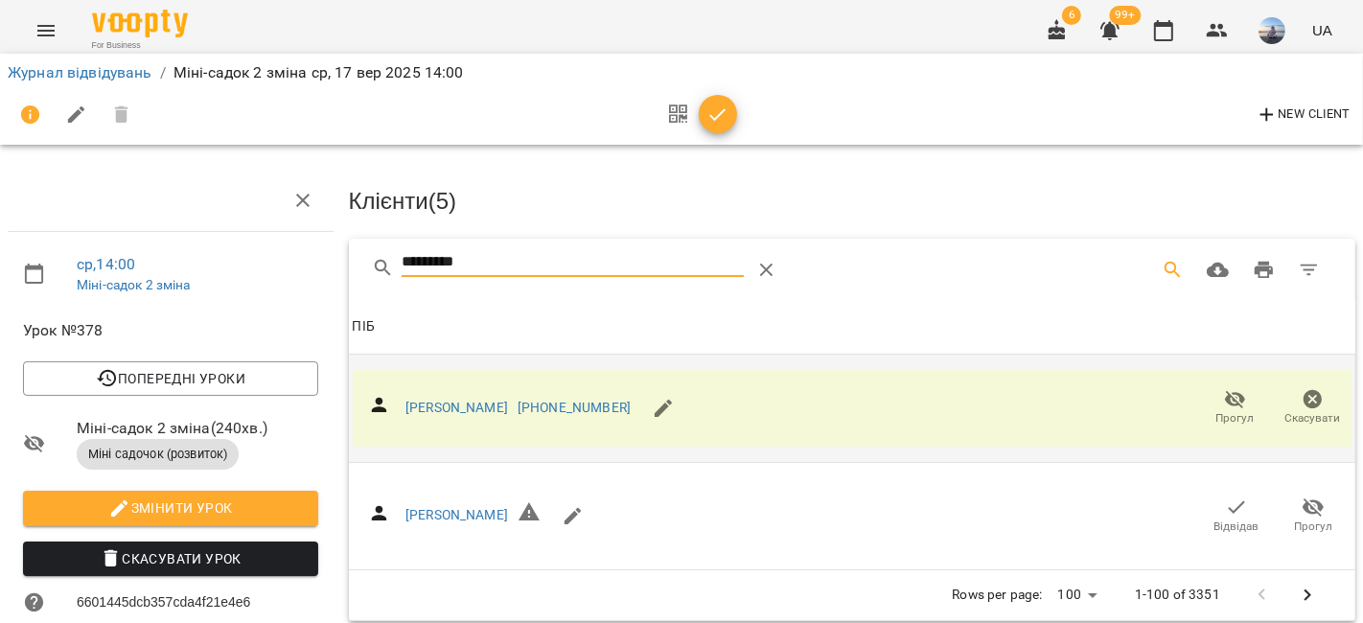
drag, startPoint x: 498, startPoint y: 255, endPoint x: 252, endPoint y: 252, distance: 246.4
click at [252, 252] on div "ср , 14:00 Міні-садок 2 зміна Урок №378 Попередні уроки [DATE] 14:00 [DATE] 14:…" at bounding box center [681, 544] width 1378 height 933
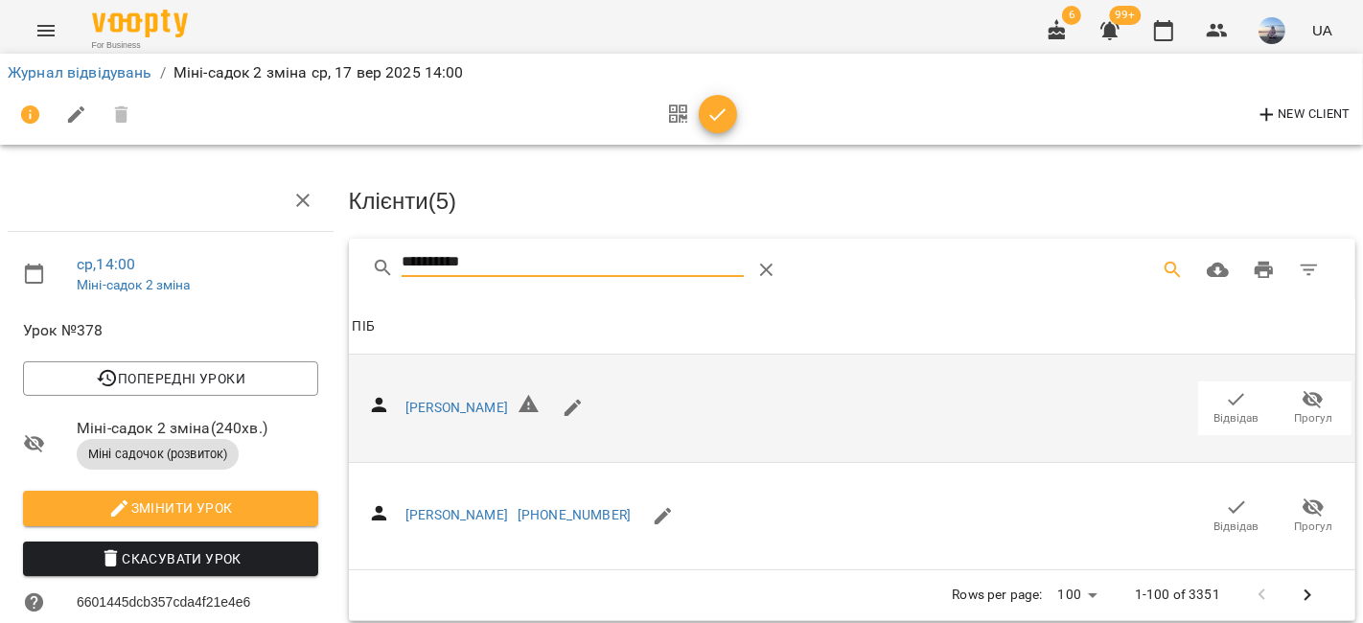
click at [1237, 382] on button "Відвідав" at bounding box center [1236, 409] width 77 height 54
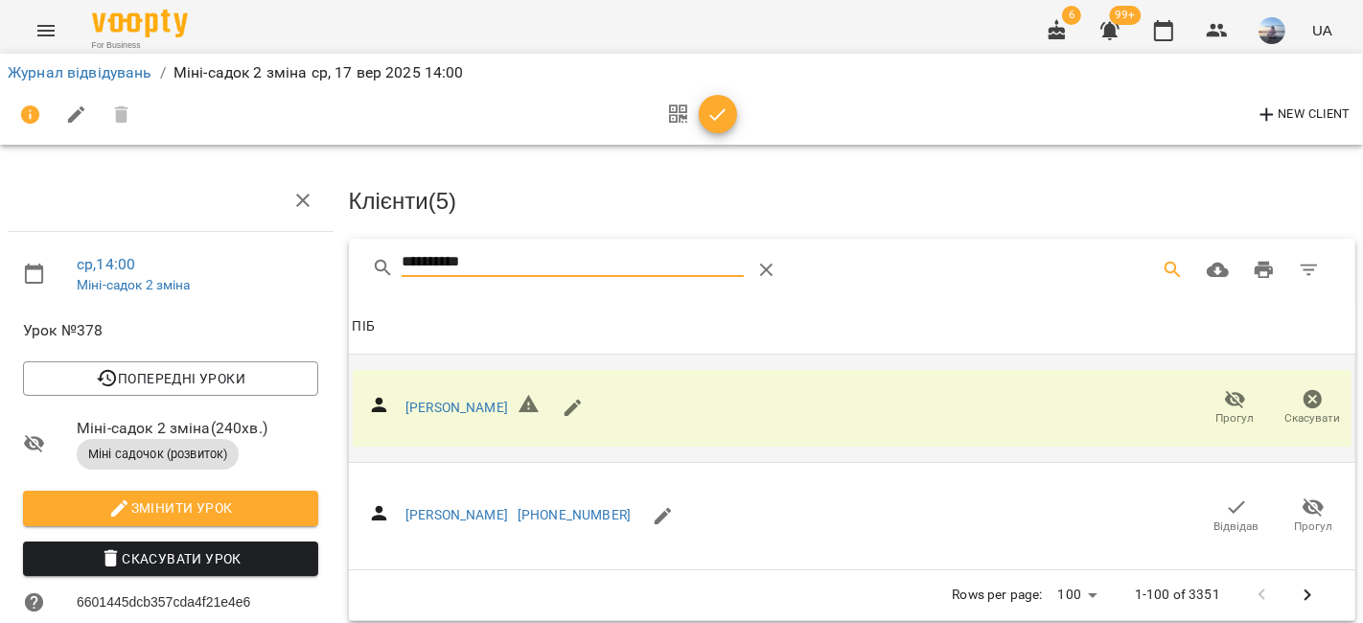
drag, startPoint x: 531, startPoint y: 261, endPoint x: 326, endPoint y: 253, distance: 205.3
click at [326, 253] on div "**********" at bounding box center [681, 544] width 1378 height 933
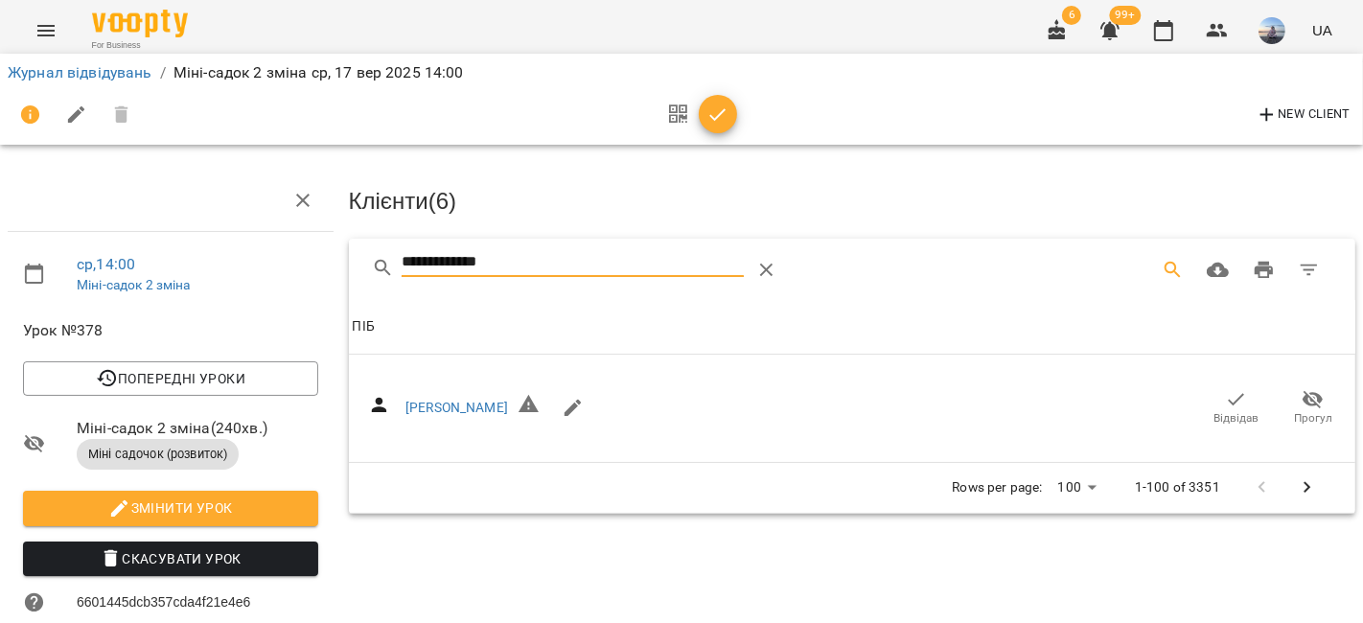
drag, startPoint x: 1218, startPoint y: 391, endPoint x: 542, endPoint y: 232, distance: 695.2
click at [1225, 391] on icon "button" at bounding box center [1236, 399] width 23 height 23
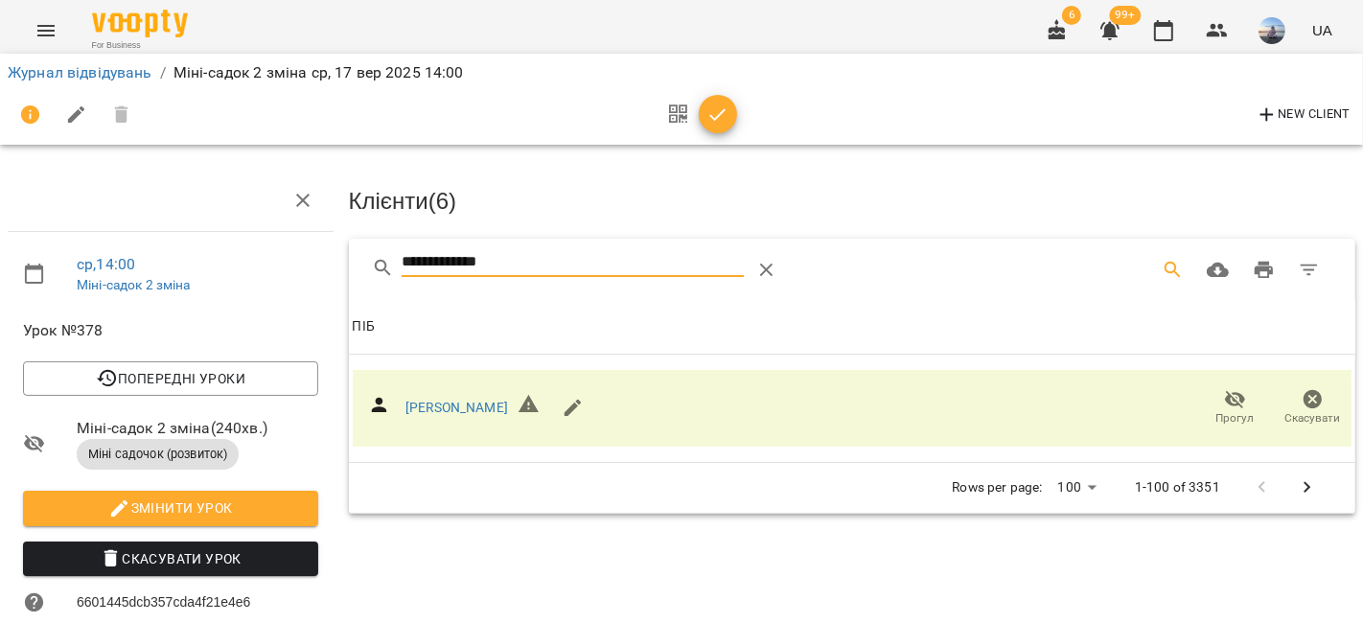
drag, startPoint x: 533, startPoint y: 247, endPoint x: 250, endPoint y: 234, distance: 283.1
click at [250, 234] on div "**********" at bounding box center [681, 544] width 1378 height 933
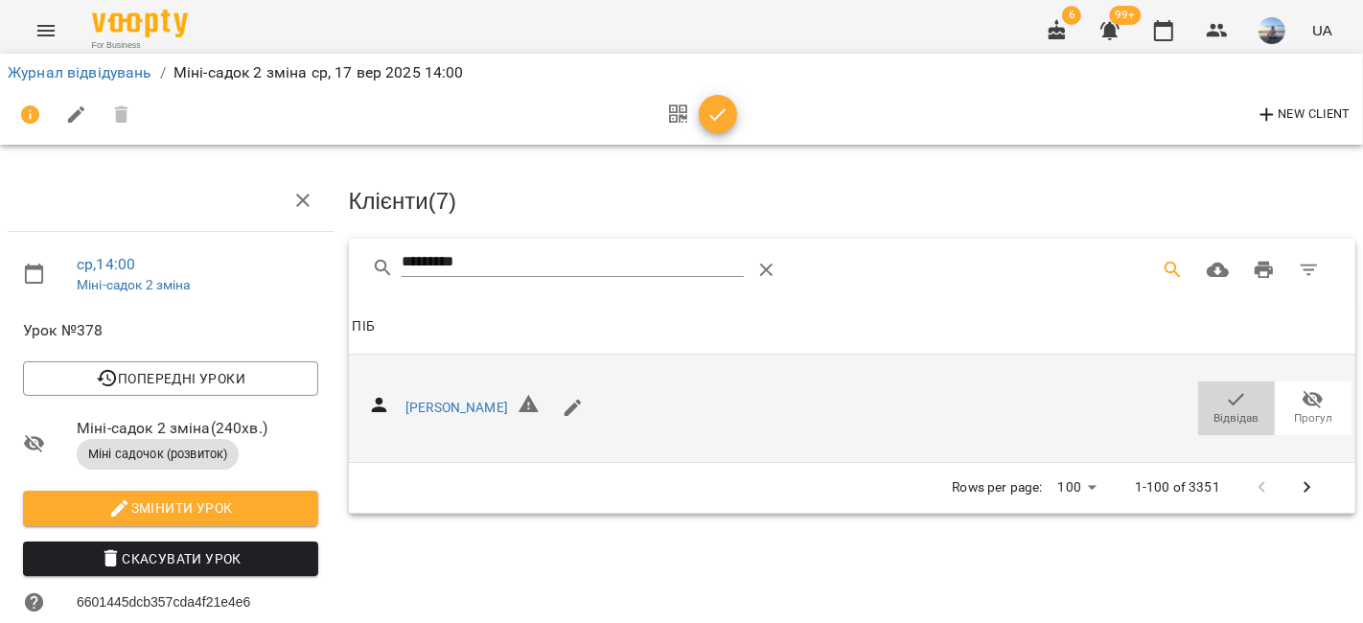
click at [1237, 393] on span "Відвідав" at bounding box center [1237, 407] width 54 height 38
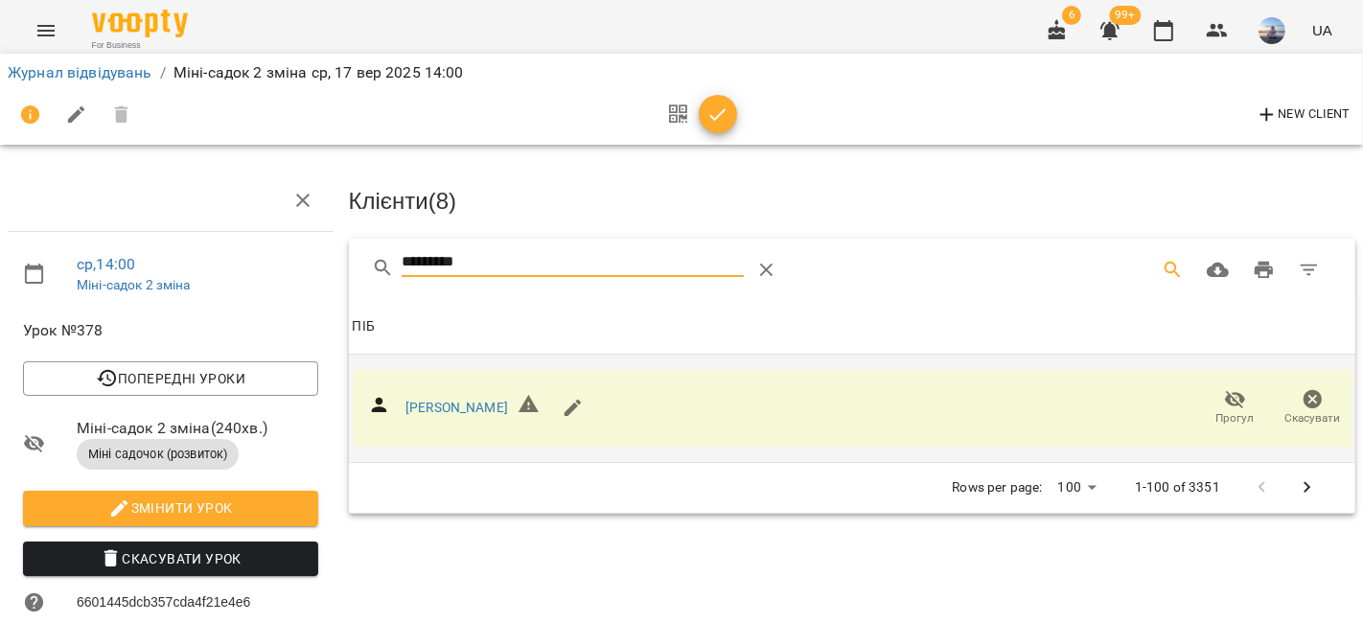
drag, startPoint x: 534, startPoint y: 253, endPoint x: 322, endPoint y: 260, distance: 211.9
click at [323, 260] on div "ср , 14:00 Міні-садок 2 зміна Урок №378 Попередні уроки [DATE] 14:00 [DATE] 14:…" at bounding box center [681, 544] width 1378 height 933
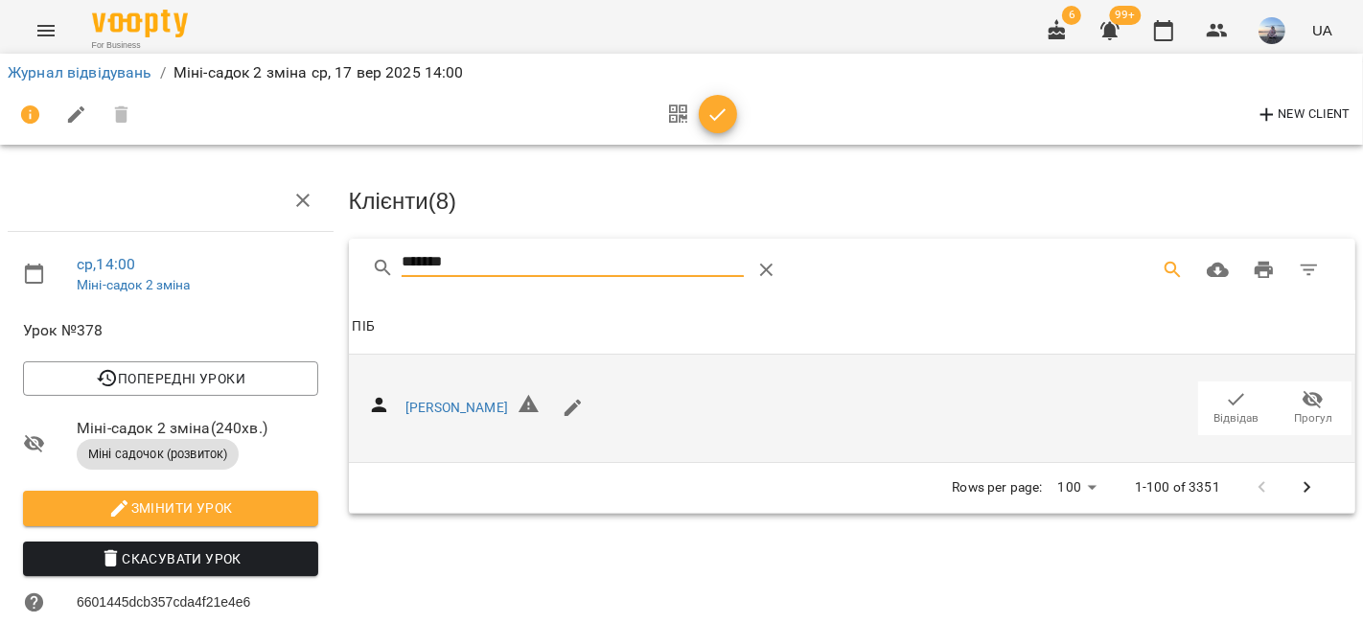
click at [1243, 412] on span "Відвідав" at bounding box center [1237, 407] width 54 height 38
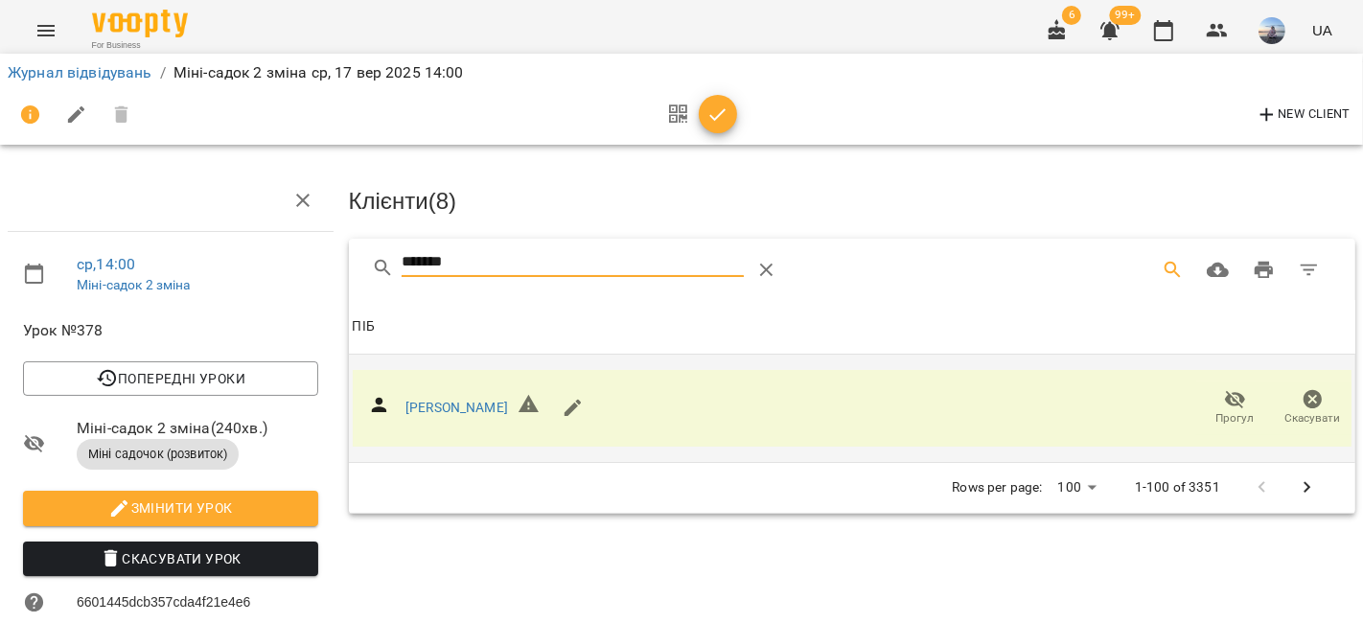
drag, startPoint x: 484, startPoint y: 258, endPoint x: 241, endPoint y: 252, distance: 243.5
click at [245, 253] on div "ср , 14:00 Міні-садок 2 зміна Урок №378 Попередні уроки [DATE] 14:00 [DATE] 14:…" at bounding box center [681, 544] width 1378 height 933
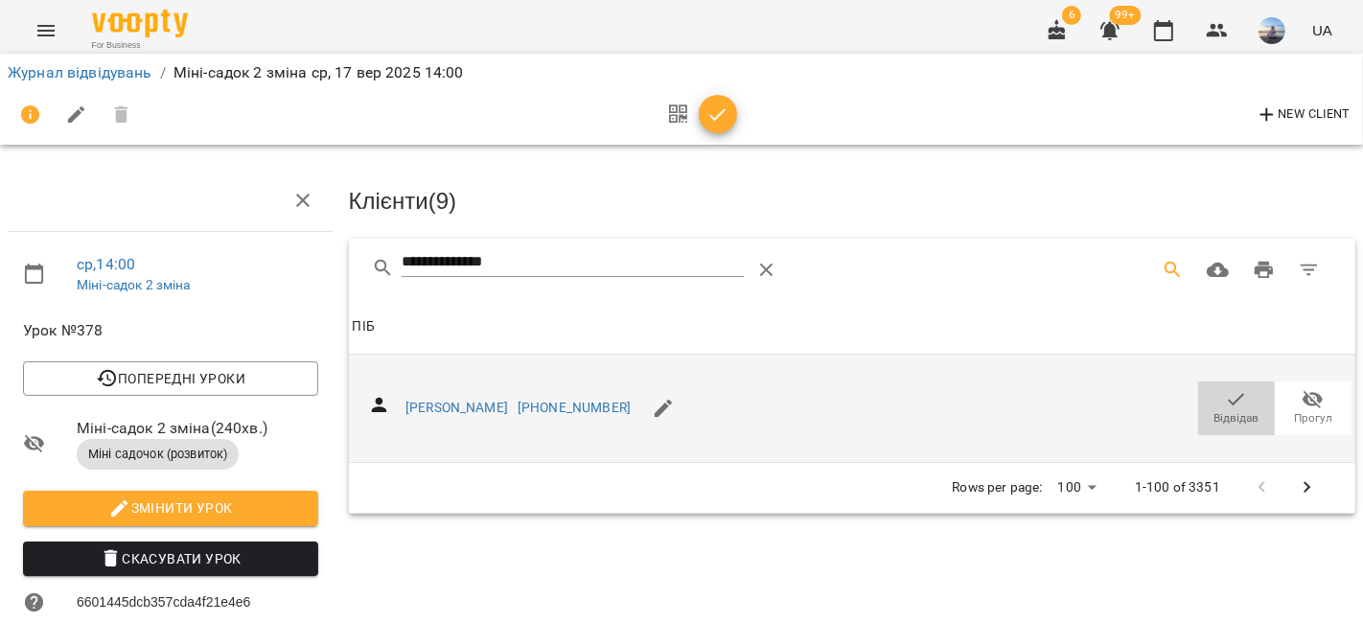
click at [1210, 405] on span "Відвідав" at bounding box center [1237, 407] width 54 height 38
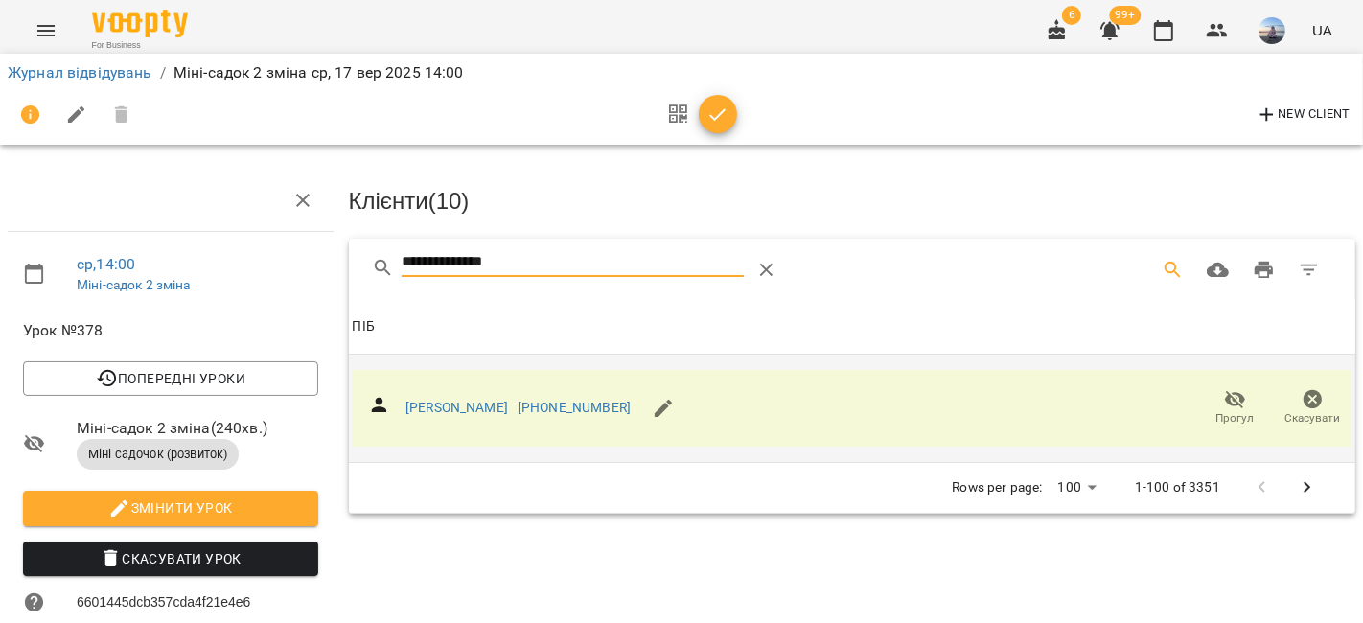
drag, startPoint x: 558, startPoint y: 266, endPoint x: 289, endPoint y: 232, distance: 270.6
click at [291, 232] on div "**********" at bounding box center [681, 544] width 1378 height 933
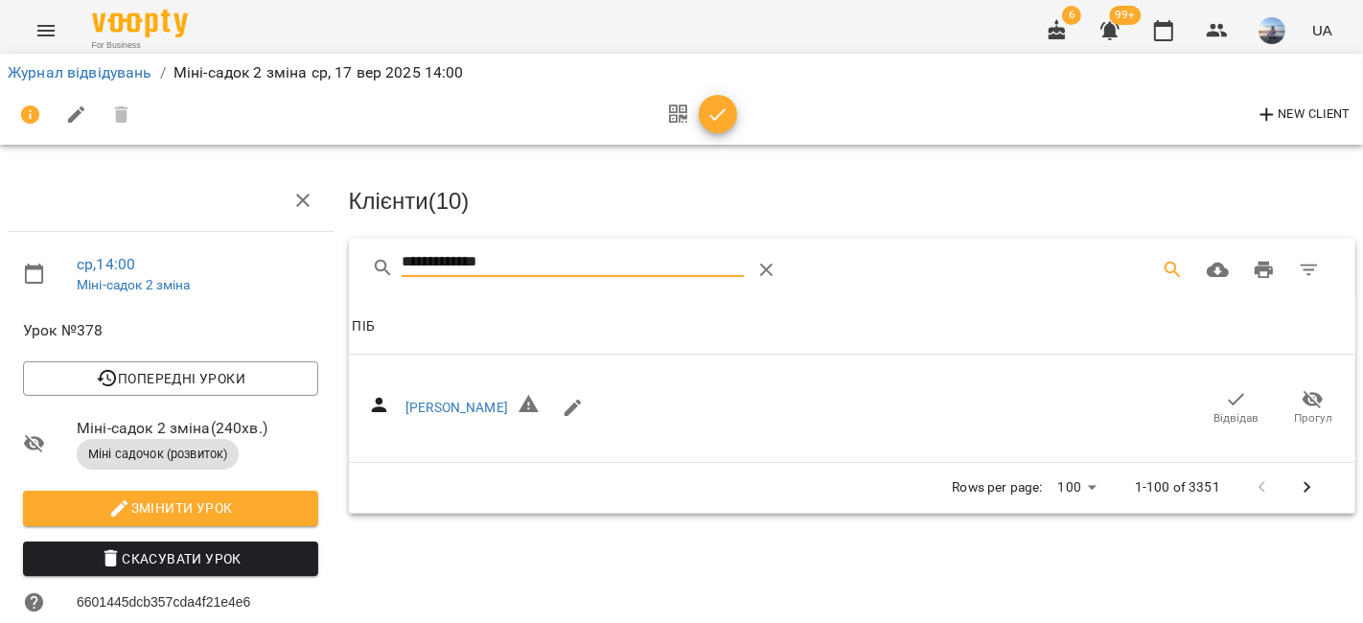
drag, startPoint x: 1218, startPoint y: 405, endPoint x: 422, endPoint y: 332, distance: 800.0
click at [1225, 405] on icon "button" at bounding box center [1236, 399] width 23 height 23
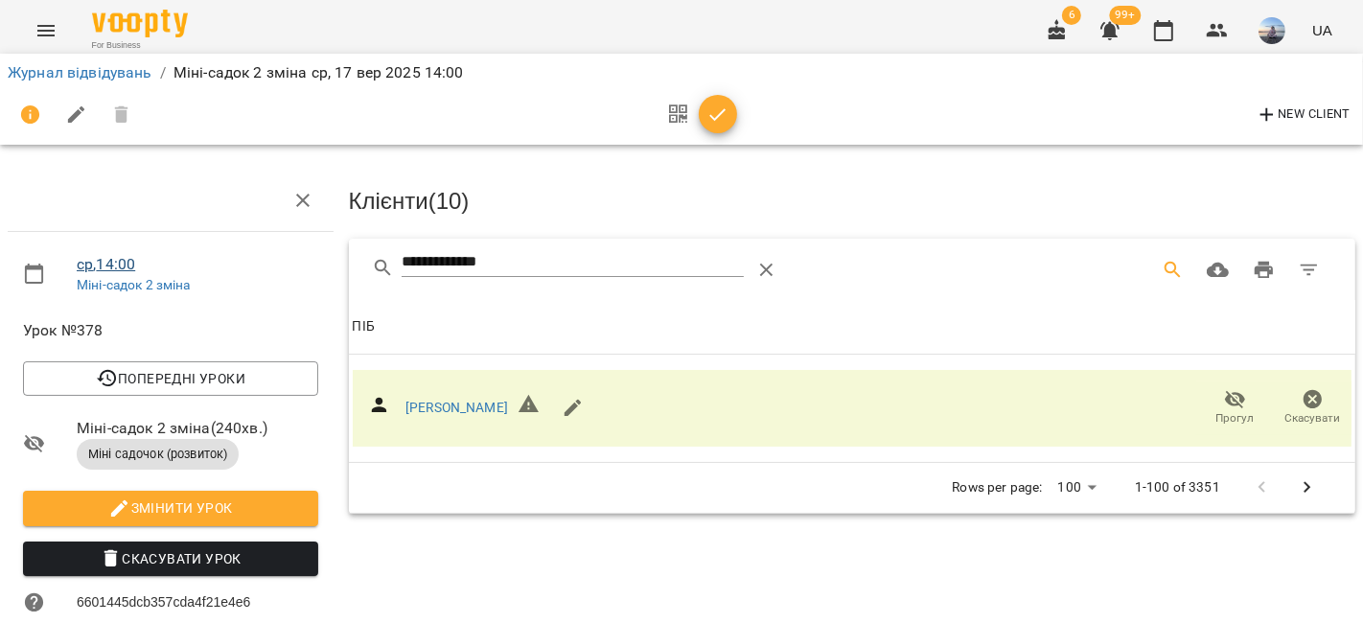
drag, startPoint x: 320, startPoint y: 255, endPoint x: 131, endPoint y: 259, distance: 188.9
click at [137, 259] on div "**********" at bounding box center [681, 544] width 1378 height 933
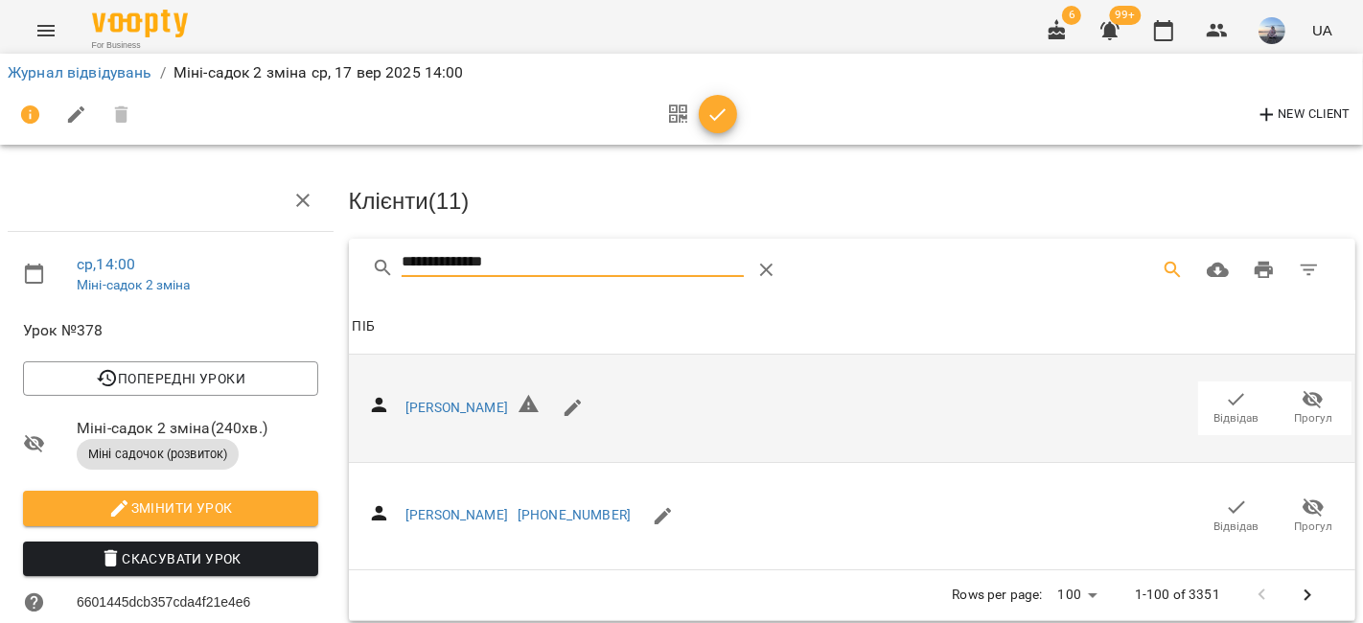
click at [1210, 396] on span "Відвідав" at bounding box center [1237, 407] width 54 height 38
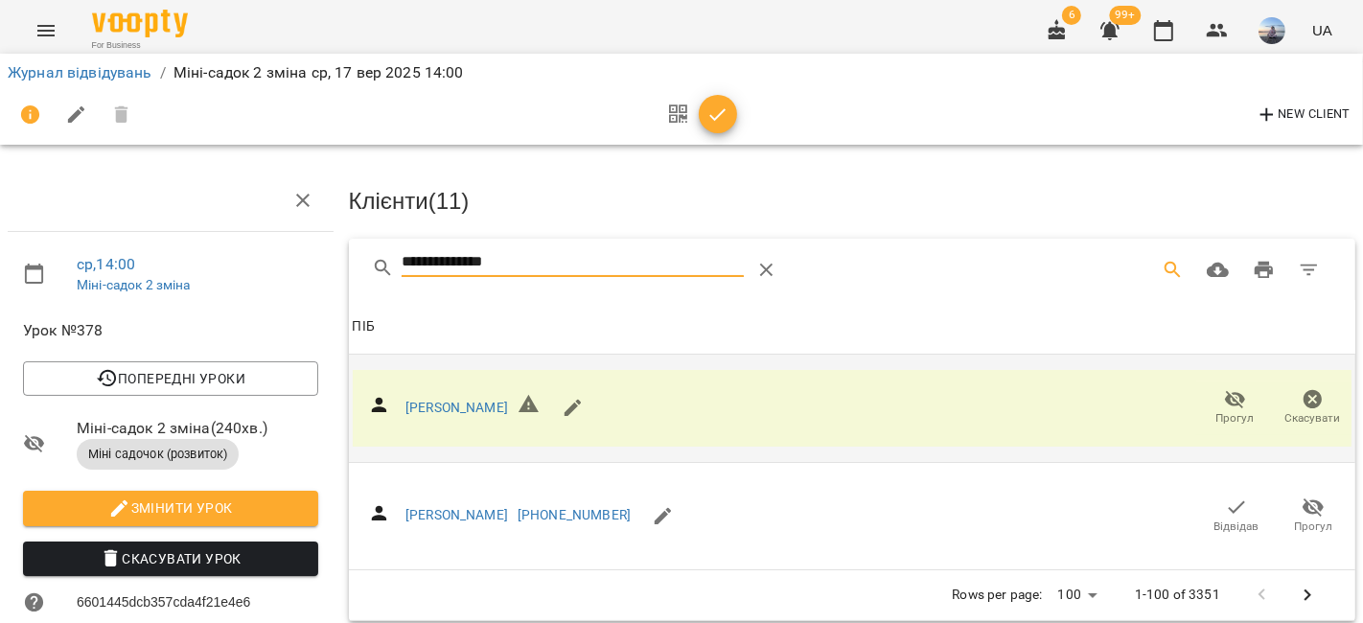
drag, startPoint x: 621, startPoint y: 264, endPoint x: 207, endPoint y: 255, distance: 414.2
click at [219, 256] on div "**********" at bounding box center [681, 544] width 1378 height 933
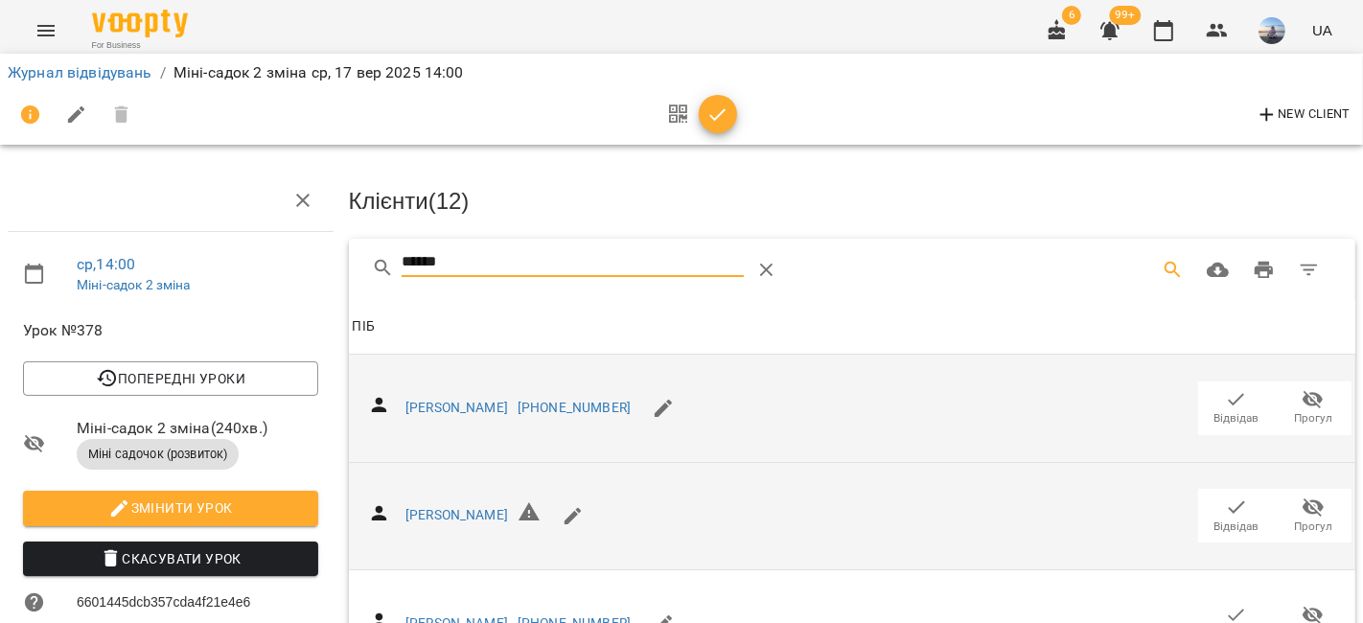
click at [1225, 496] on icon "button" at bounding box center [1236, 507] width 23 height 23
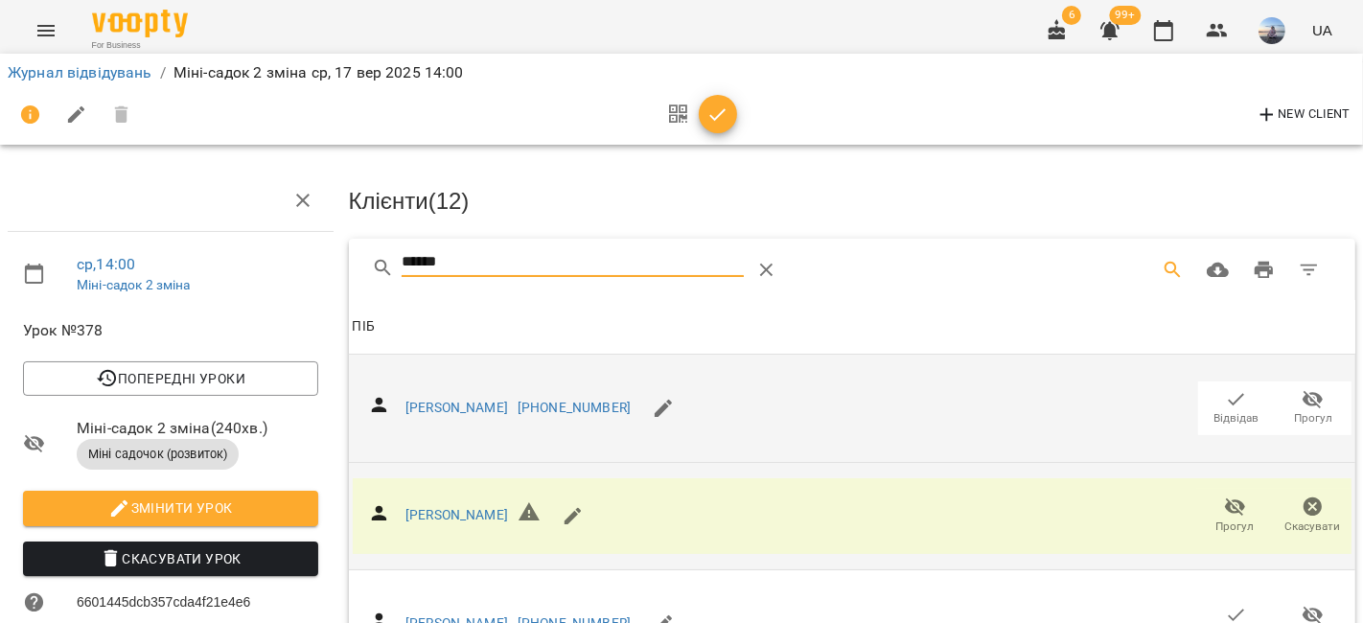
drag, startPoint x: 465, startPoint y: 250, endPoint x: 243, endPoint y: 259, distance: 221.6
click at [243, 259] on div "ср , 14:00 Міні-садок 2 зміна Урок №378 Попередні уроки [DATE] 14:00 [DATE] 14:…" at bounding box center [681, 544] width 1378 height 933
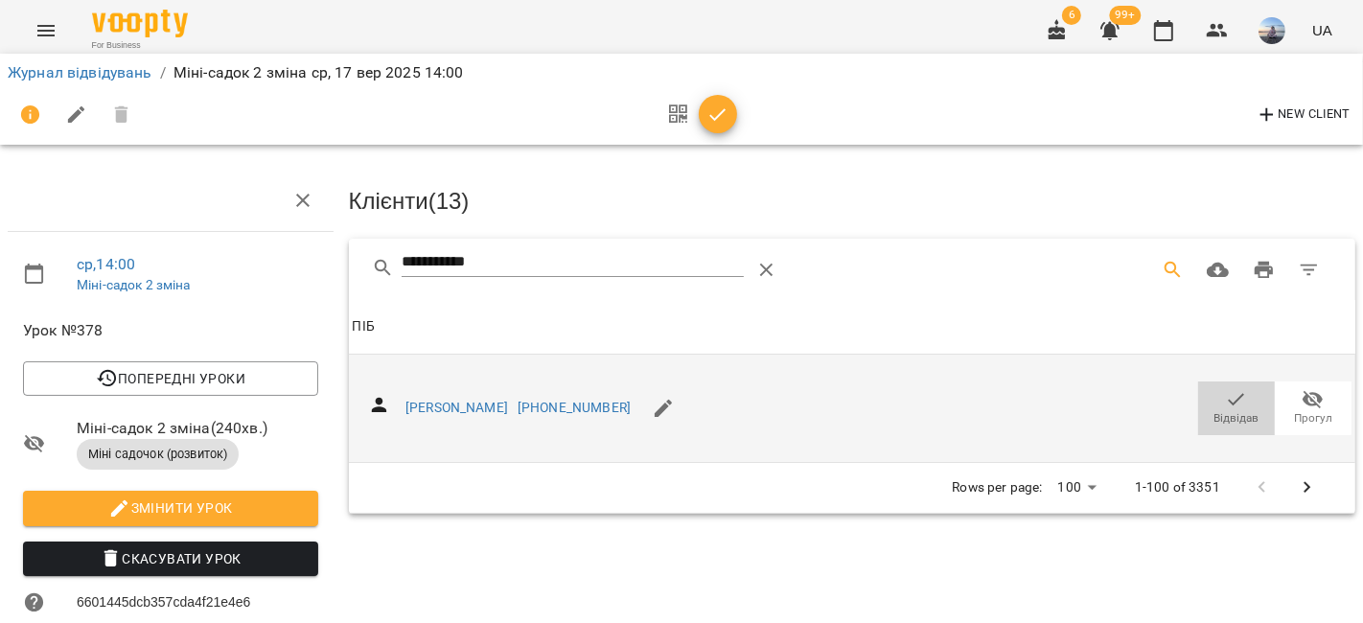
click at [1210, 400] on span "Відвідав" at bounding box center [1237, 407] width 54 height 38
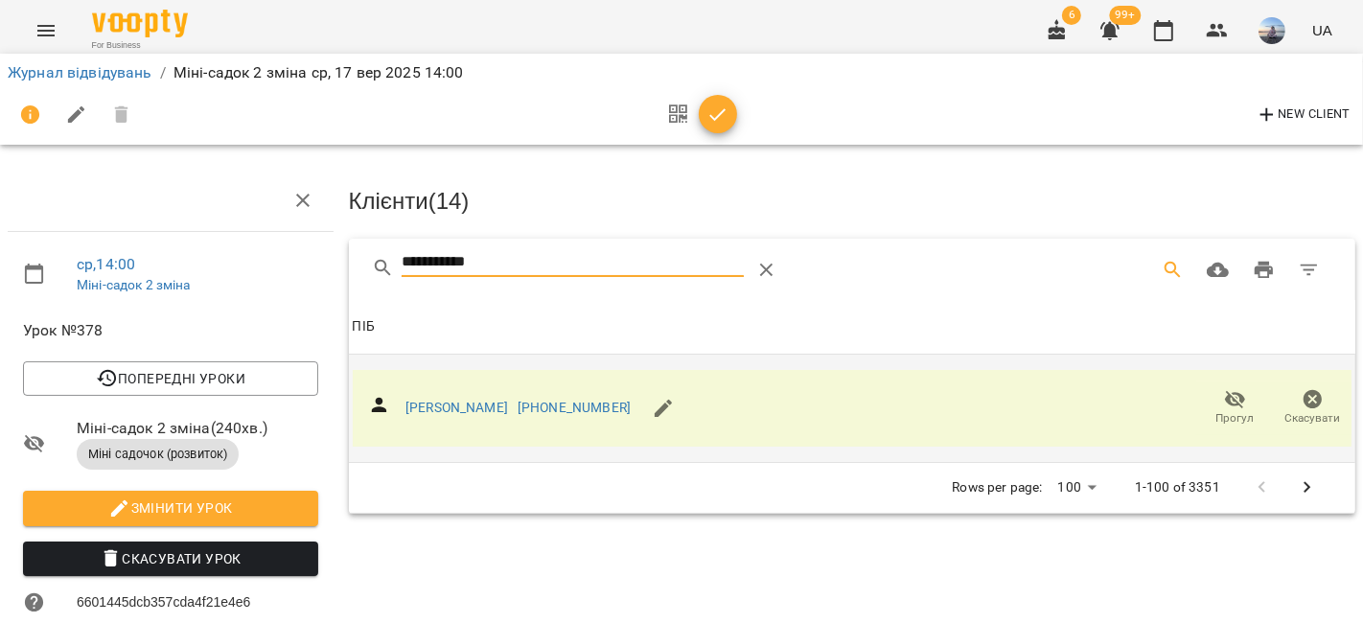
drag, startPoint x: 503, startPoint y: 266, endPoint x: 470, endPoint y: 264, distance: 33.7
click at [470, 264] on input "**********" at bounding box center [572, 262] width 341 height 31
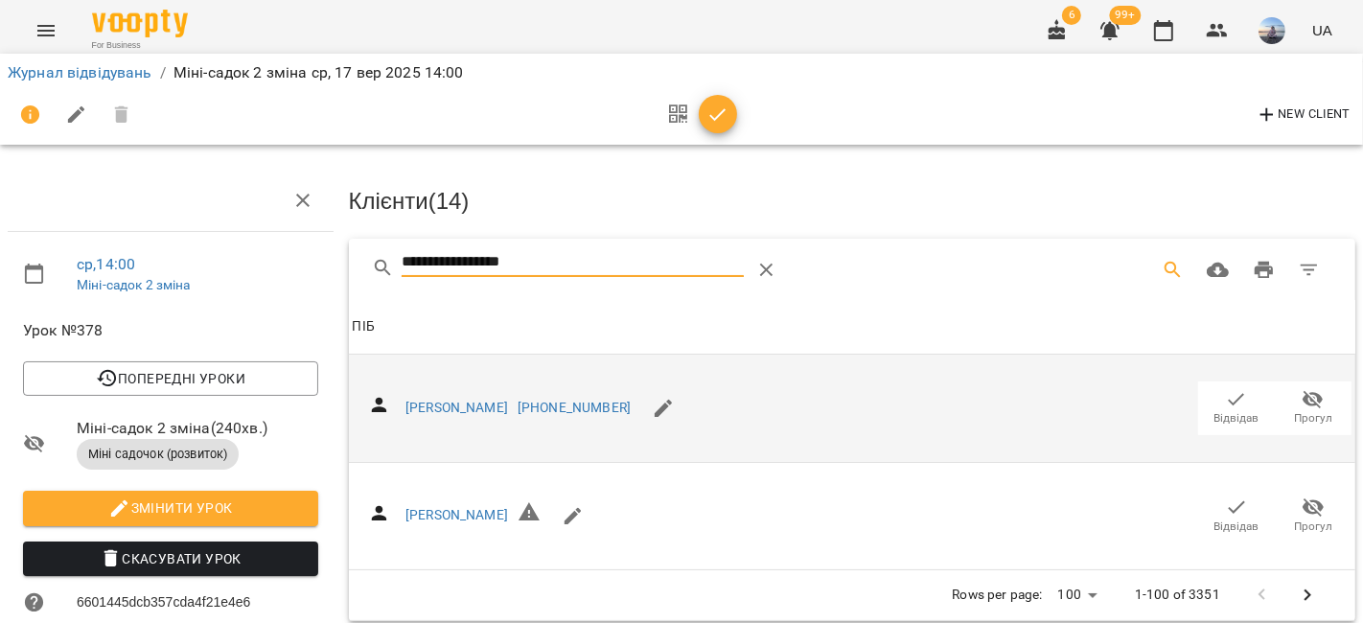
click at [1225, 404] on icon "button" at bounding box center [1236, 399] width 23 height 23
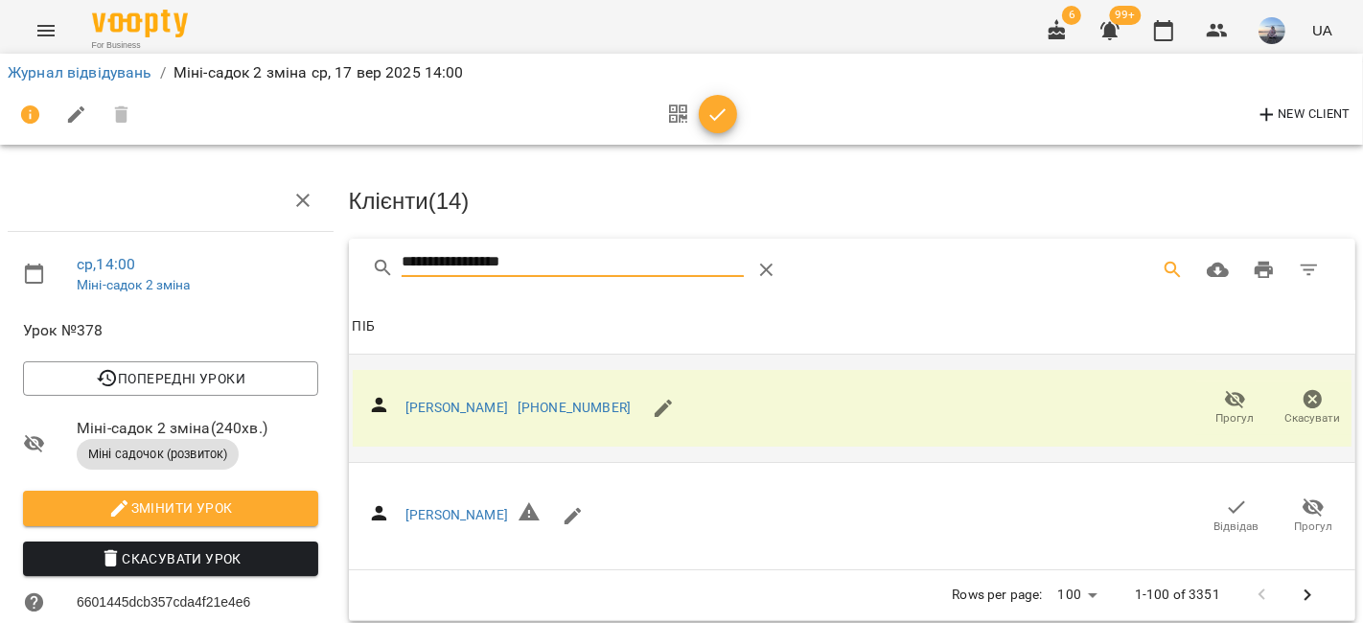
drag, startPoint x: 560, startPoint y: 261, endPoint x: 309, endPoint y: 258, distance: 251.2
click at [309, 258] on div "**********" at bounding box center [681, 544] width 1378 height 933
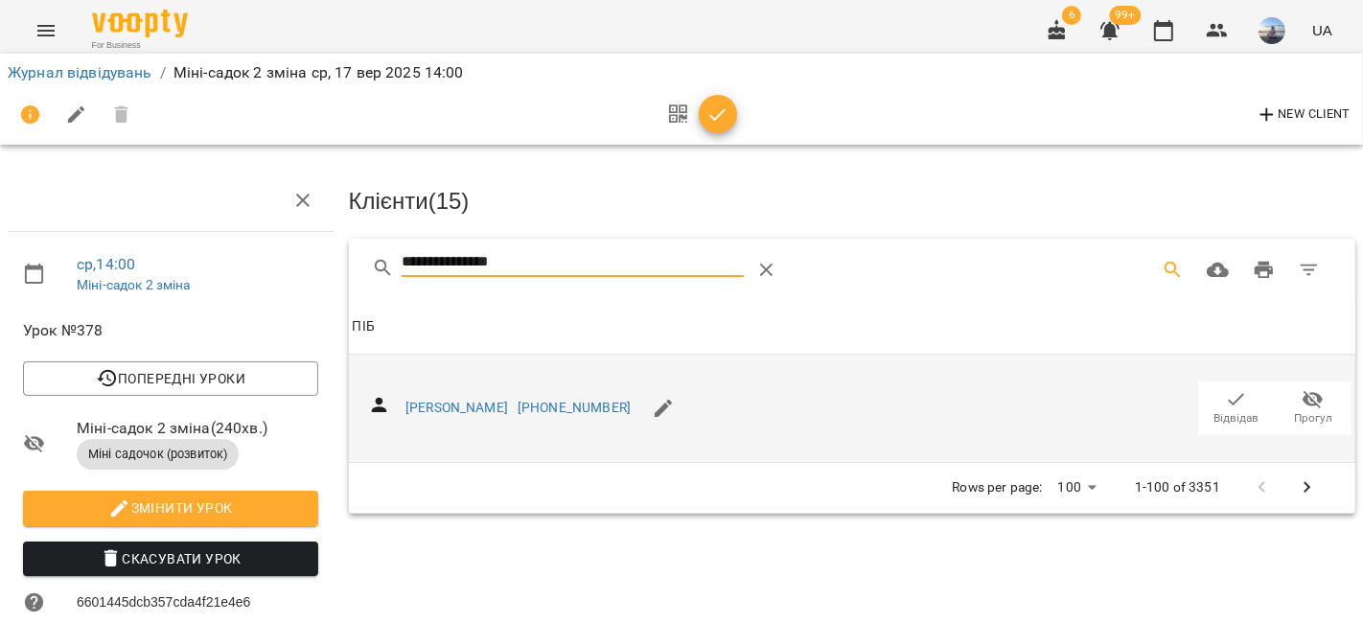
type input "**********"
click at [1225, 398] on icon "button" at bounding box center [1236, 399] width 23 height 23
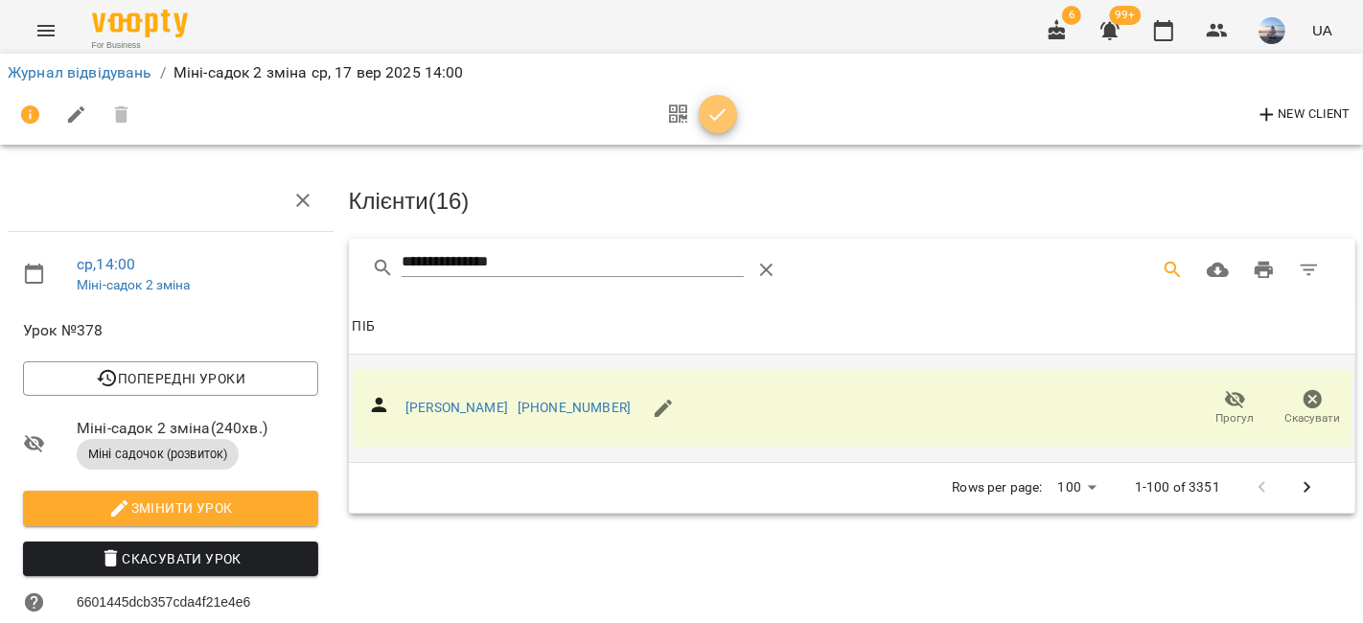
click at [707, 113] on icon "button" at bounding box center [717, 115] width 23 height 23
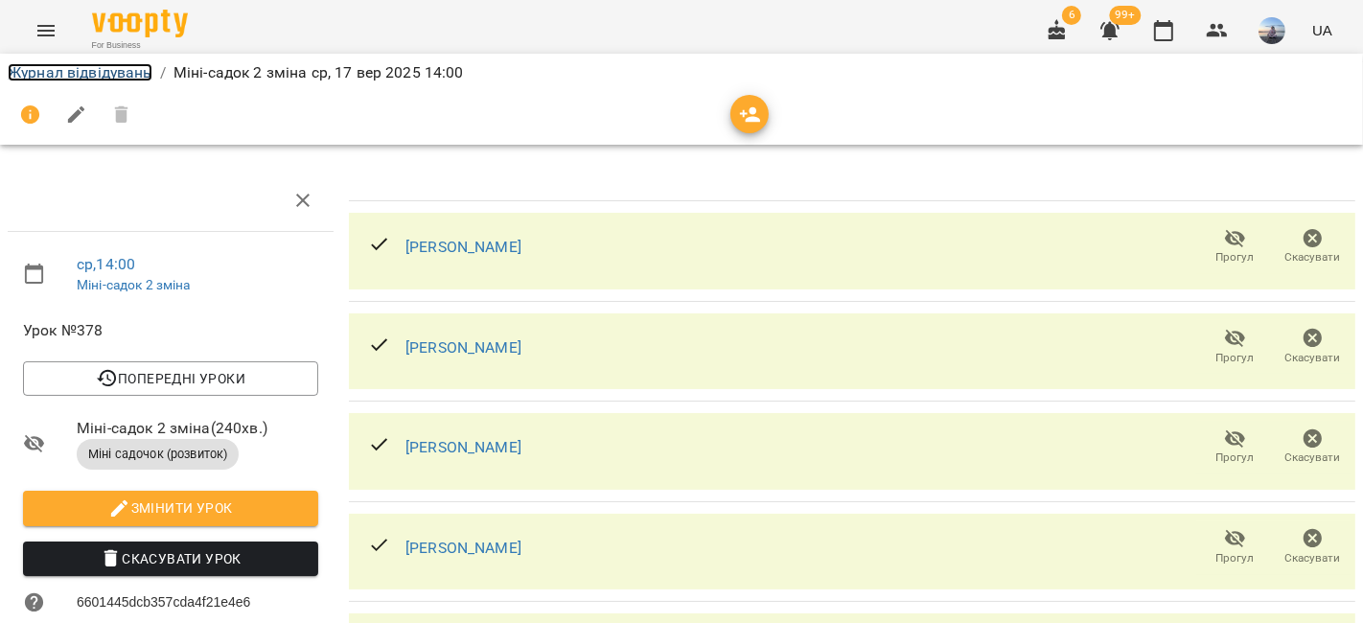
click at [18, 69] on link "Журнал відвідувань" at bounding box center [80, 72] width 145 height 18
